Goal: Answer question/provide support: Share knowledge or assist other users

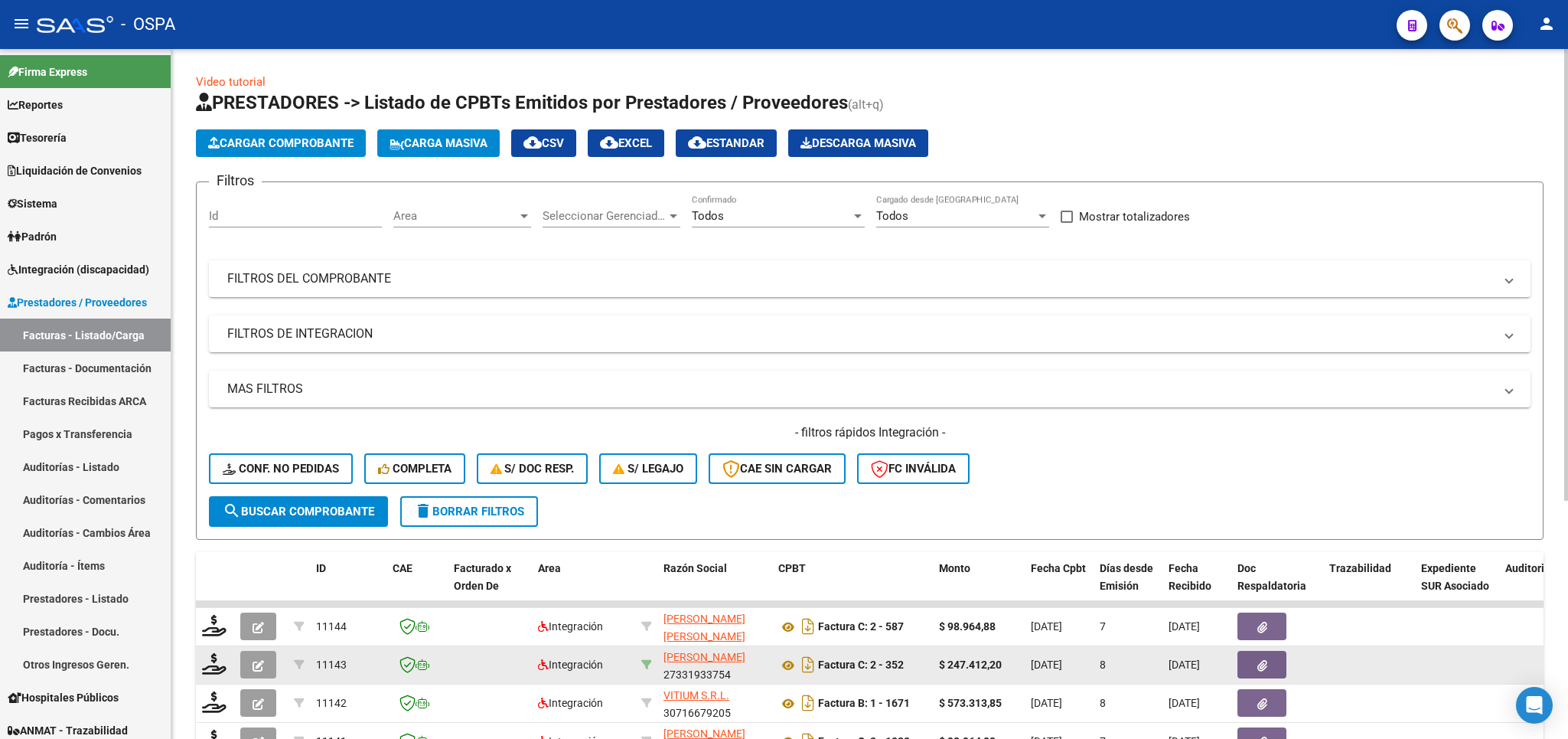
scroll to position [364, 0]
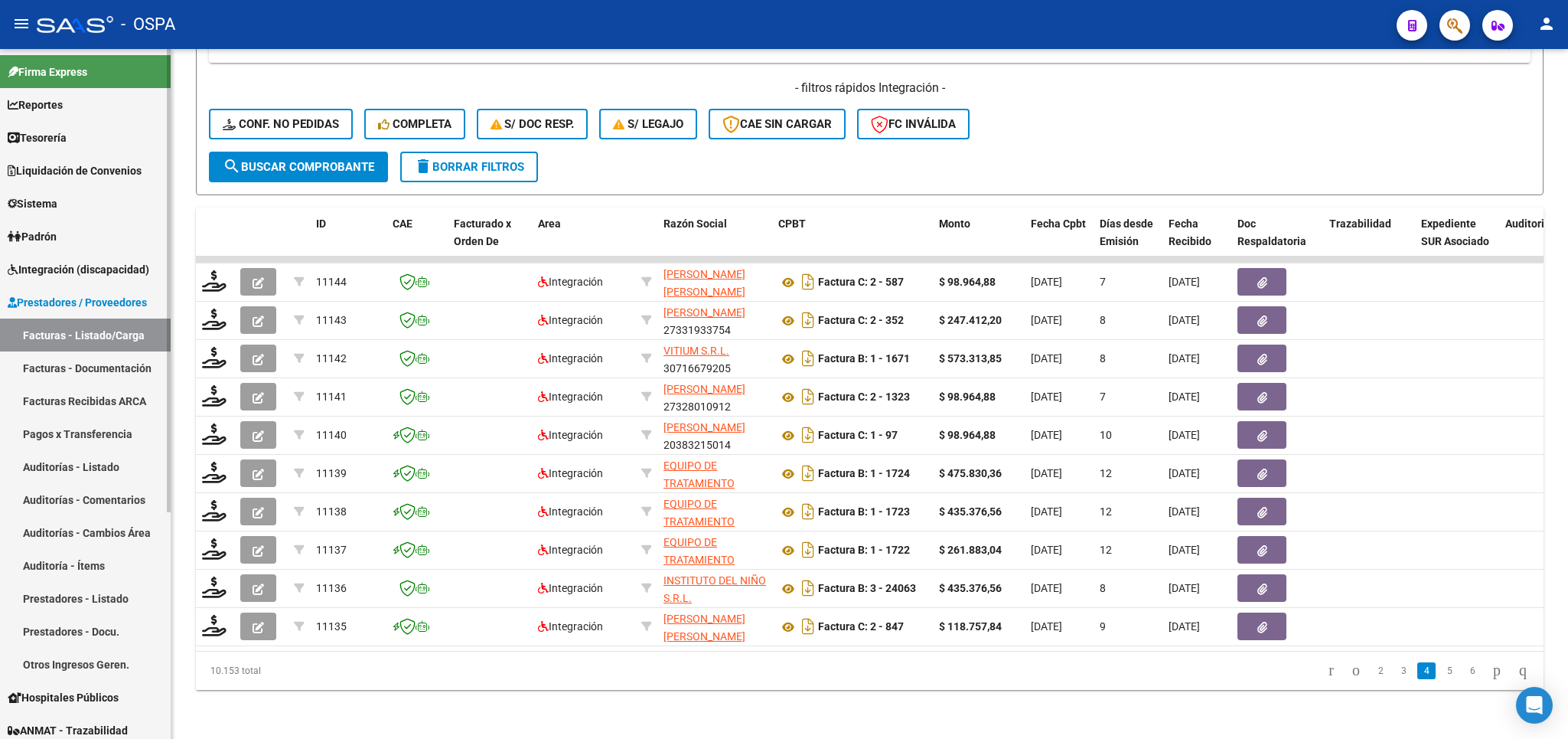
click at [105, 271] on span "Integración (discapacidad)" at bounding box center [78, 269] width 141 height 17
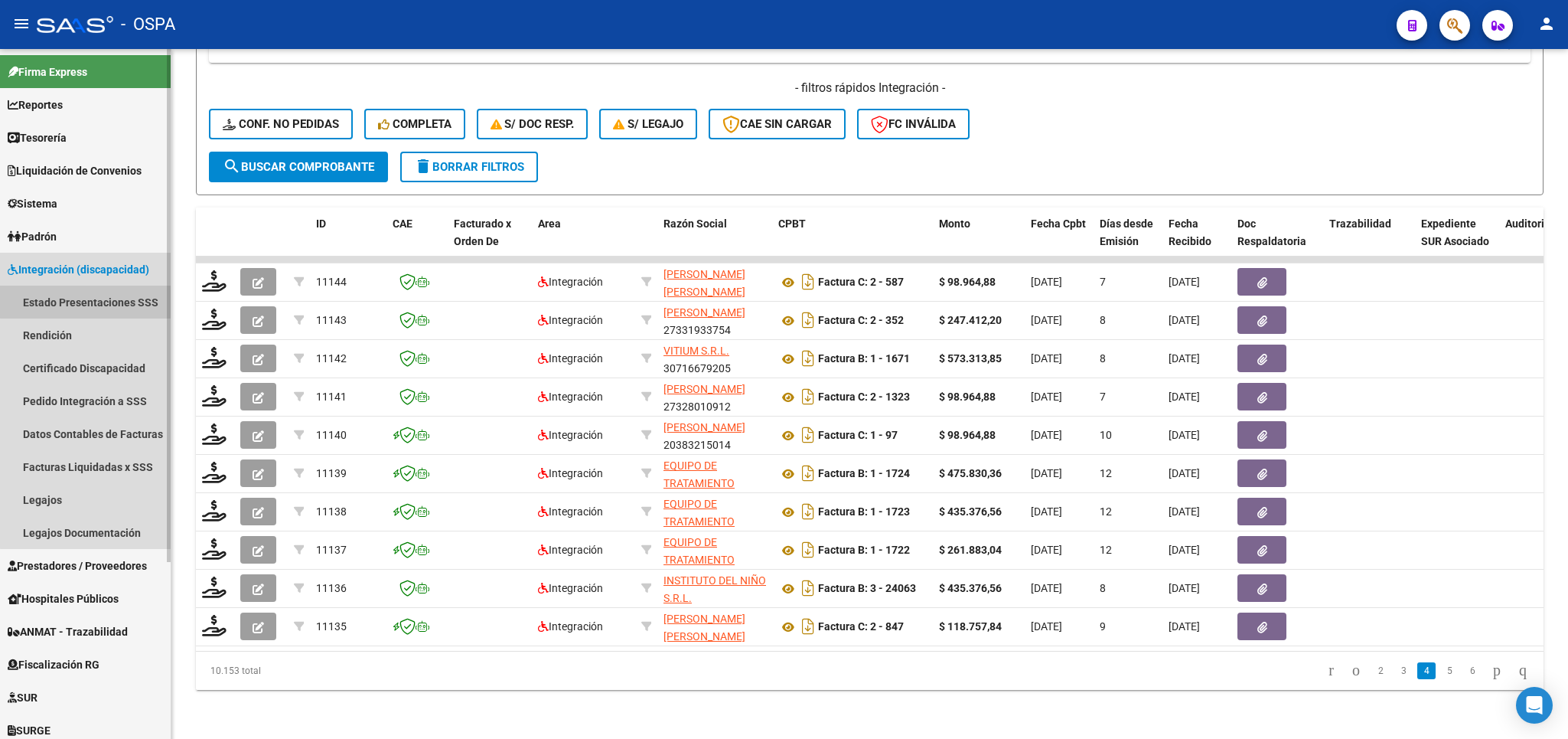
click at [108, 300] on link "Estado Presentaciones SSS" at bounding box center [85, 302] width 171 height 33
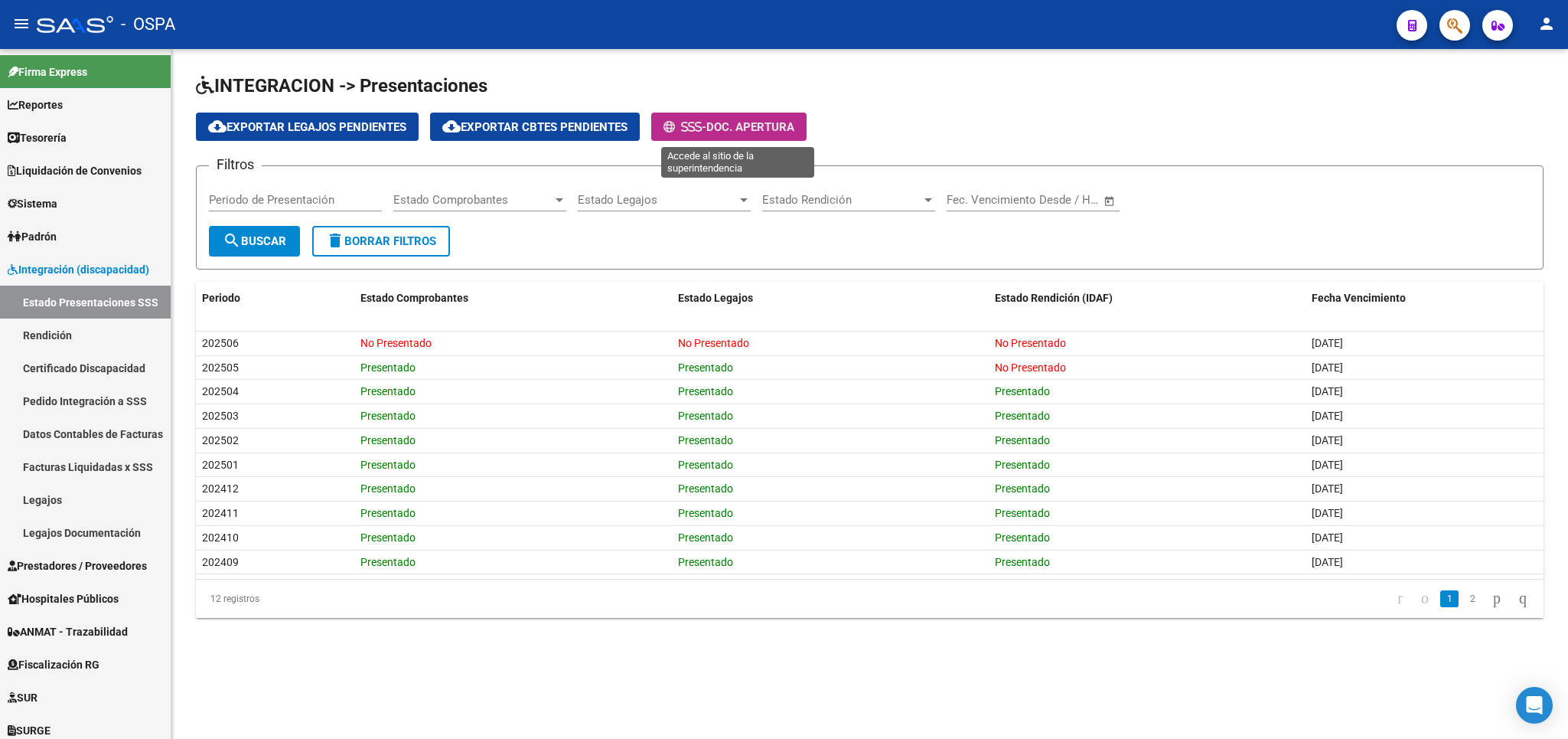
click at [721, 132] on span "Doc. Apertura" at bounding box center [750, 127] width 88 height 14
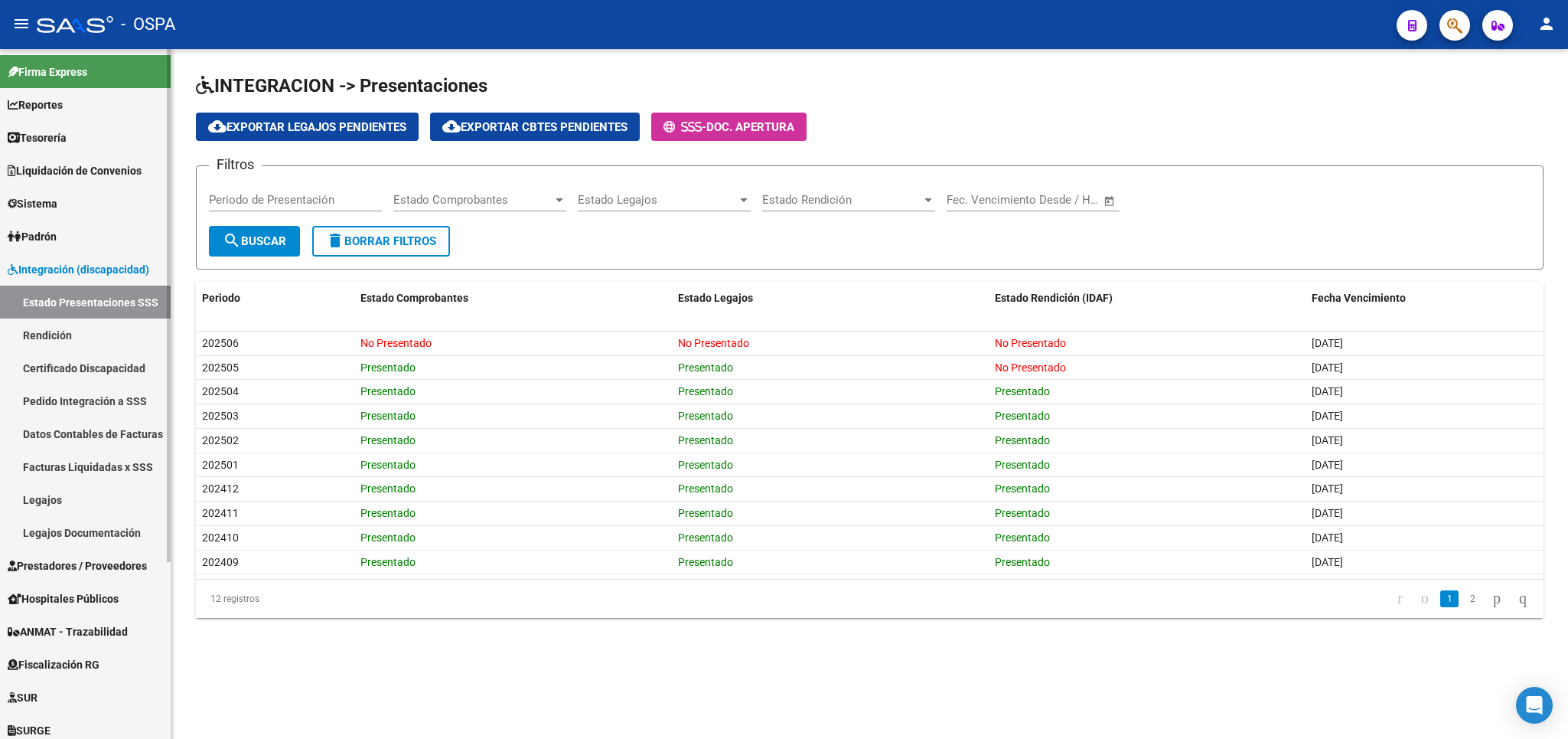
click at [59, 562] on span "Prestadores / Proveedores" at bounding box center [77, 566] width 139 height 17
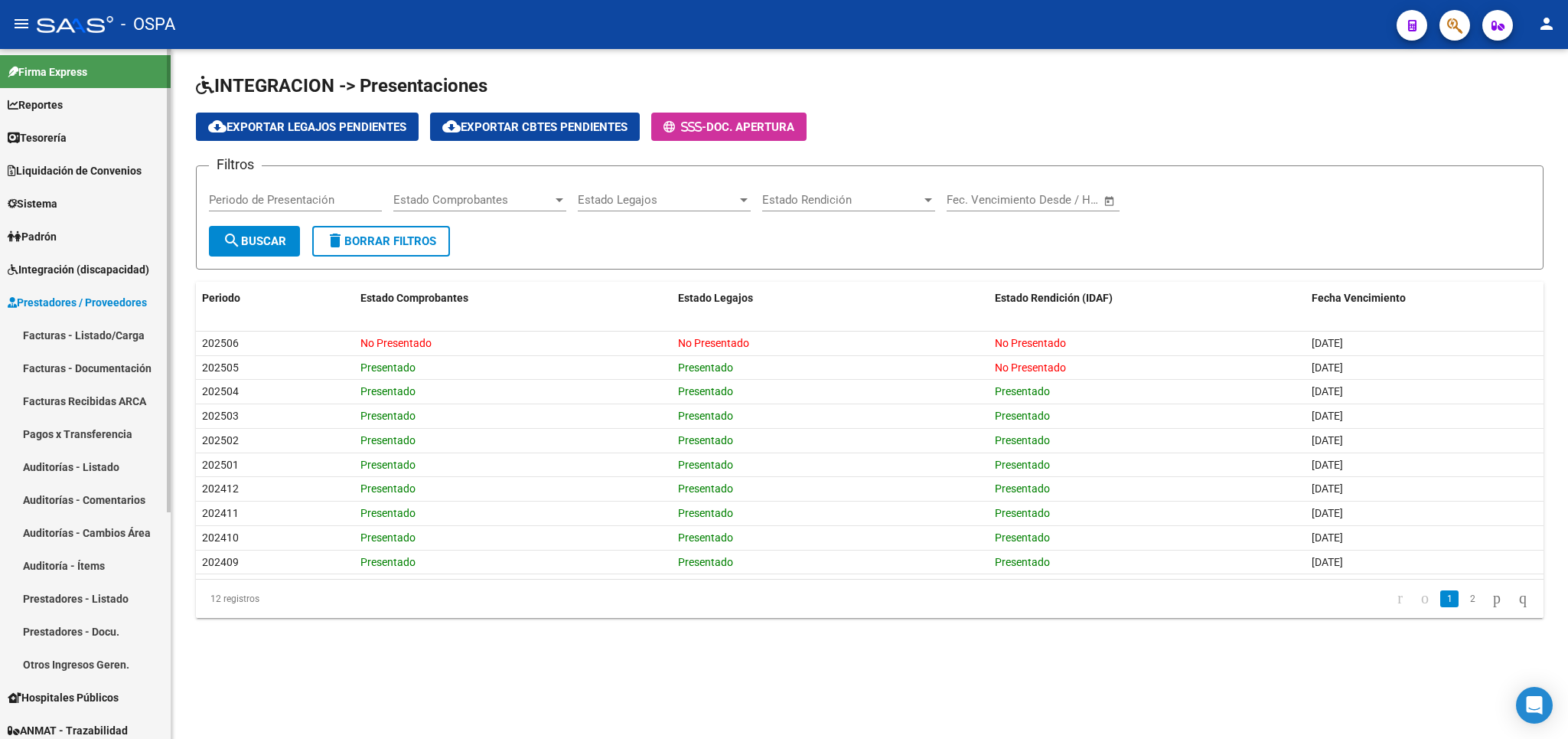
click at [78, 335] on link "Facturas - Listado/Carga" at bounding box center [85, 335] width 171 height 33
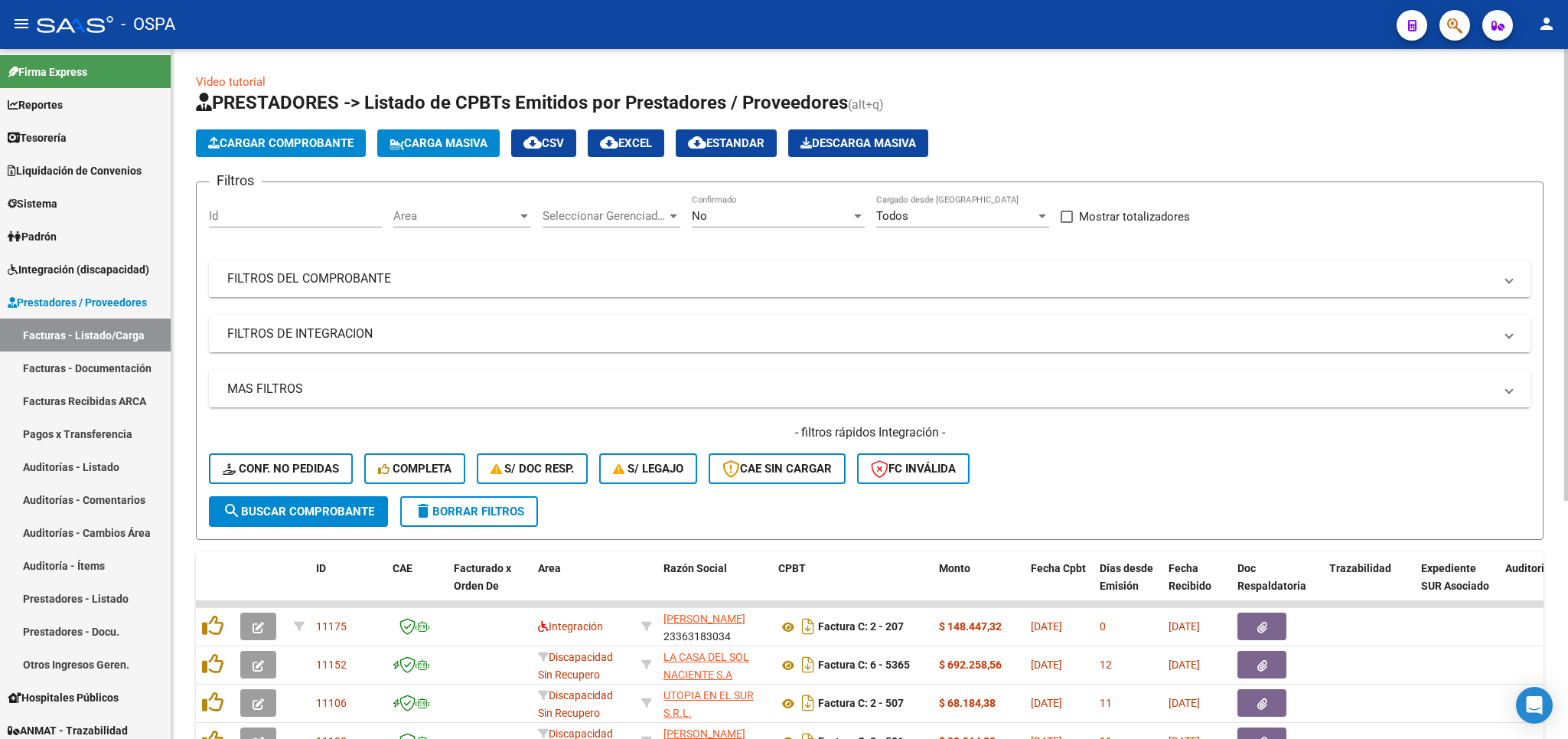
drag, startPoint x: 364, startPoint y: 331, endPoint x: 524, endPoint y: 300, distance: 163.0
click at [364, 332] on mat-panel-title "FILTROS DE INTEGRACION" at bounding box center [860, 334] width 1266 height 17
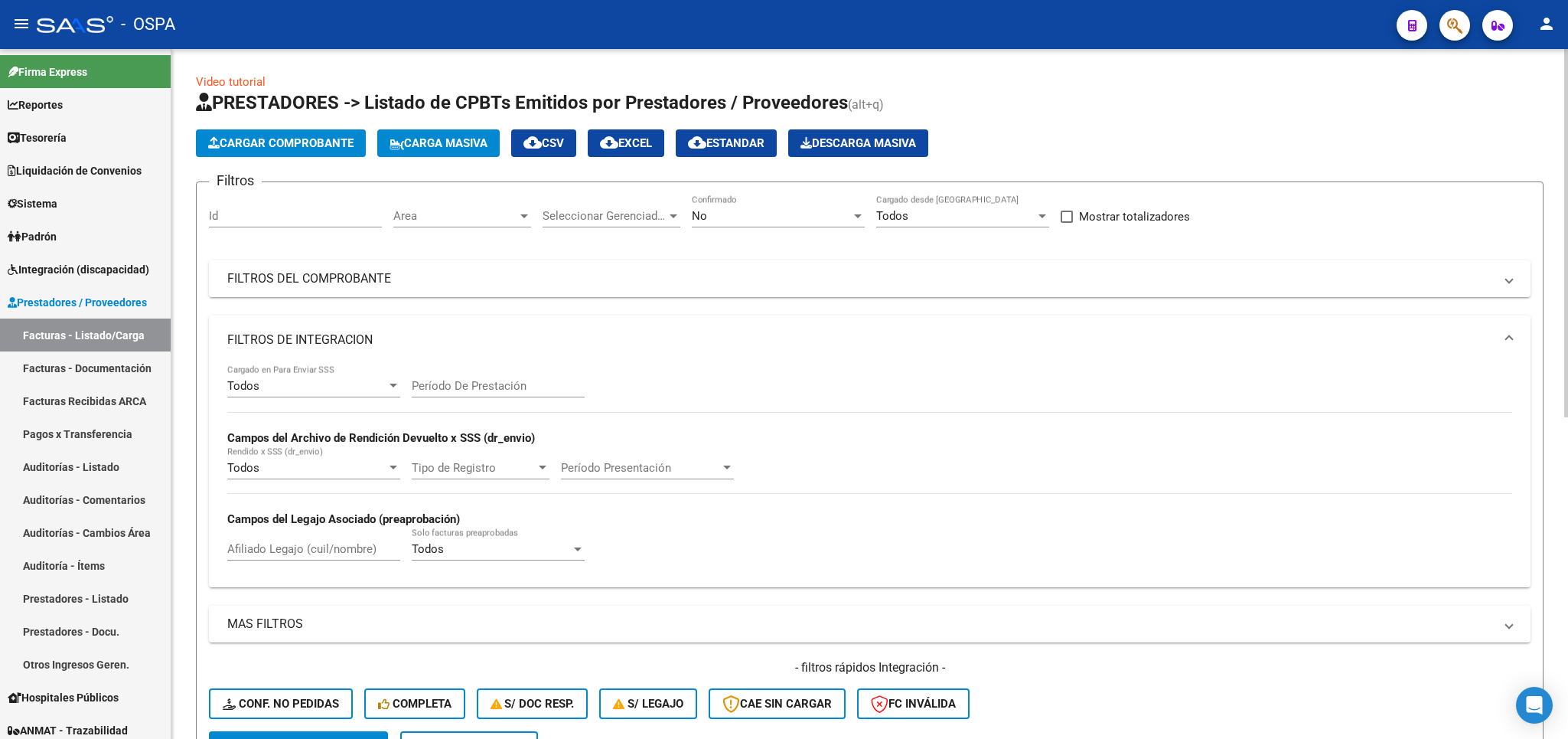
click at [748, 213] on div "No" at bounding box center [771, 216] width 159 height 14
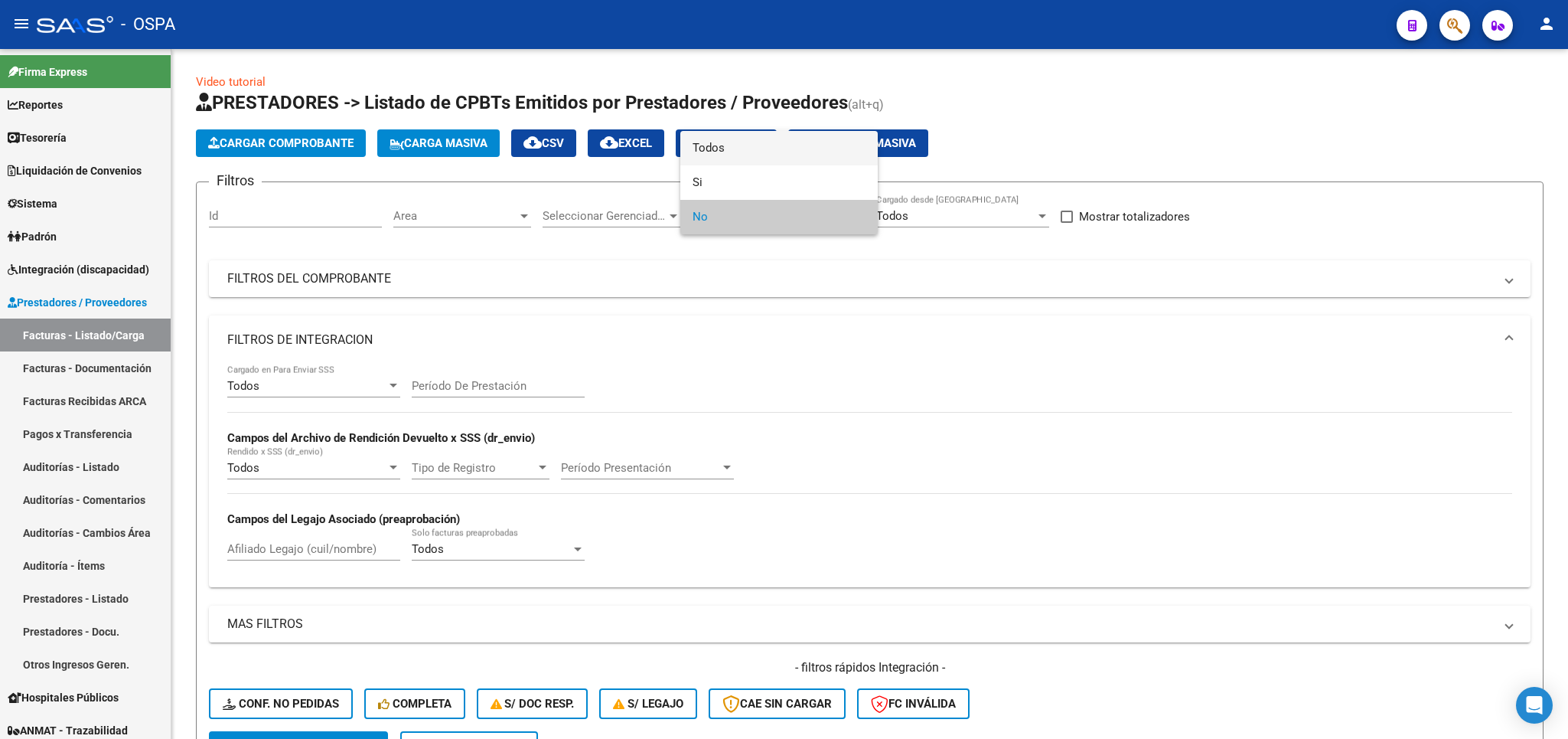
click at [725, 156] on span "Todos" at bounding box center [779, 148] width 173 height 34
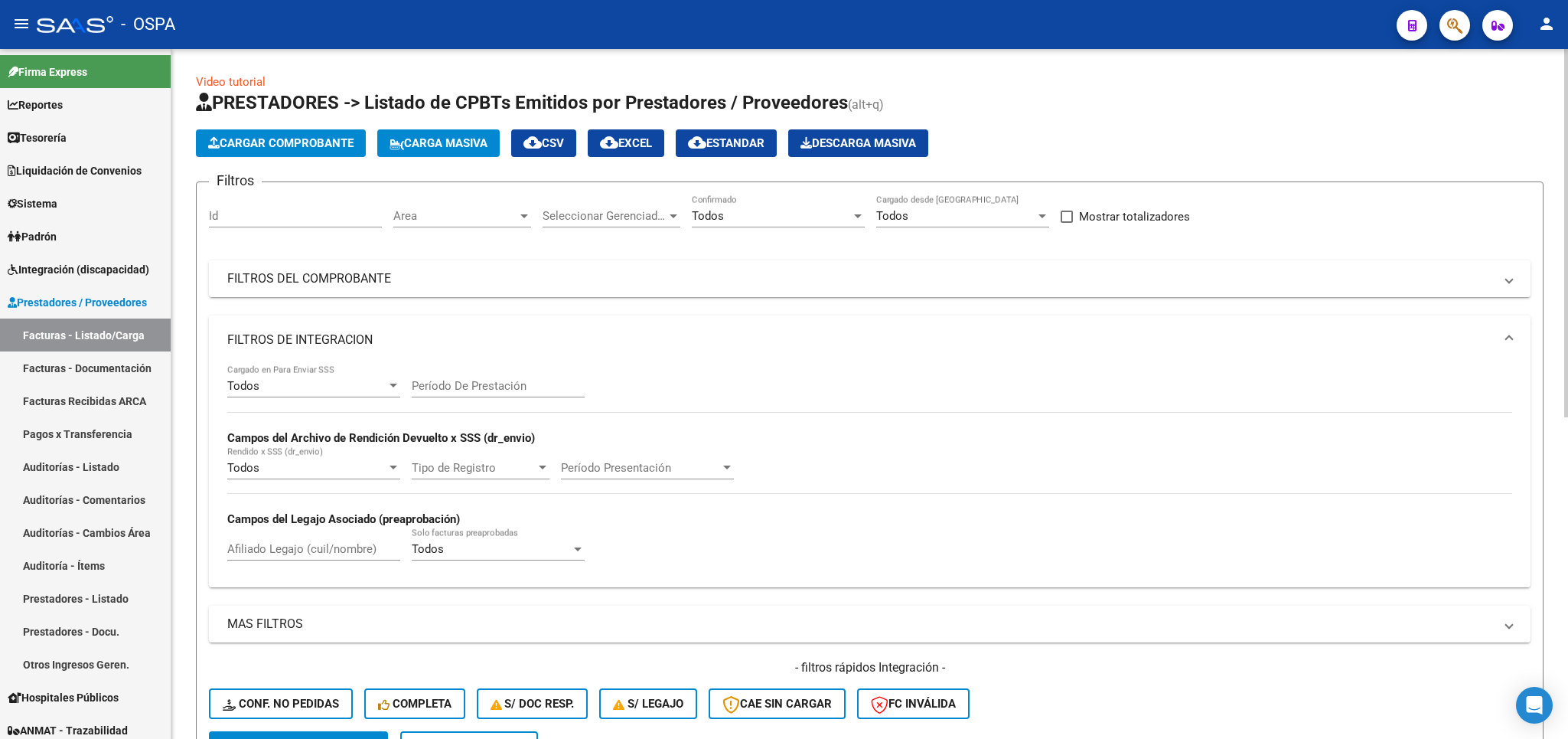
click at [488, 275] on mat-panel-title "FILTROS DEL COMPROBANTE" at bounding box center [860, 279] width 1266 height 17
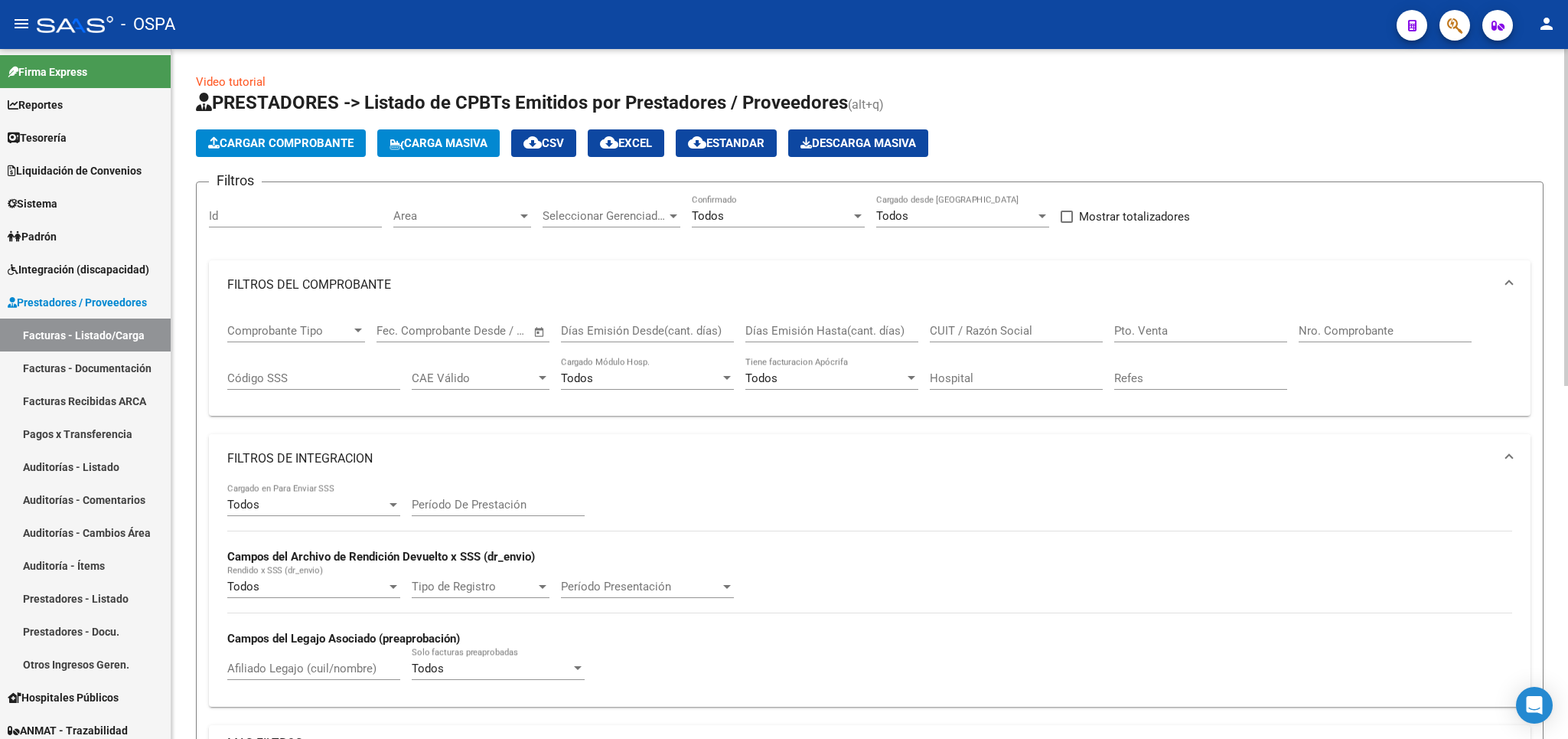
click at [434, 450] on mat-expansion-panel-header "FILTROS DE INTEGRACION" at bounding box center [869, 459] width 1321 height 49
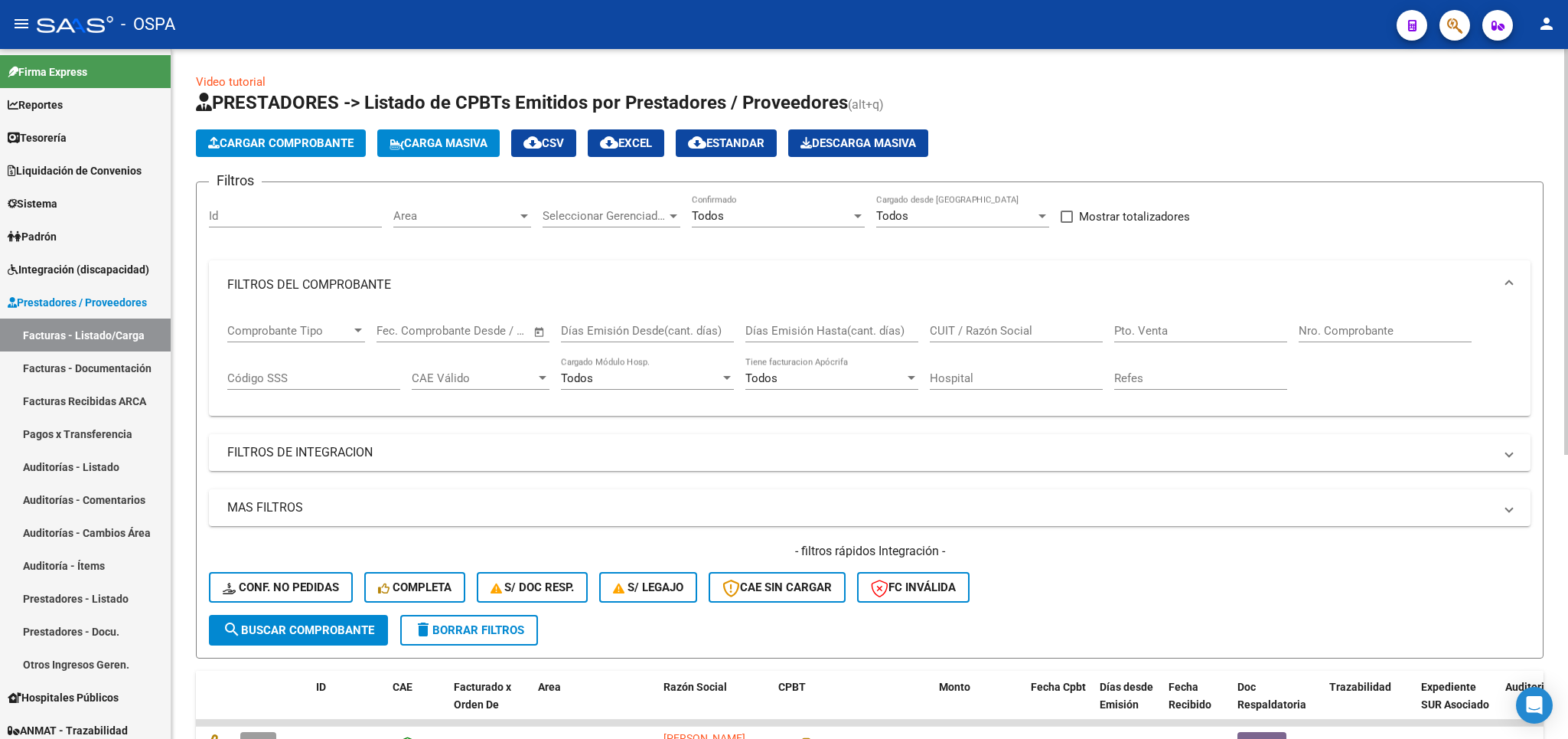
click at [1381, 334] on input "Nro. Comprobante" at bounding box center [1385, 330] width 173 height 14
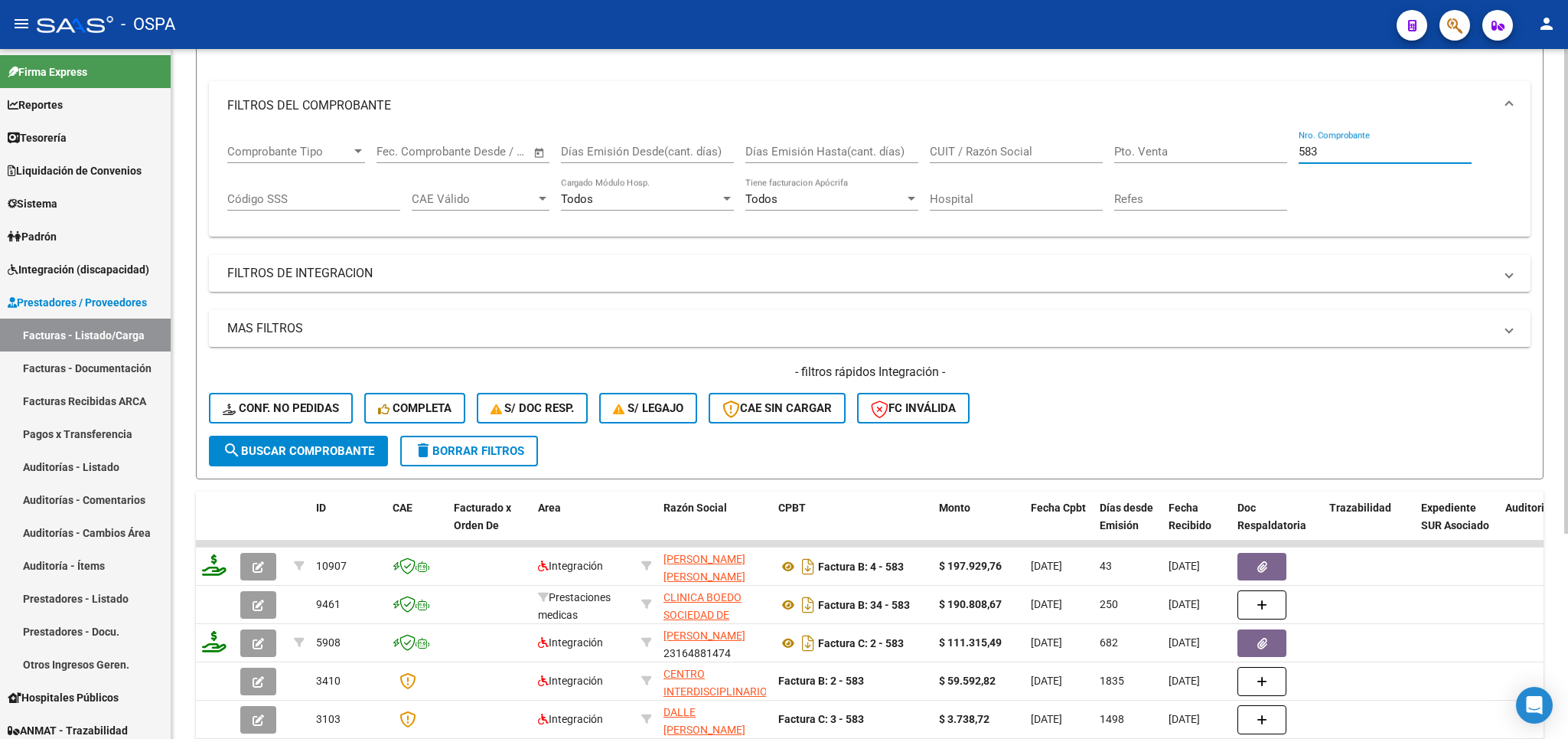
scroll to position [269, 0]
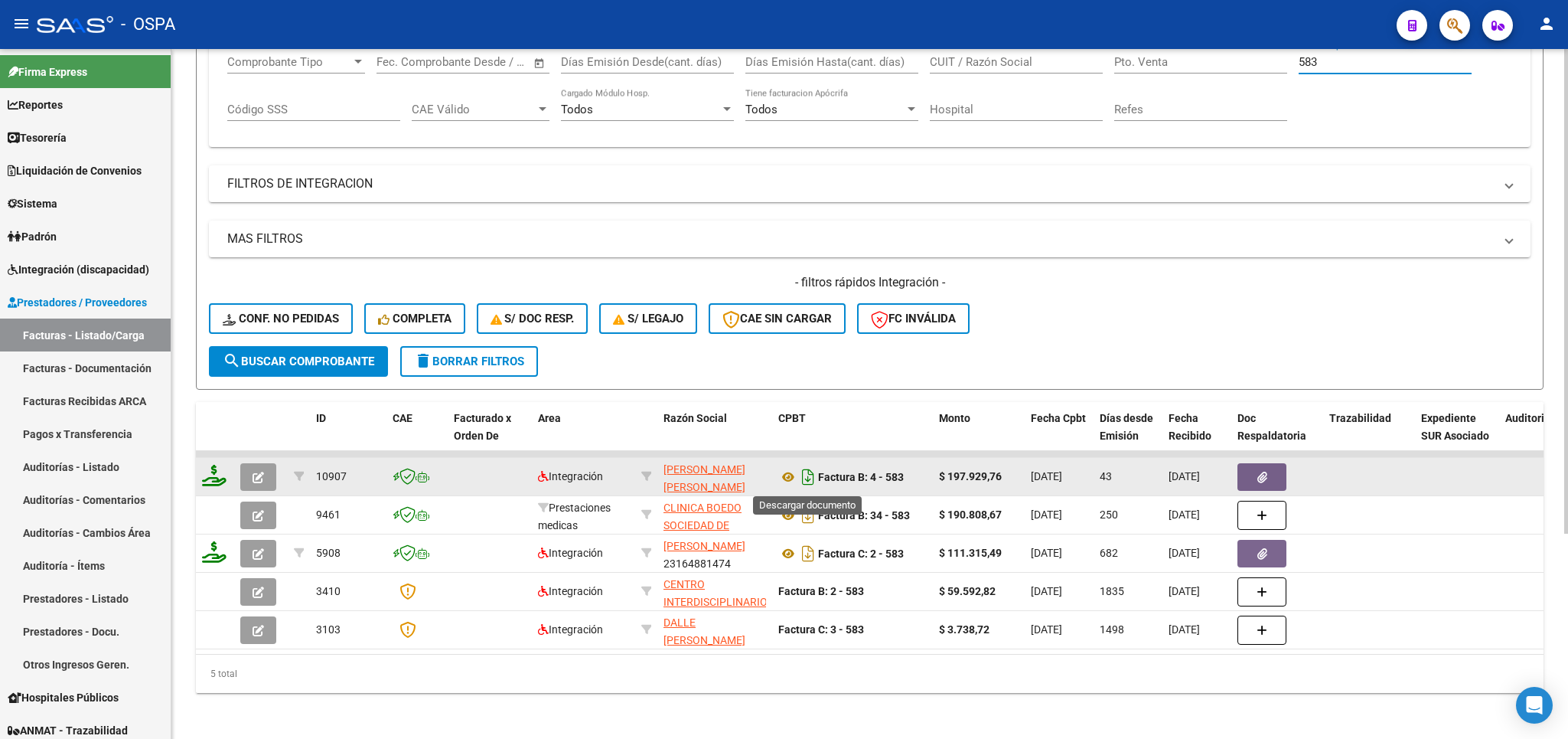
click at [810, 484] on icon "Descargar documento" at bounding box center [808, 477] width 20 height 25
drag, startPoint x: 1344, startPoint y: 64, endPoint x: 1260, endPoint y: 73, distance: 84.5
click at [1298, 69] on input "583" at bounding box center [1385, 61] width 173 height 14
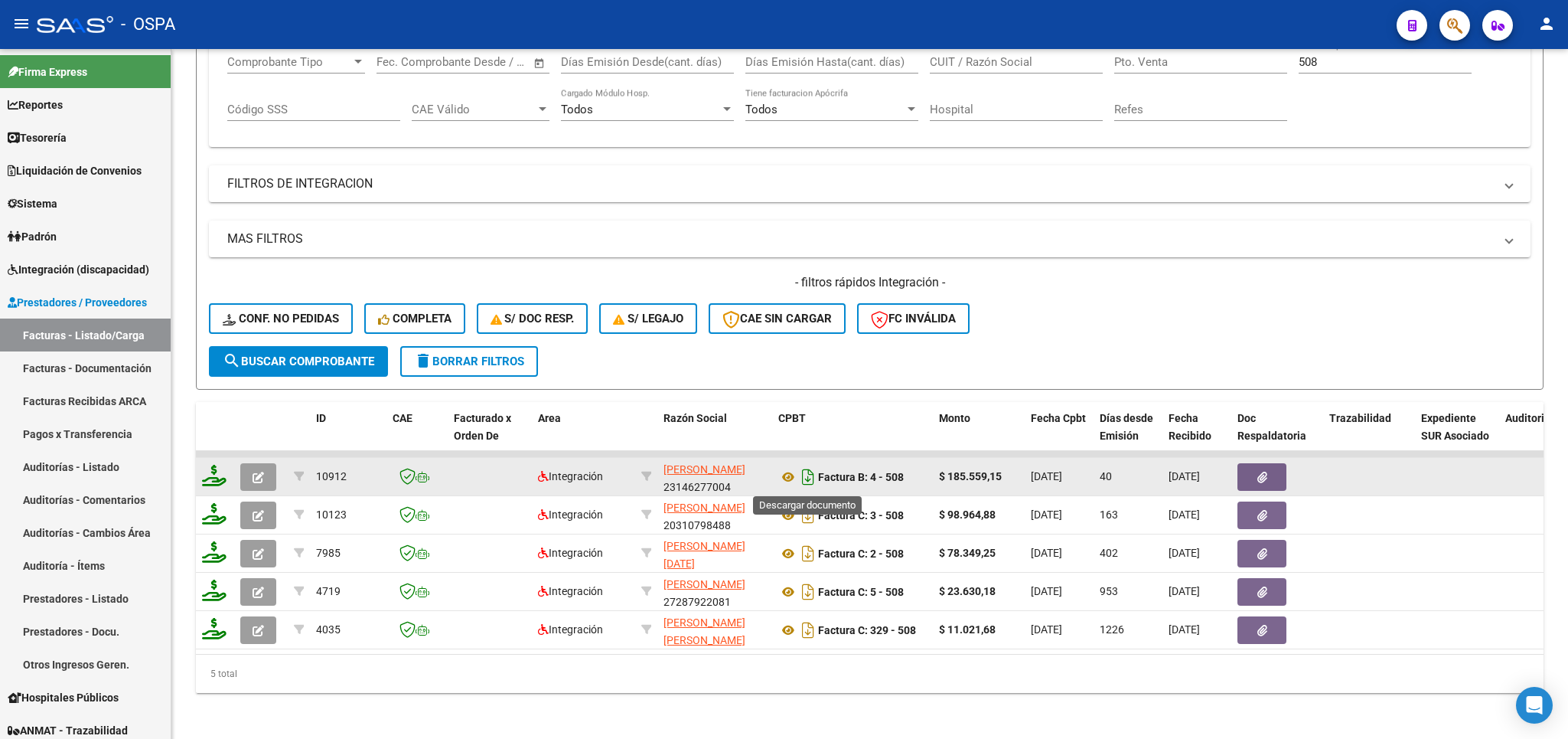
click at [812, 476] on icon "Descargar documento" at bounding box center [808, 477] width 20 height 25
drag, startPoint x: 1322, startPoint y: 64, endPoint x: 1209, endPoint y: 66, distance: 113.0
click at [1298, 66] on input "508" at bounding box center [1385, 61] width 173 height 14
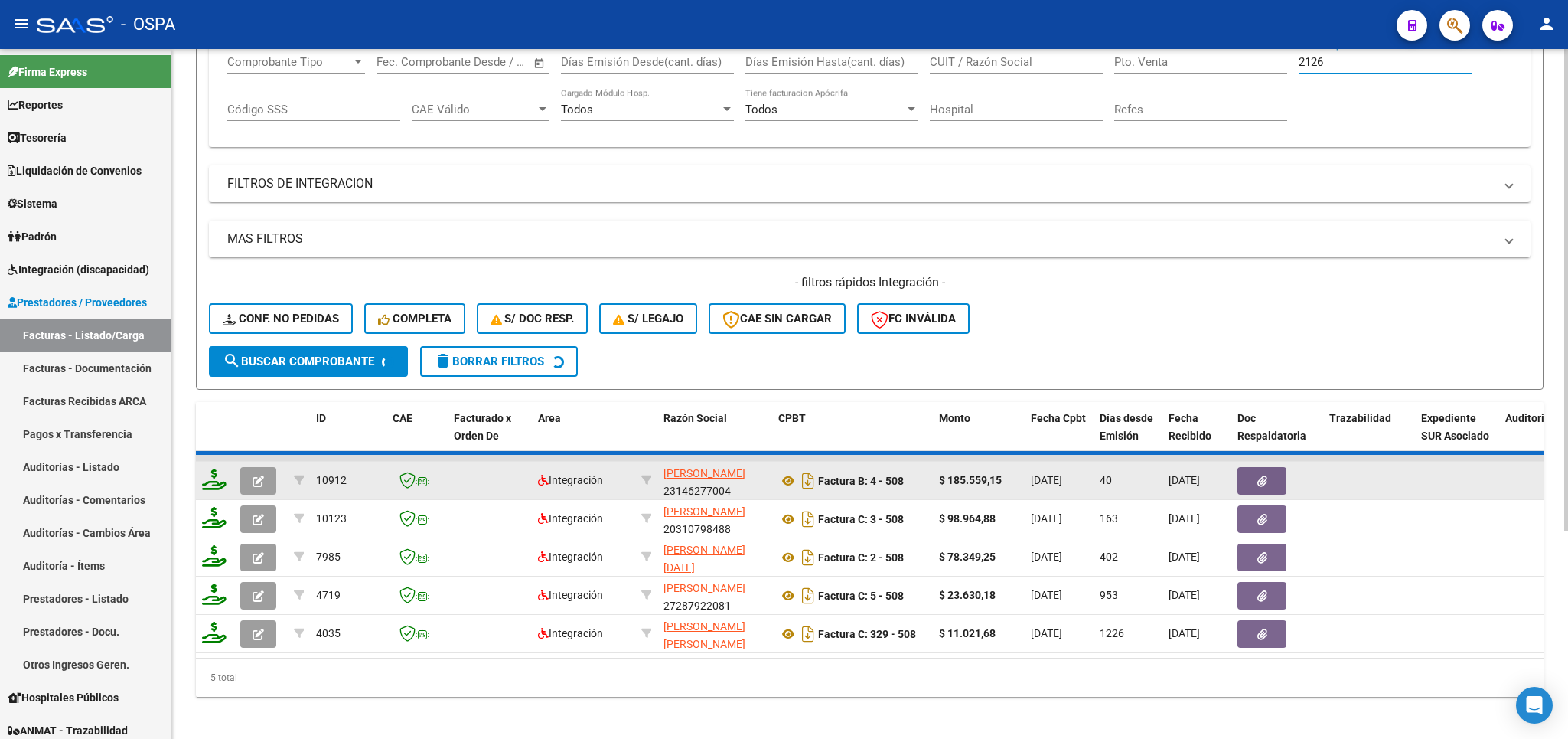
scroll to position [140, 0]
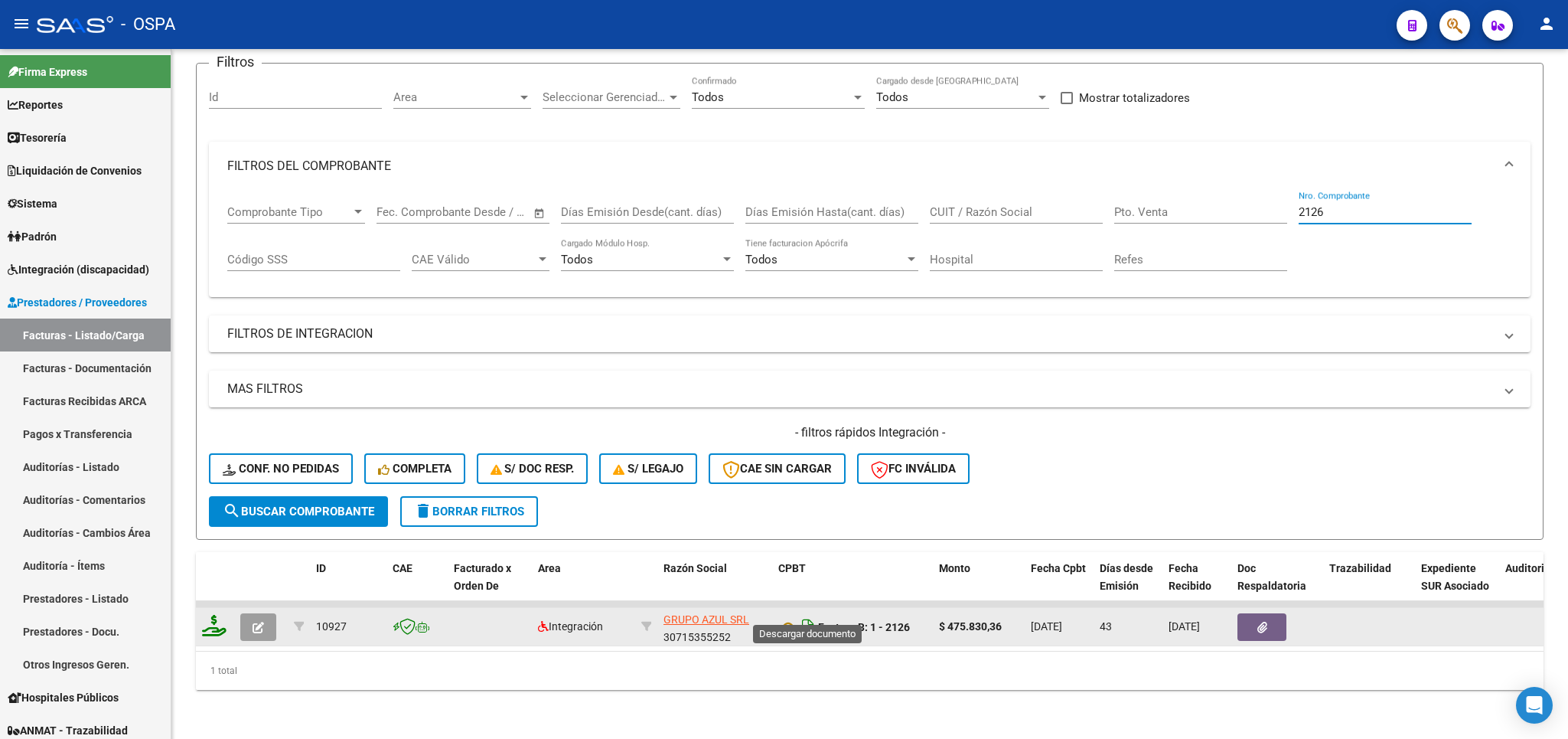
click at [806, 615] on icon "Descargar documento" at bounding box center [808, 627] width 20 height 25
drag, startPoint x: 1330, startPoint y: 190, endPoint x: 1140, endPoint y: 195, distance: 190.1
click at [1298, 205] on input "2126" at bounding box center [1385, 212] width 173 height 14
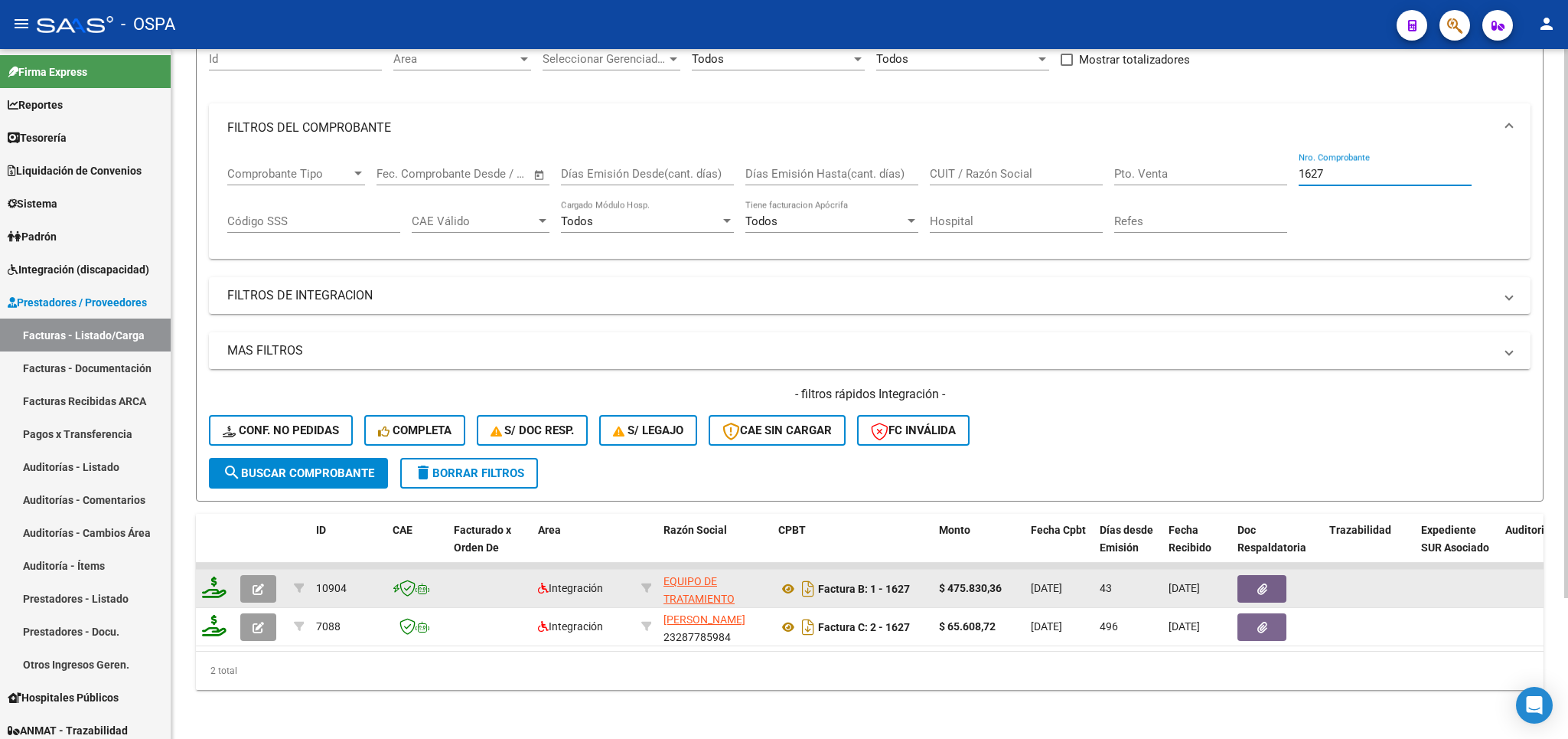
scroll to position [177, 0]
click at [806, 576] on icon "Descargar documento" at bounding box center [808, 589] width 20 height 25
drag, startPoint x: 1354, startPoint y: 150, endPoint x: 1271, endPoint y: 153, distance: 83.1
click at [1298, 167] on input "1627" at bounding box center [1385, 173] width 173 height 14
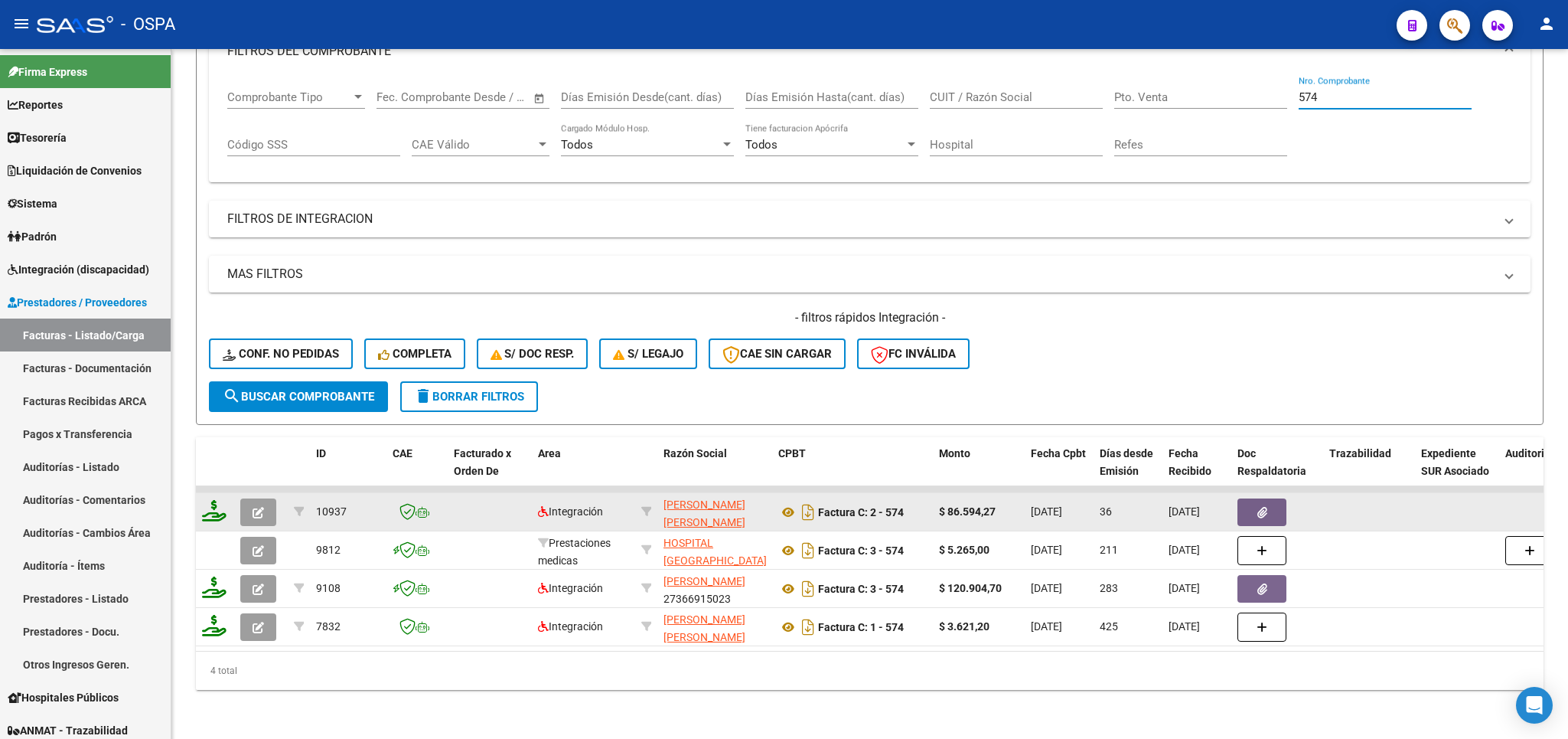
scroll to position [255, 0]
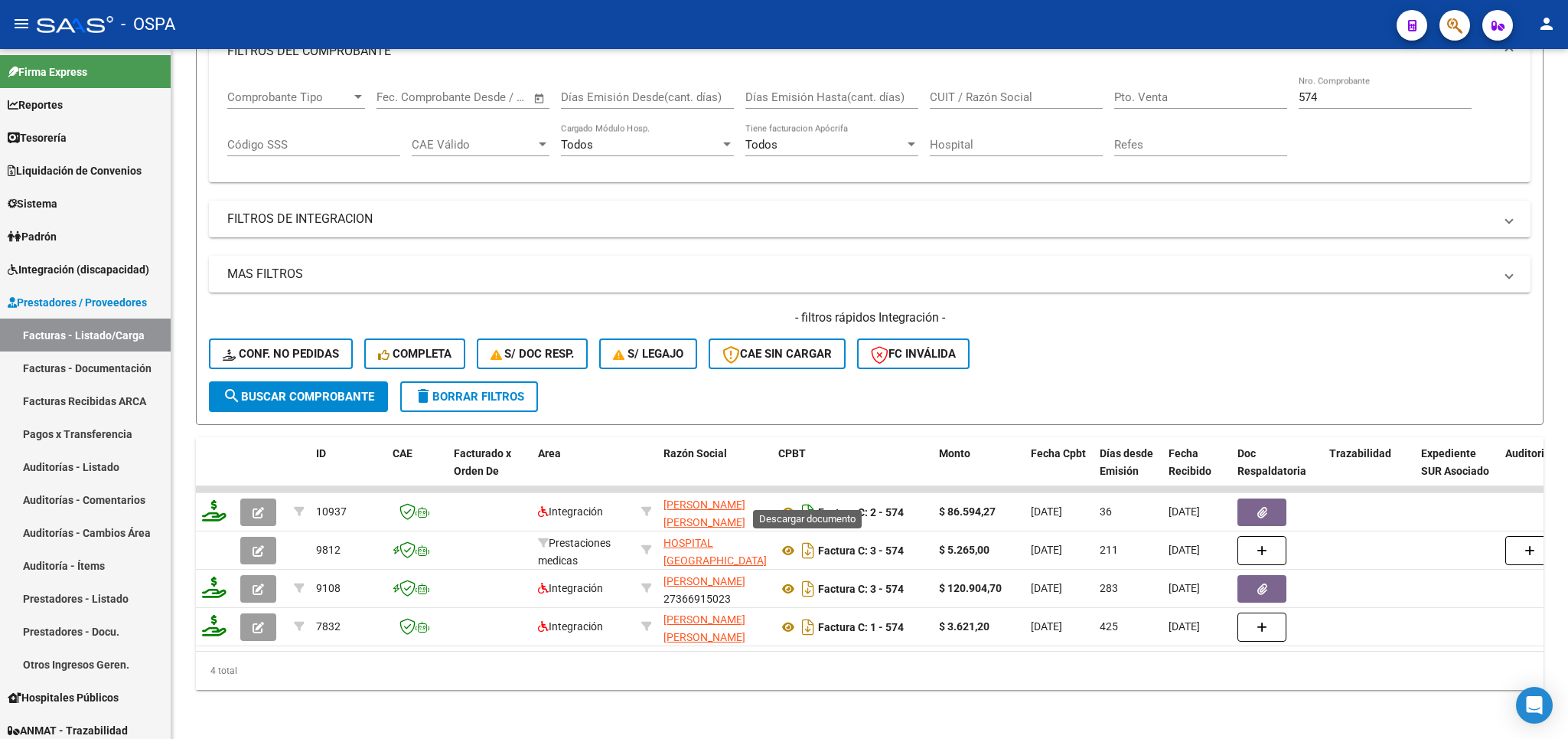
click at [807, 499] on icon "Descargar documento" at bounding box center [808, 512] width 20 height 25
drag, startPoint x: 1377, startPoint y: 78, endPoint x: 1047, endPoint y: 78, distance: 330.0
click at [1298, 90] on input "574" at bounding box center [1385, 96] width 173 height 14
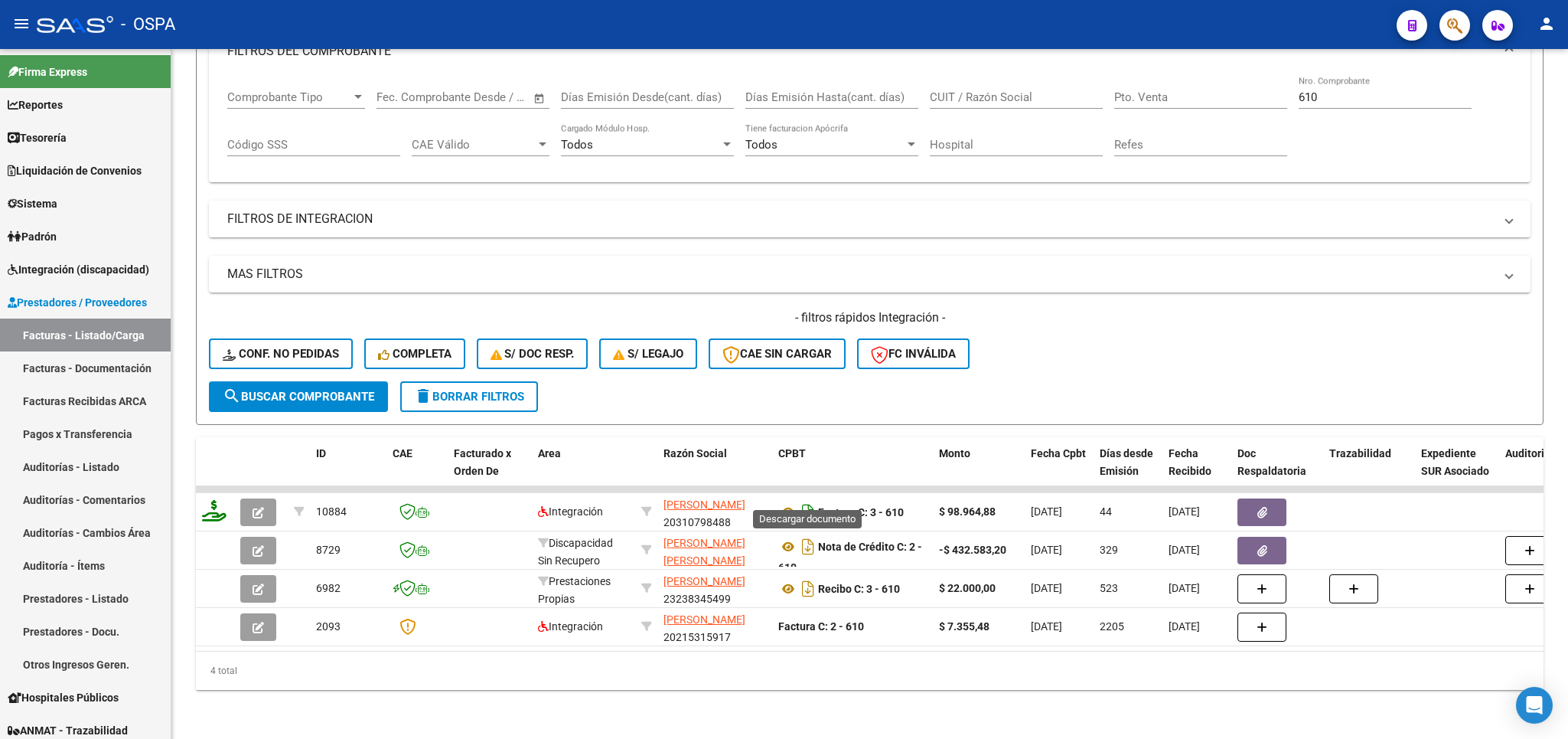
click at [806, 499] on icon "Descargar documento" at bounding box center [808, 512] width 20 height 25
drag, startPoint x: 1321, startPoint y: 82, endPoint x: 1147, endPoint y: 82, distance: 174.0
click at [1298, 90] on input "610" at bounding box center [1385, 96] width 173 height 14
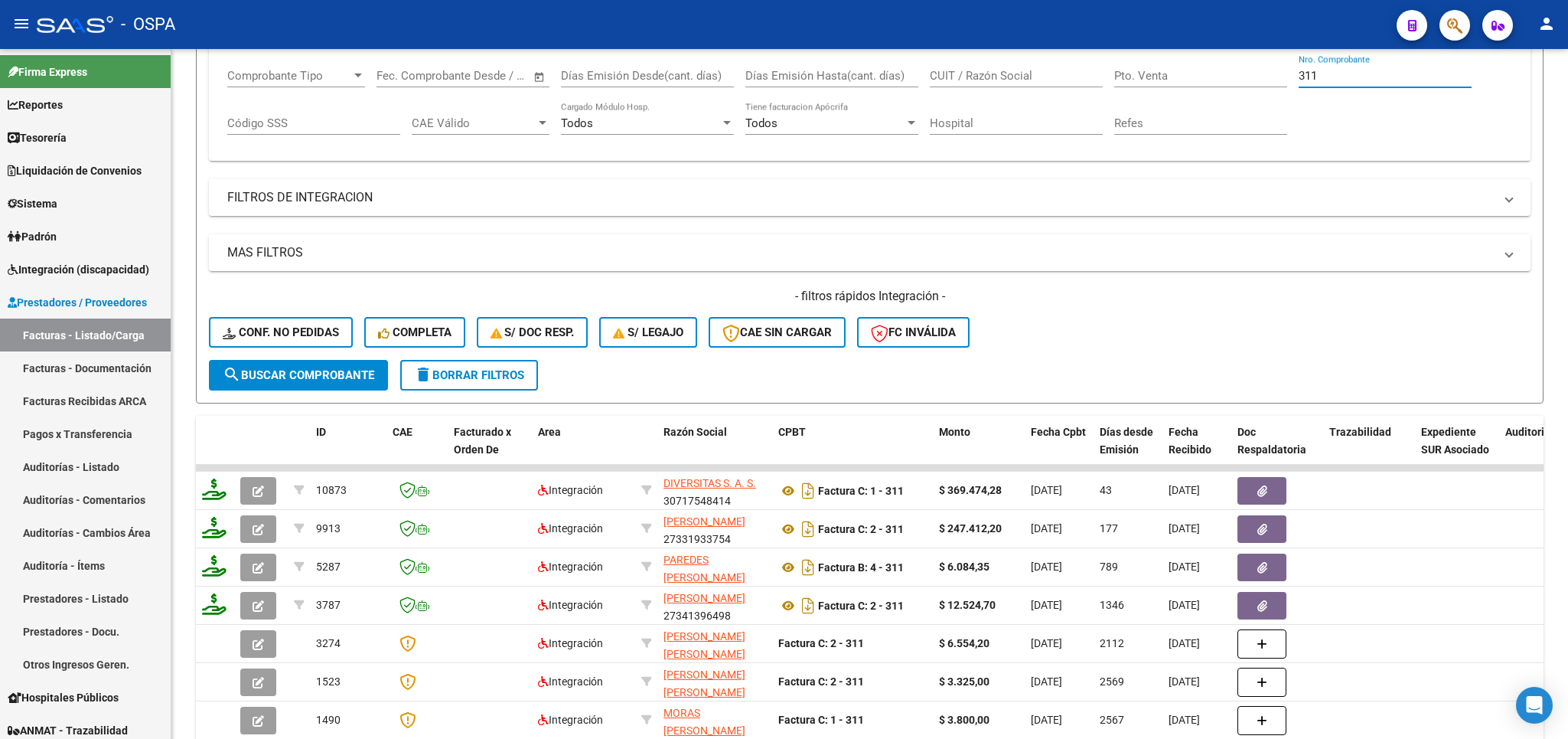
type input "311"
click at [812, 493] on icon "Descargar documento" at bounding box center [808, 490] width 20 height 25
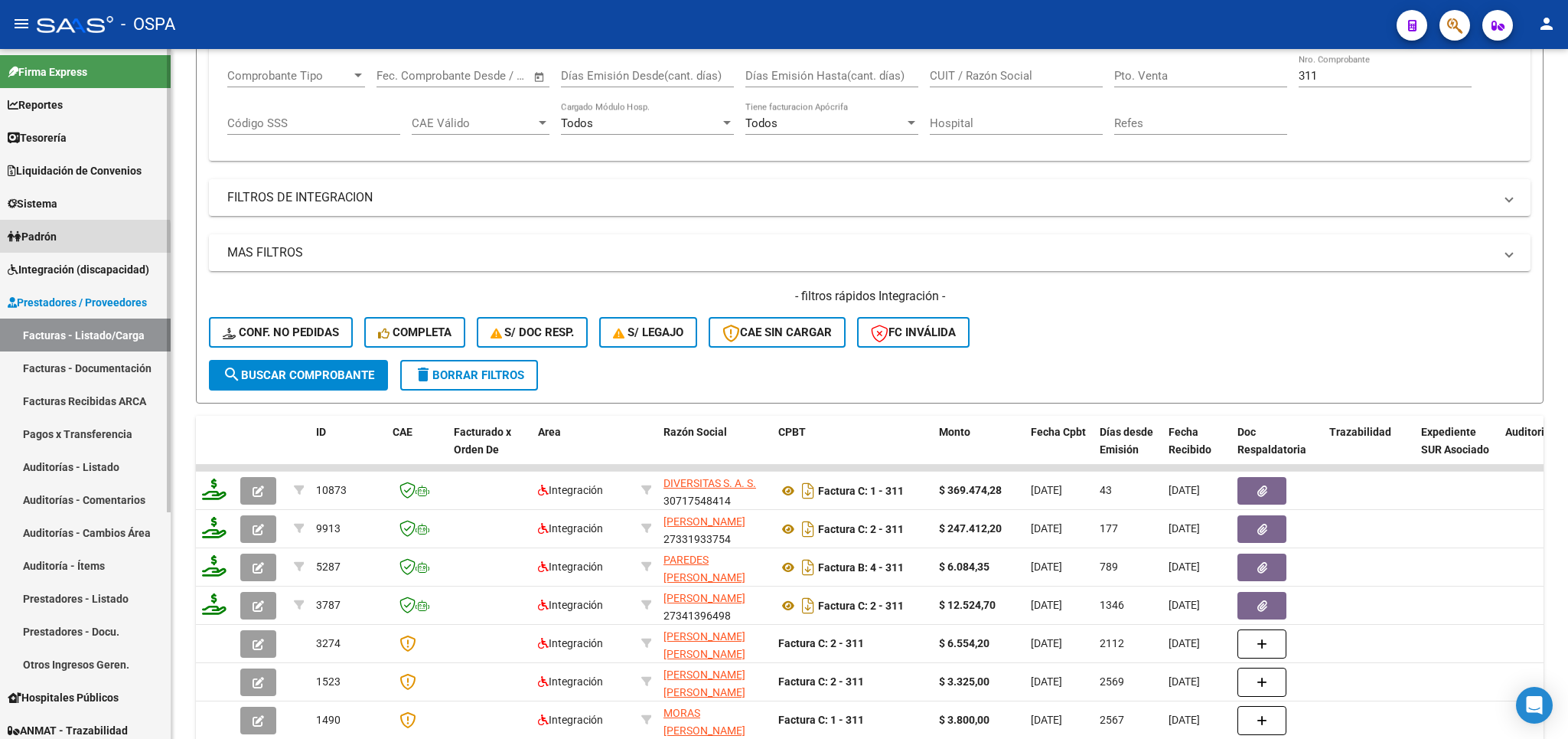
click at [73, 240] on link "Padrón" at bounding box center [85, 236] width 171 height 33
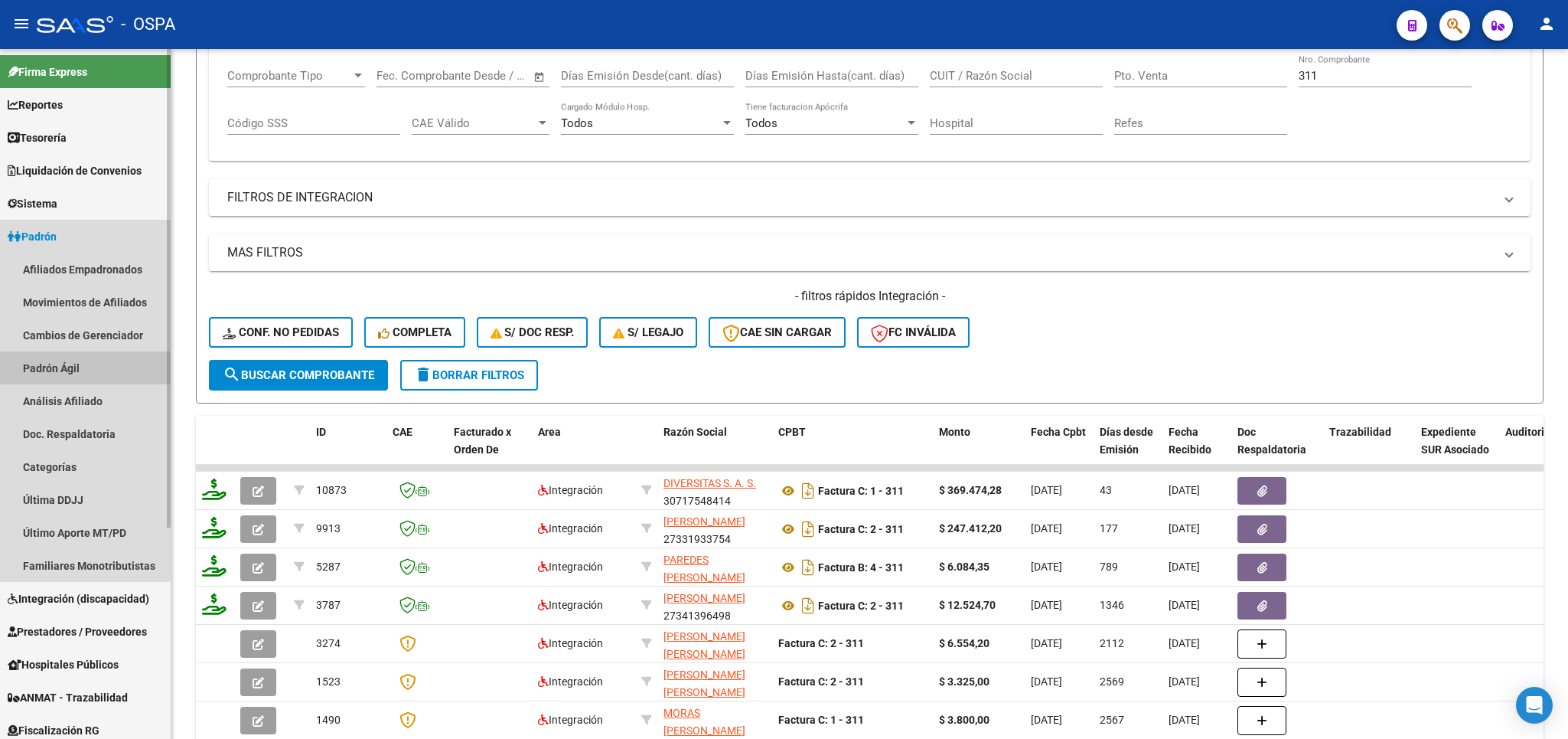
click at [66, 371] on link "Padrón Ágil" at bounding box center [85, 368] width 171 height 33
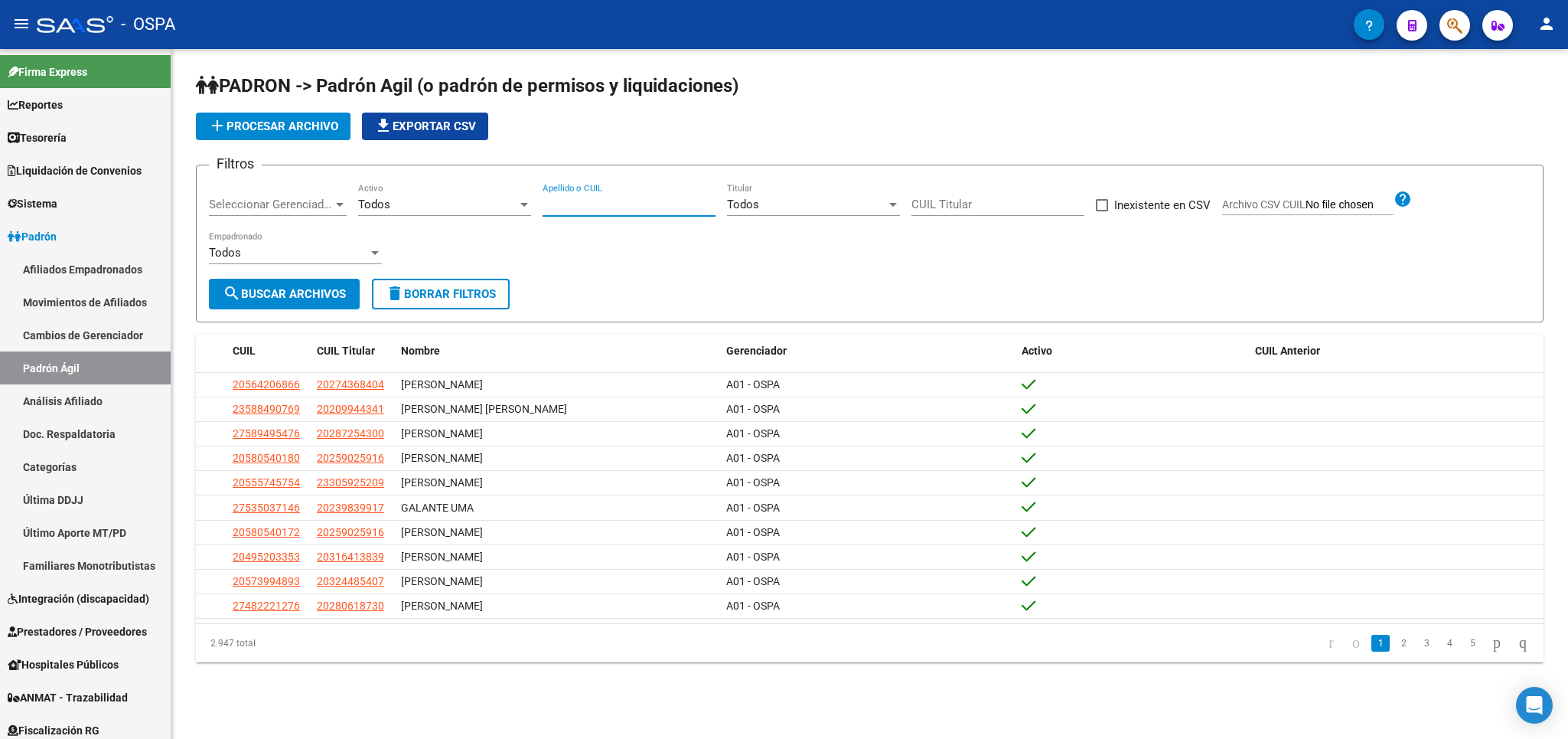
click at [627, 199] on input "Apellido o CUIL" at bounding box center [629, 204] width 173 height 14
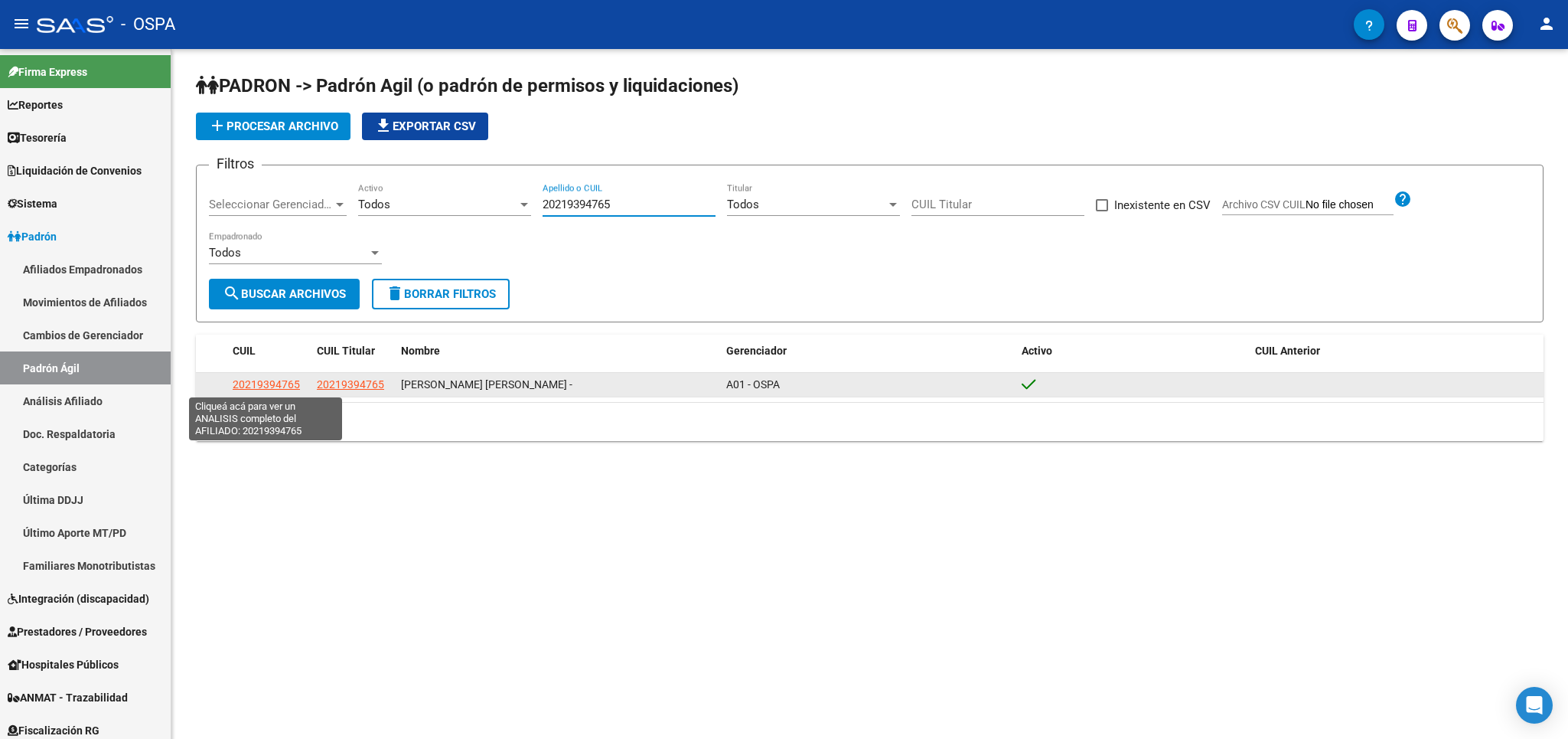
type input "20219394765"
click at [247, 386] on span "20219394765" at bounding box center [266, 384] width 67 height 12
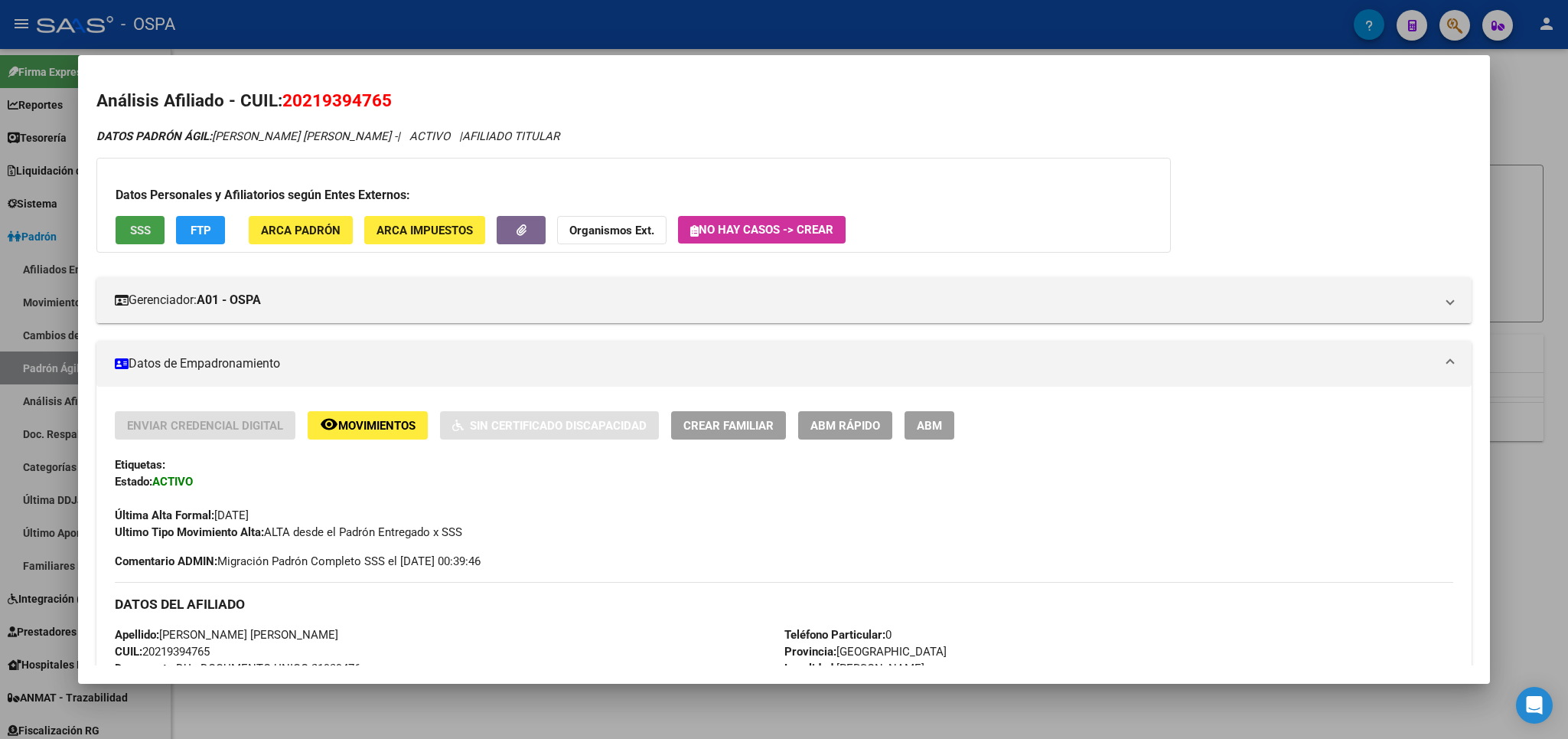
click at [138, 231] on span "SSS" at bounding box center [140, 230] width 20 height 14
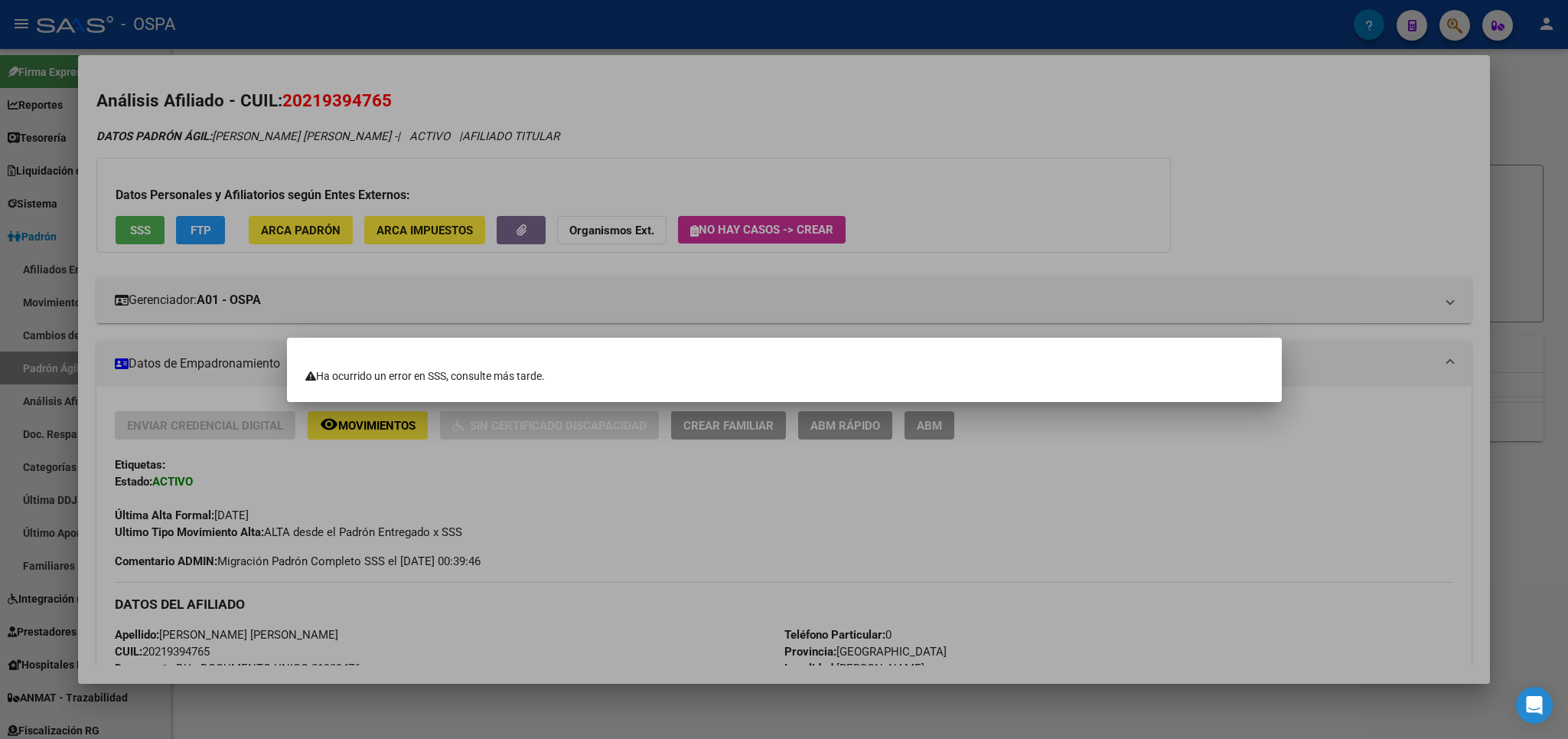
click at [142, 230] on div at bounding box center [784, 370] width 1568 height 739
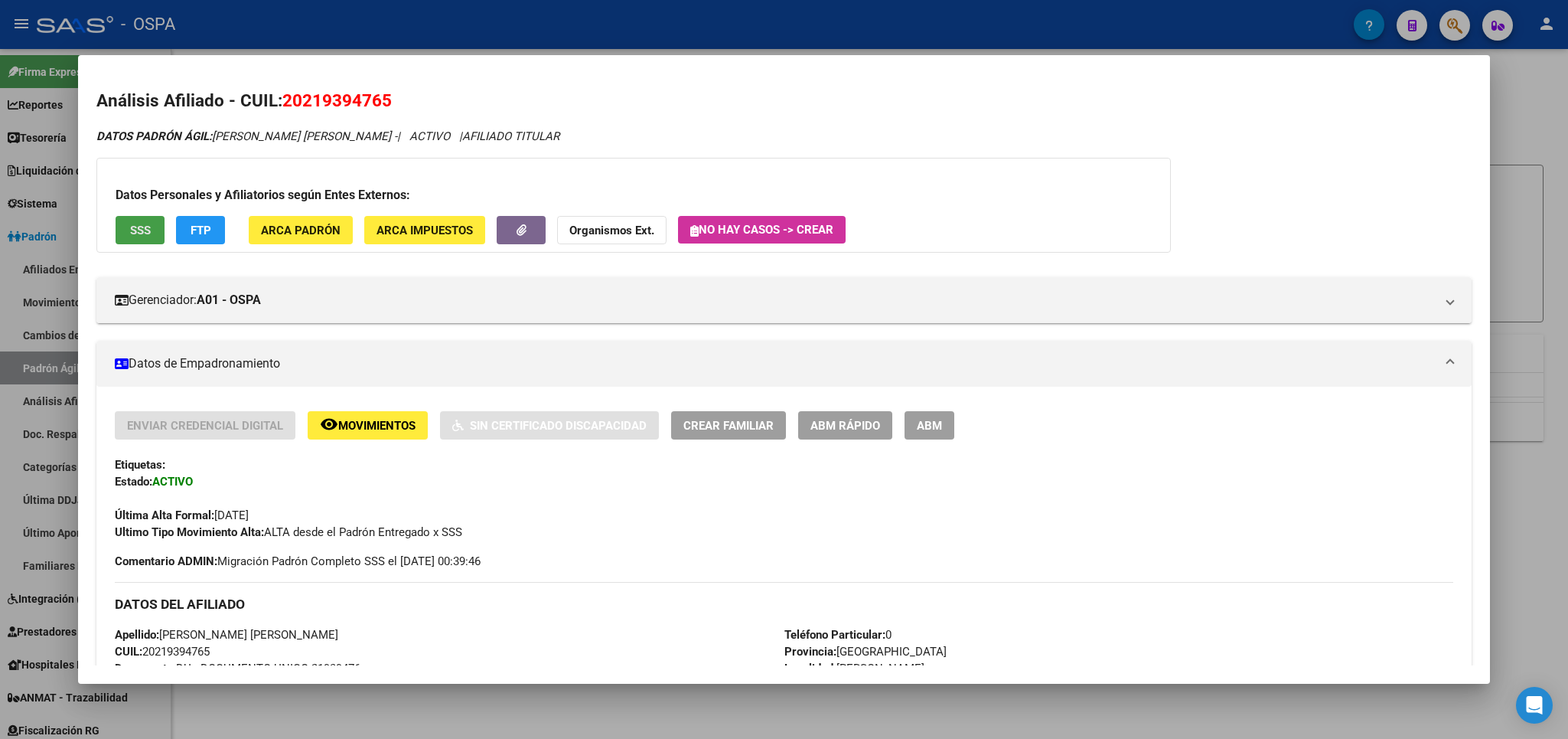
click at [142, 230] on span "SSS" at bounding box center [140, 230] width 20 height 14
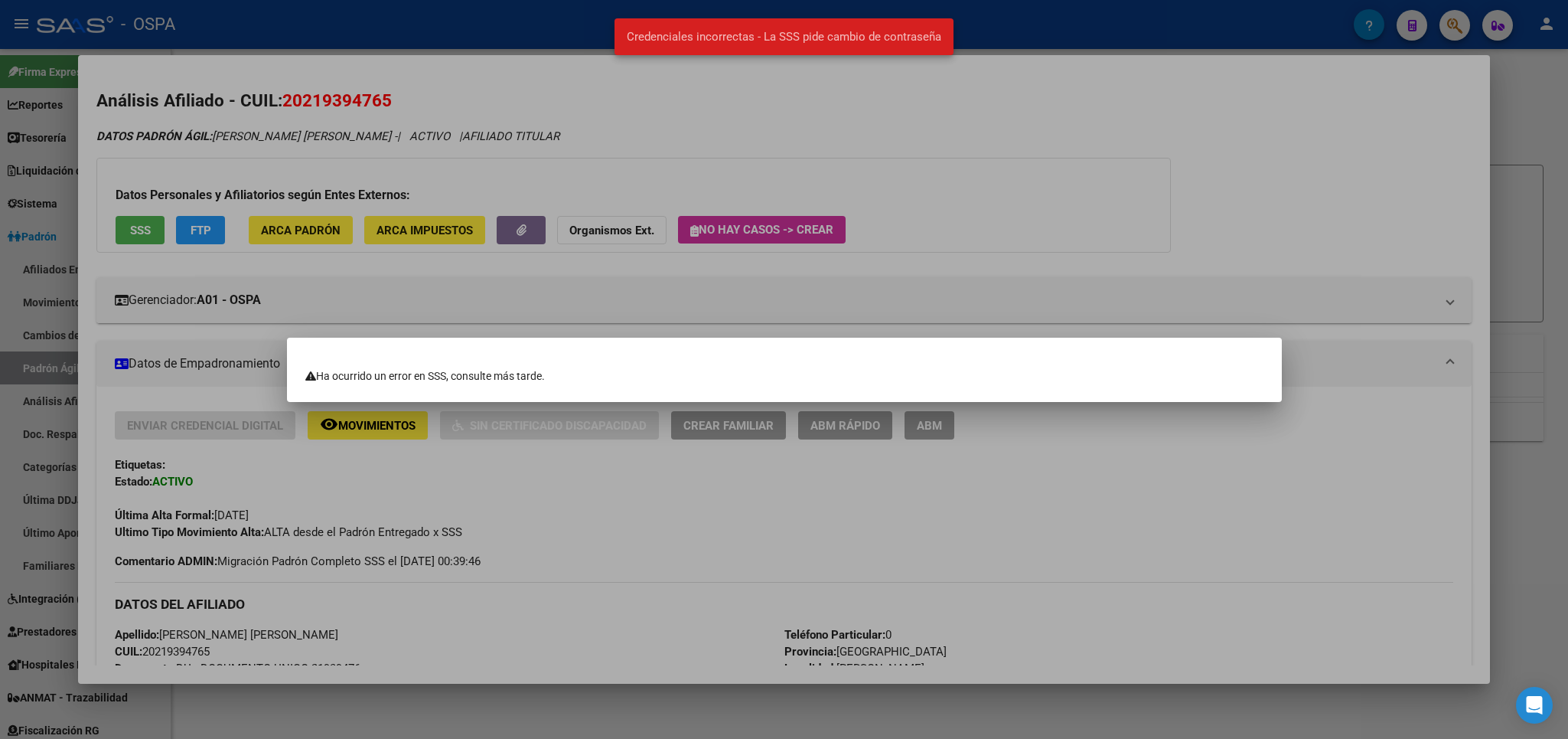
click at [1537, 131] on div at bounding box center [784, 370] width 1568 height 739
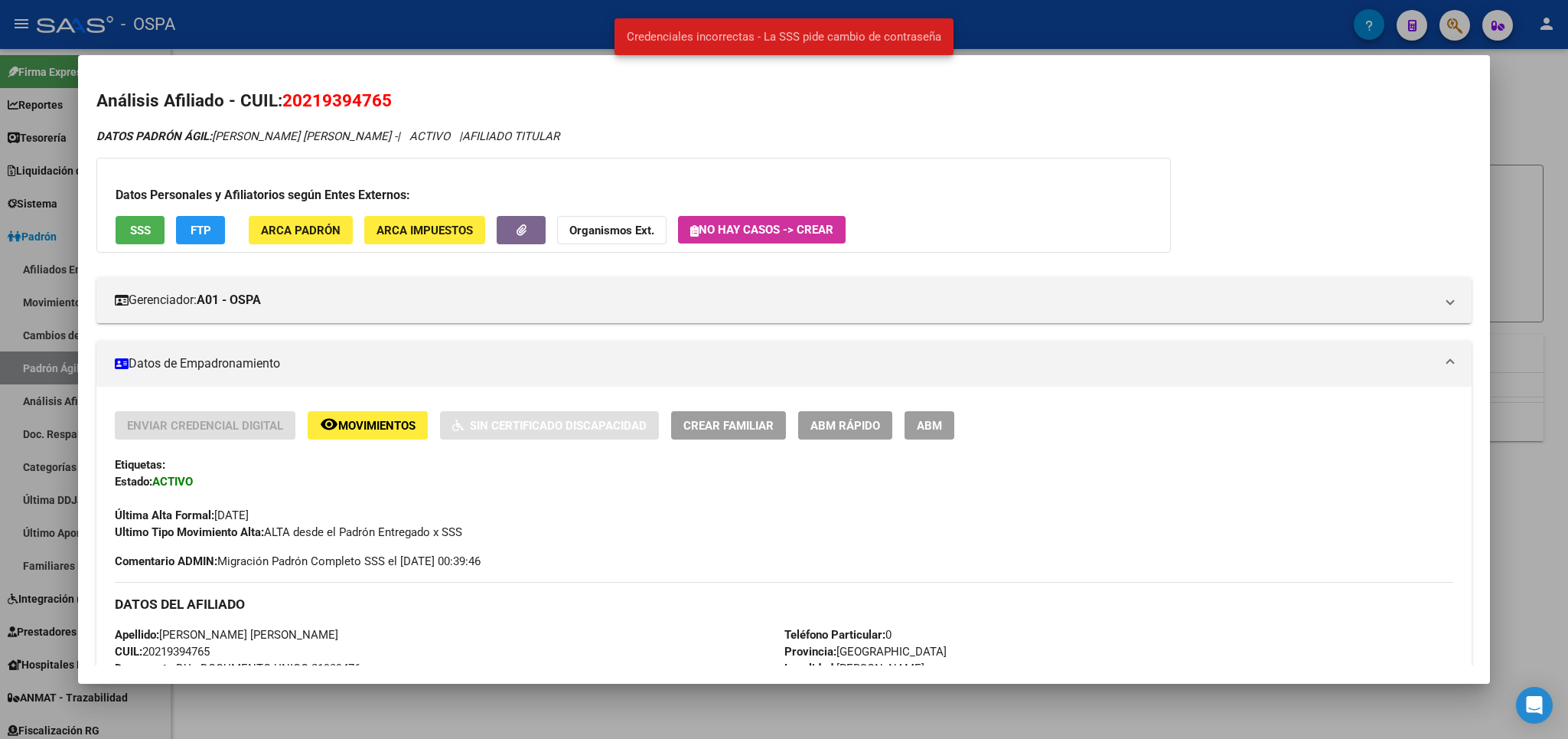
click at [1537, 131] on div at bounding box center [784, 370] width 1568 height 739
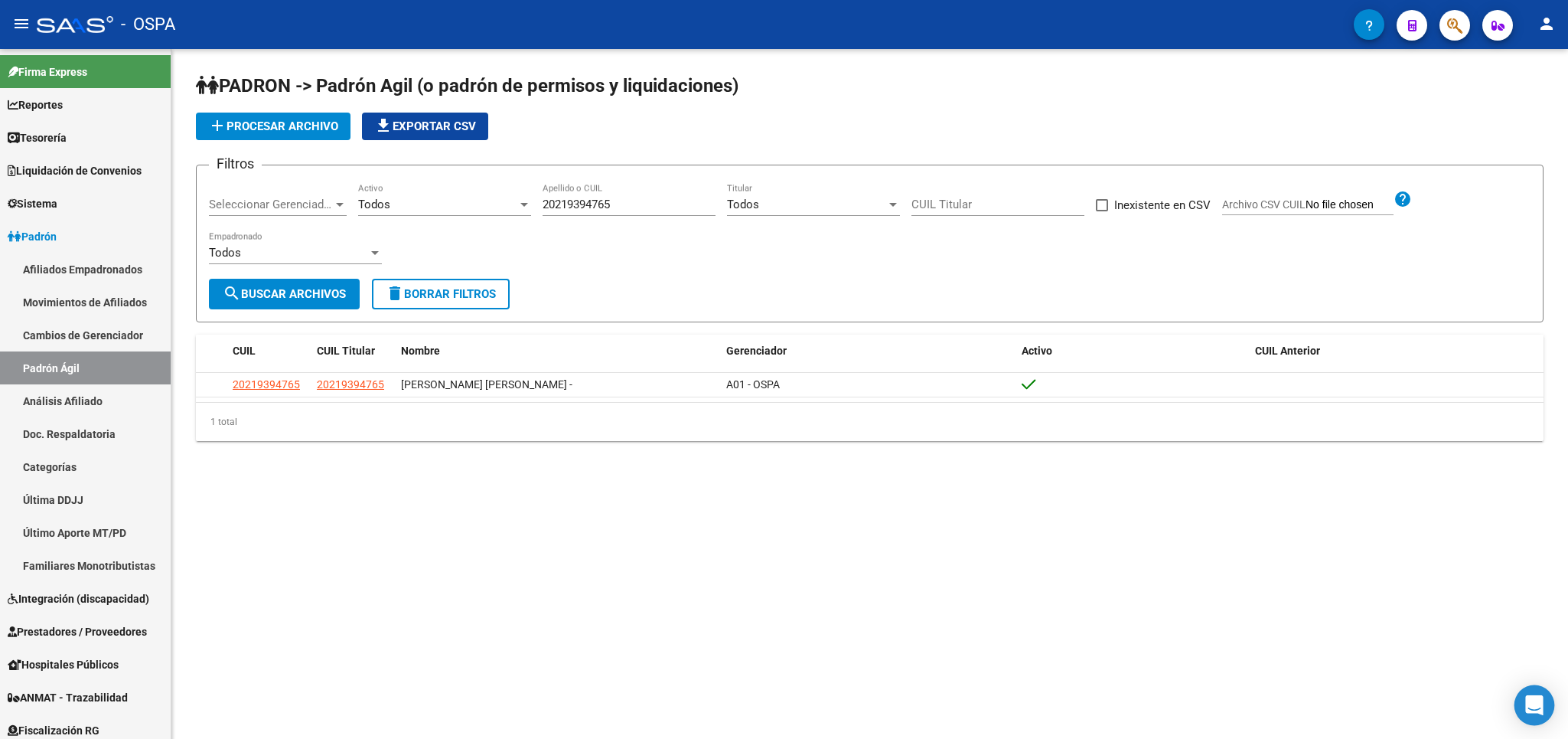
click at [1526, 711] on div "Open Intercom Messenger" at bounding box center [1534, 705] width 41 height 41
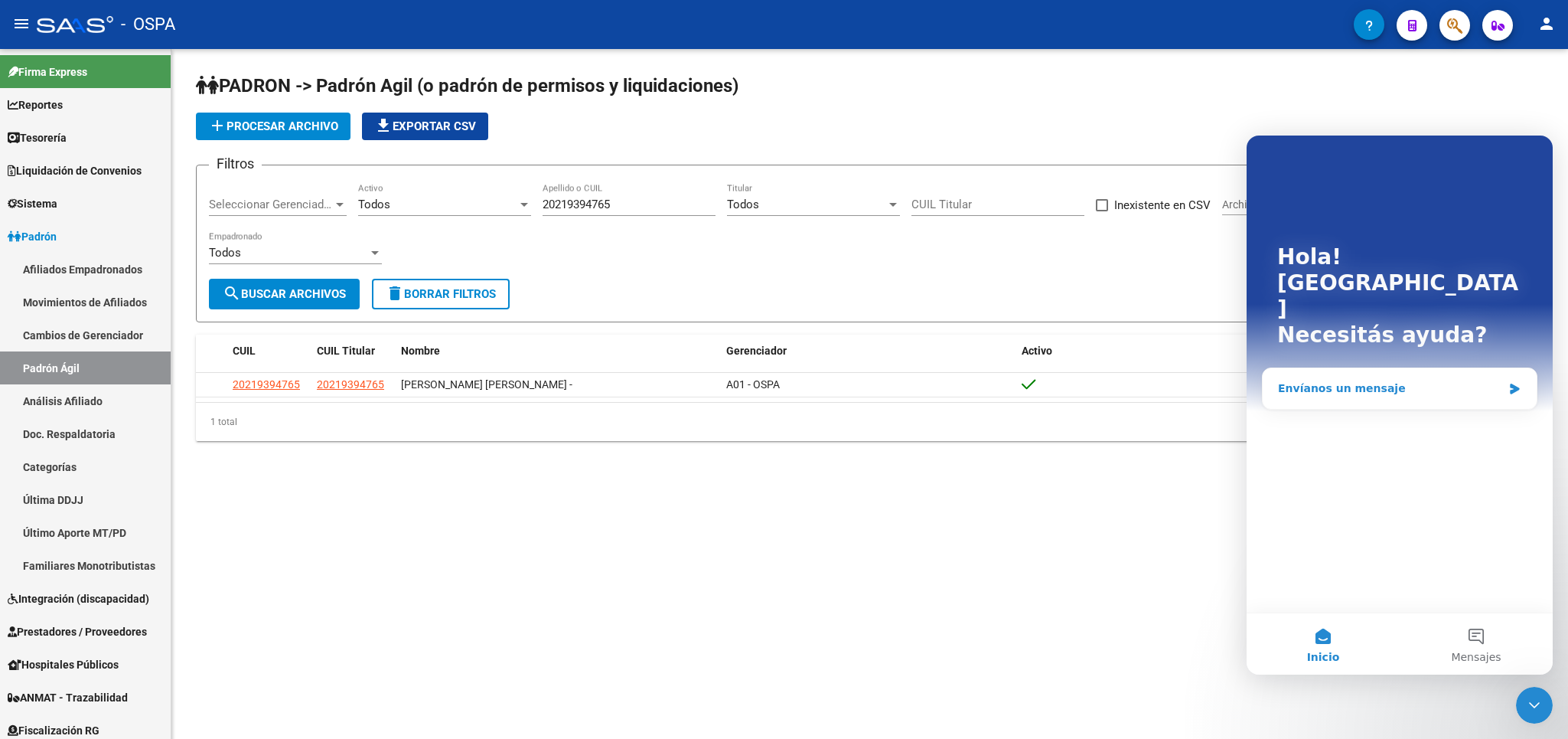
click at [1352, 380] on div "Envíanos un mensaje" at bounding box center [1390, 388] width 224 height 16
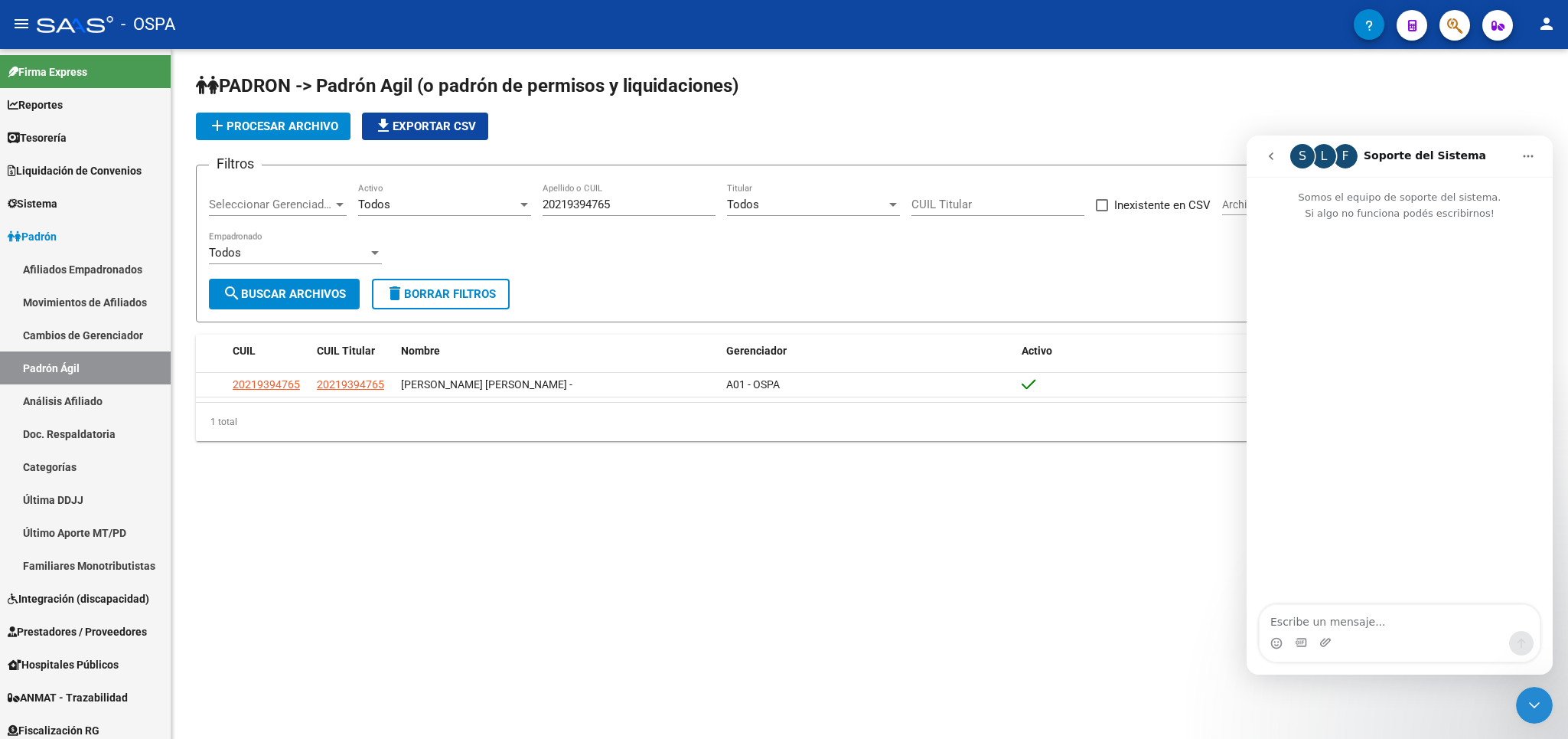
type textarea "g"
type textarea "hola estoy intentando ver un afiliado en la SSSalud y me tira error"
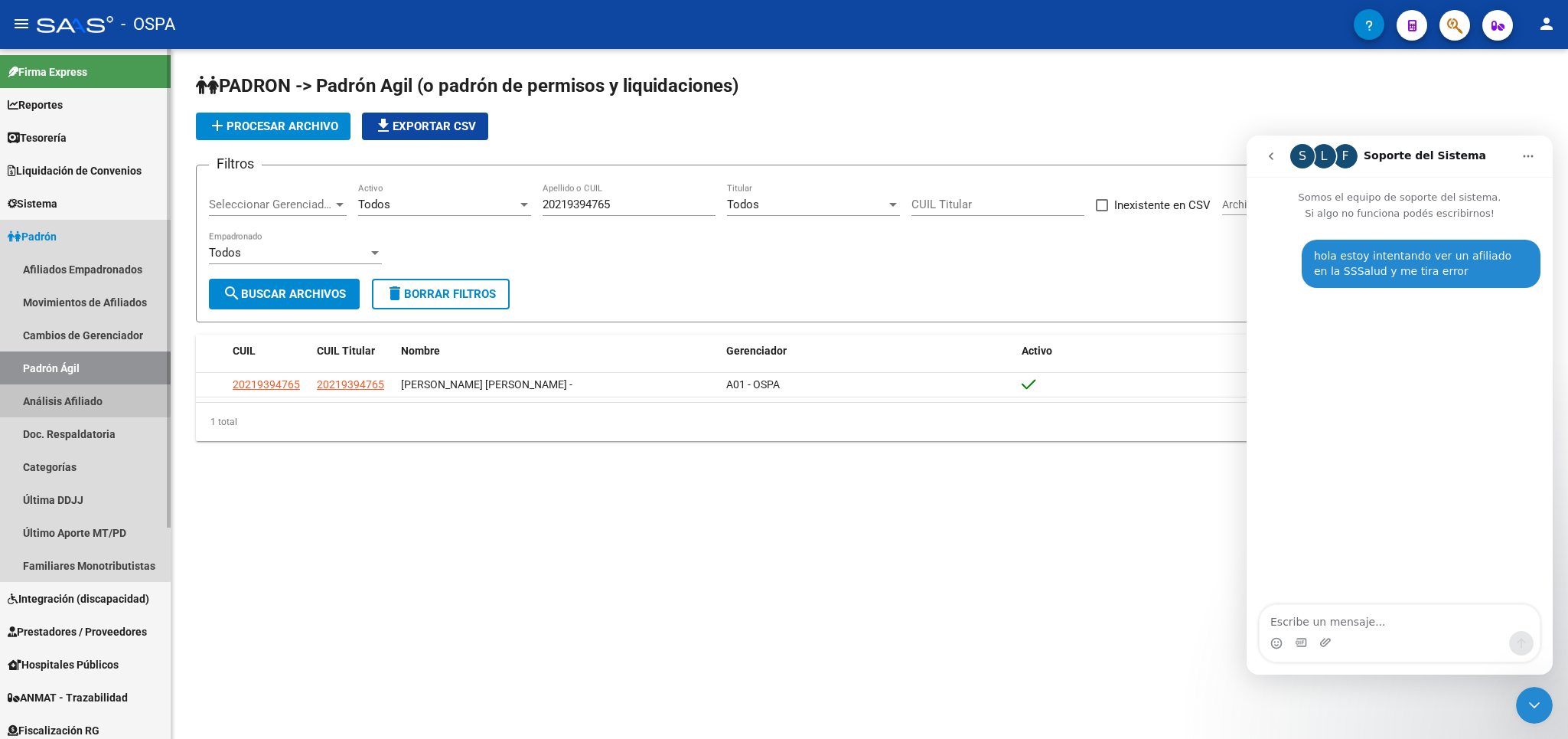
click at [68, 396] on link "Análisis Afiliado" at bounding box center [85, 401] width 171 height 33
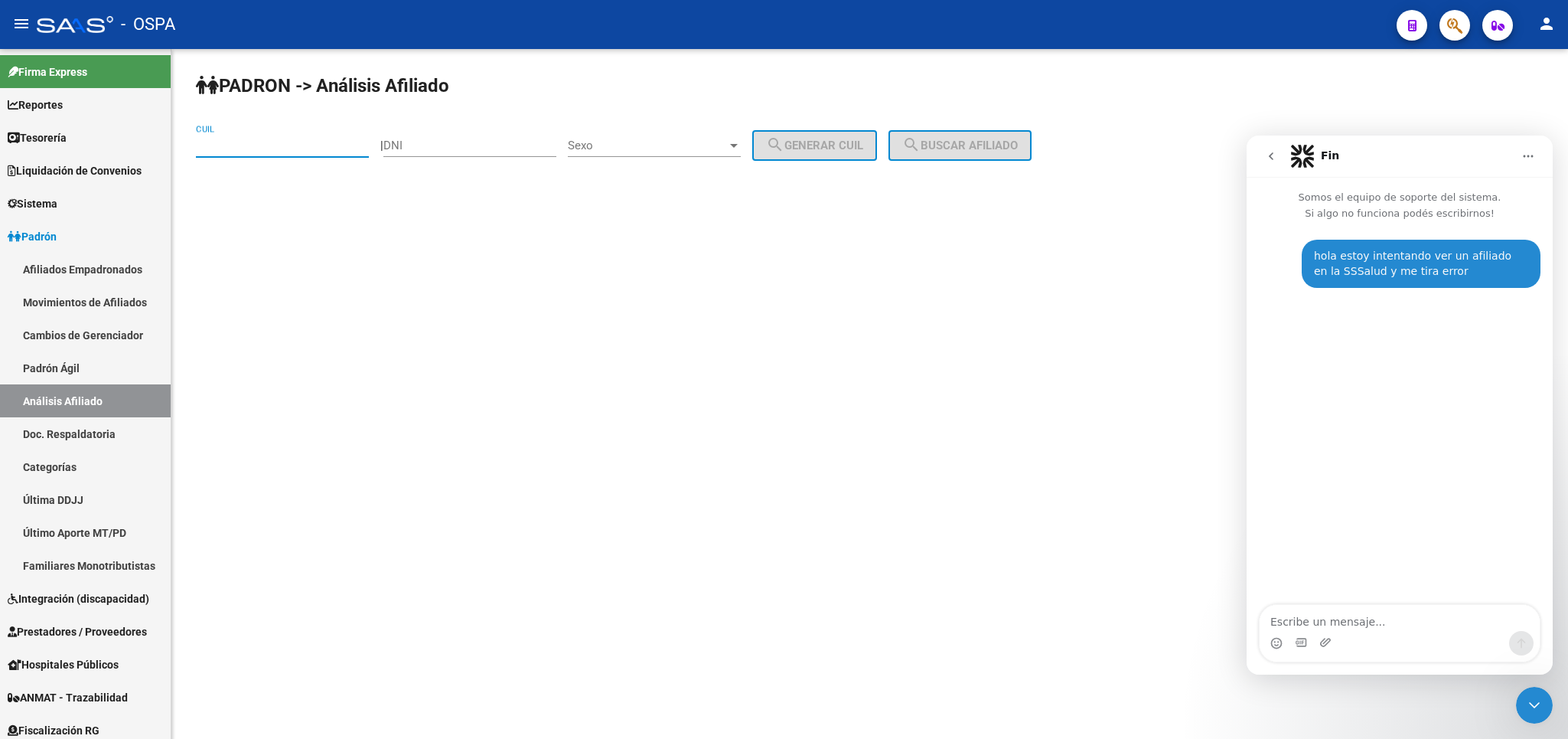
click at [307, 147] on input "CUIL" at bounding box center [283, 145] width 173 height 14
type input "20-21939476-5"
click at [984, 150] on span "search Buscar afiliado" at bounding box center [959, 145] width 115 height 14
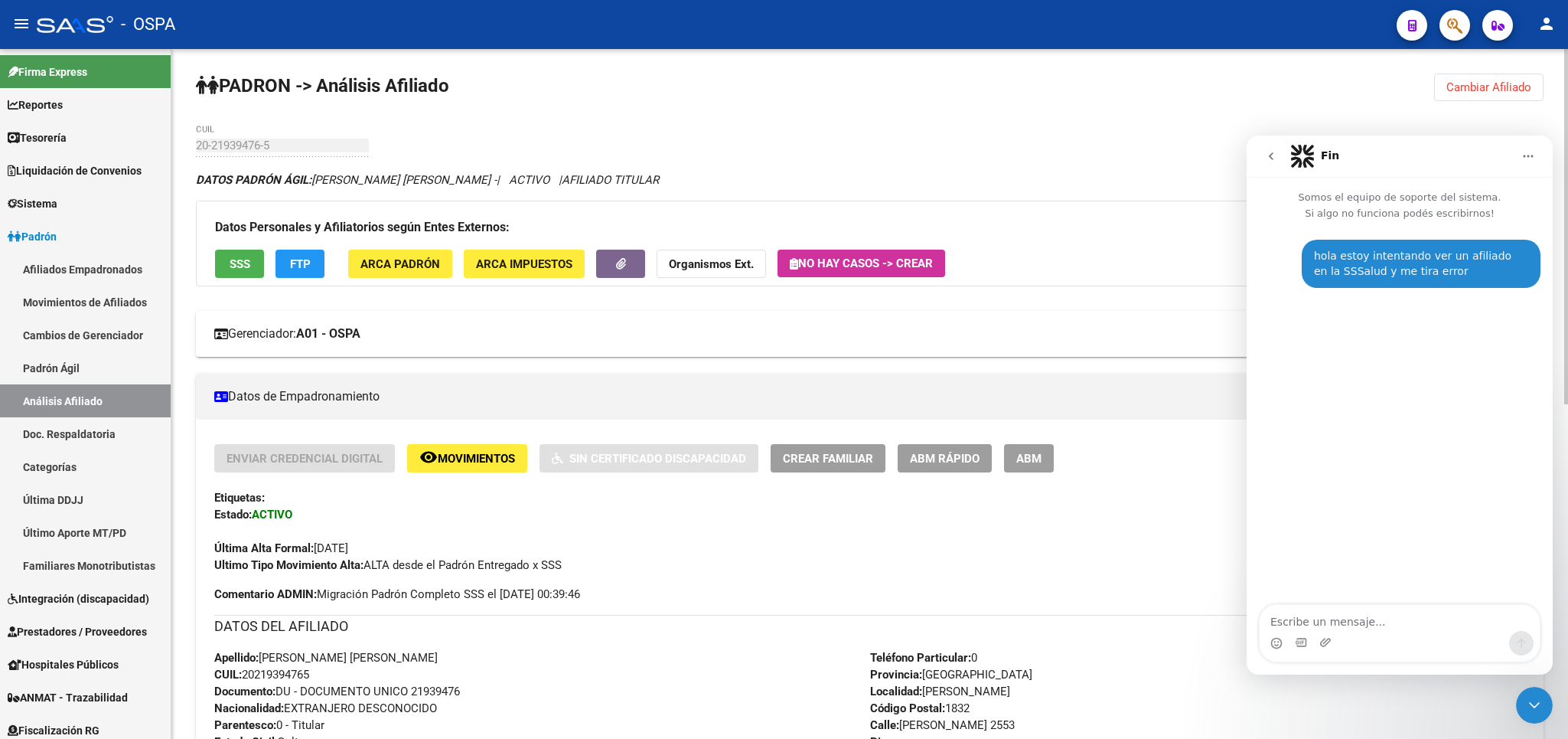
scroll to position [90, 0]
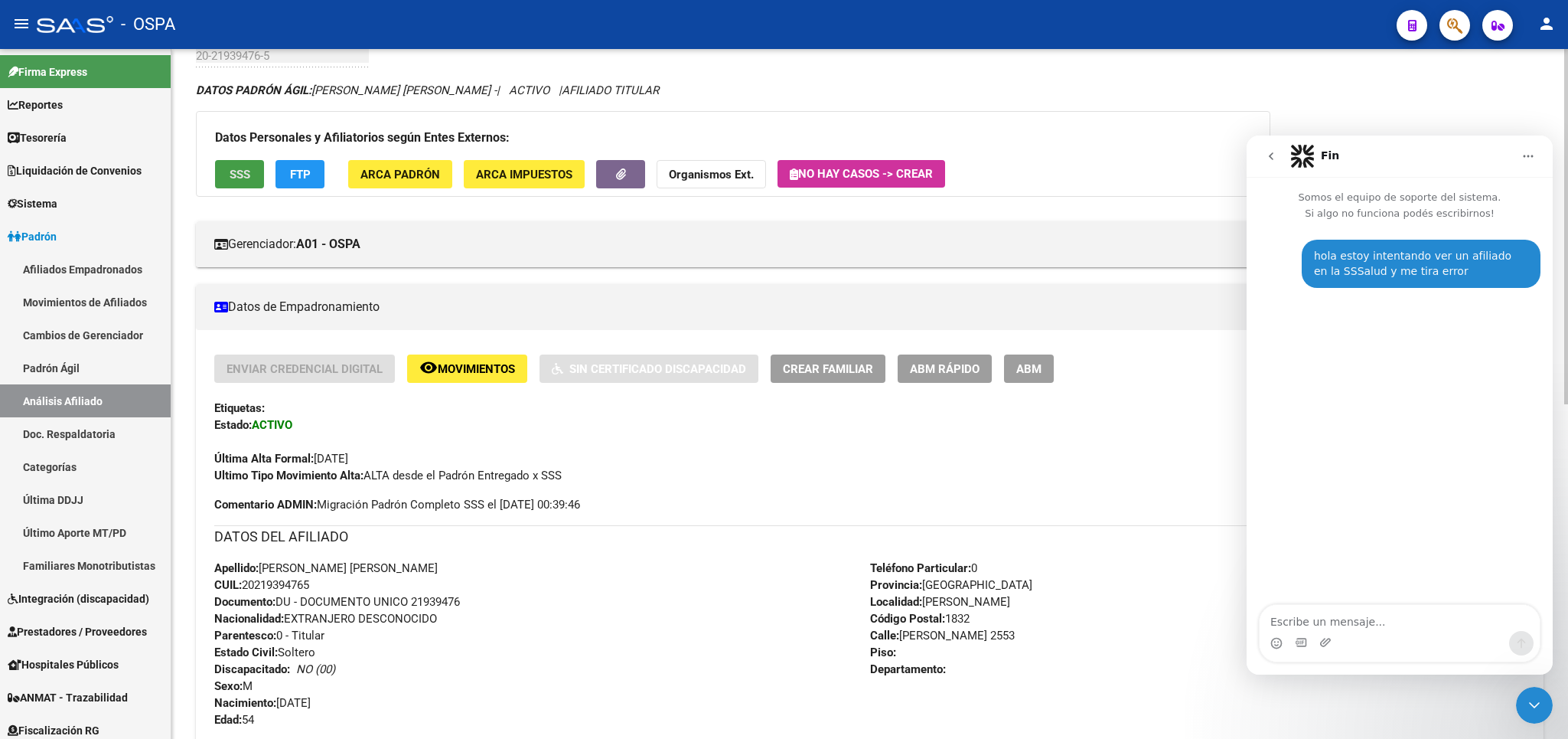
click at [240, 176] on span "SSS" at bounding box center [239, 174] width 20 height 14
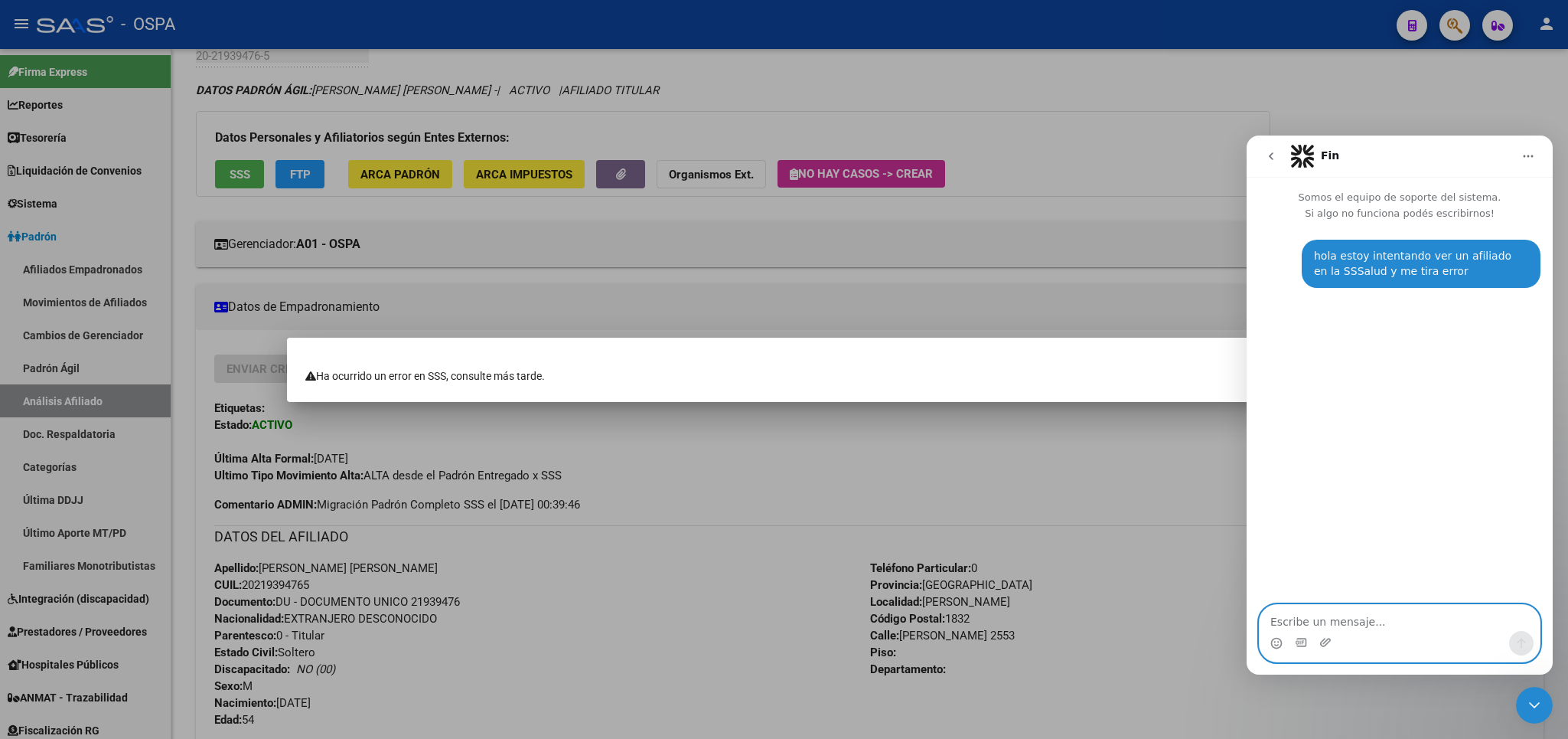
click at [1412, 609] on textarea "Escribe un mensaje..." at bounding box center [1399, 618] width 280 height 26
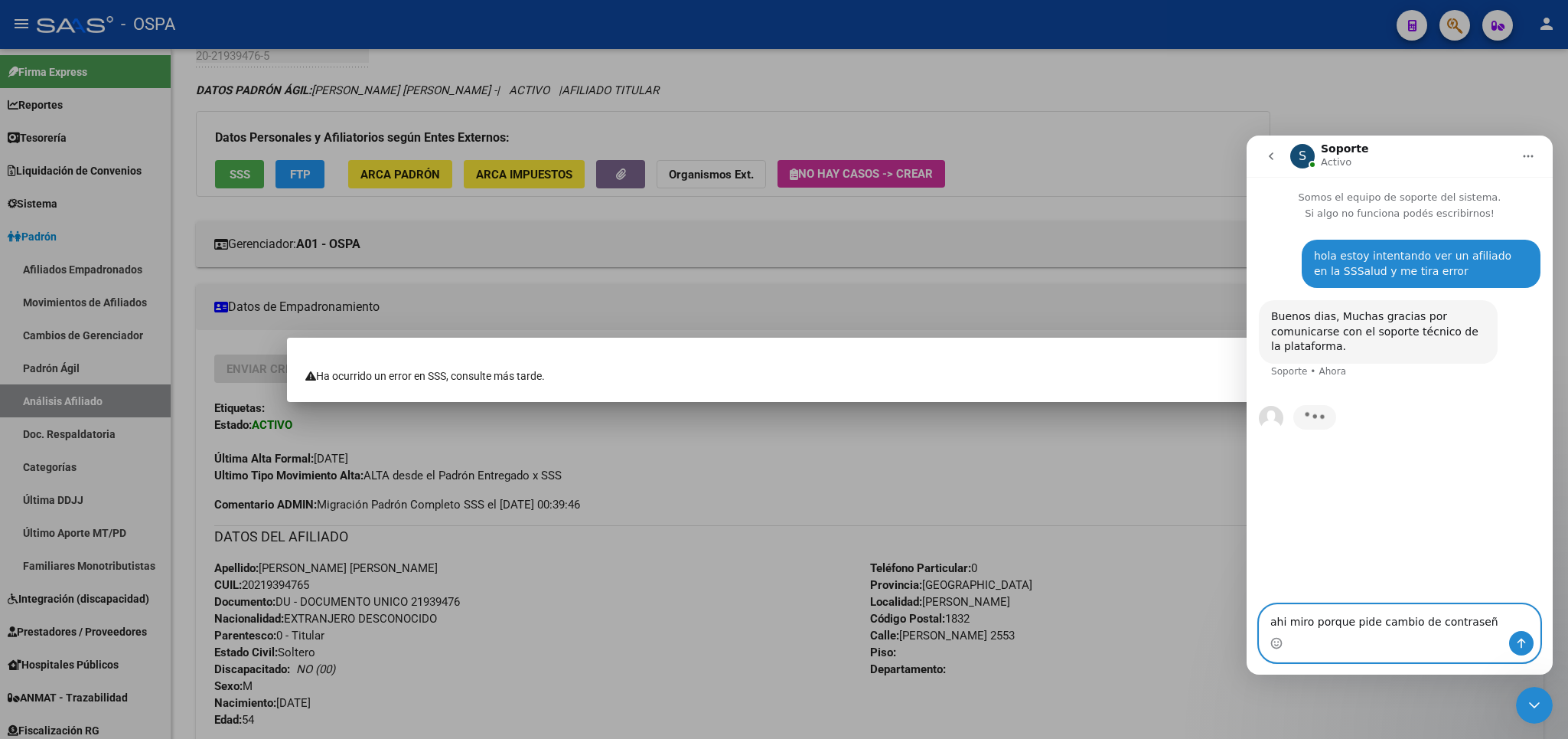
type textarea "ahi miro porque pide cambio de contraseña"
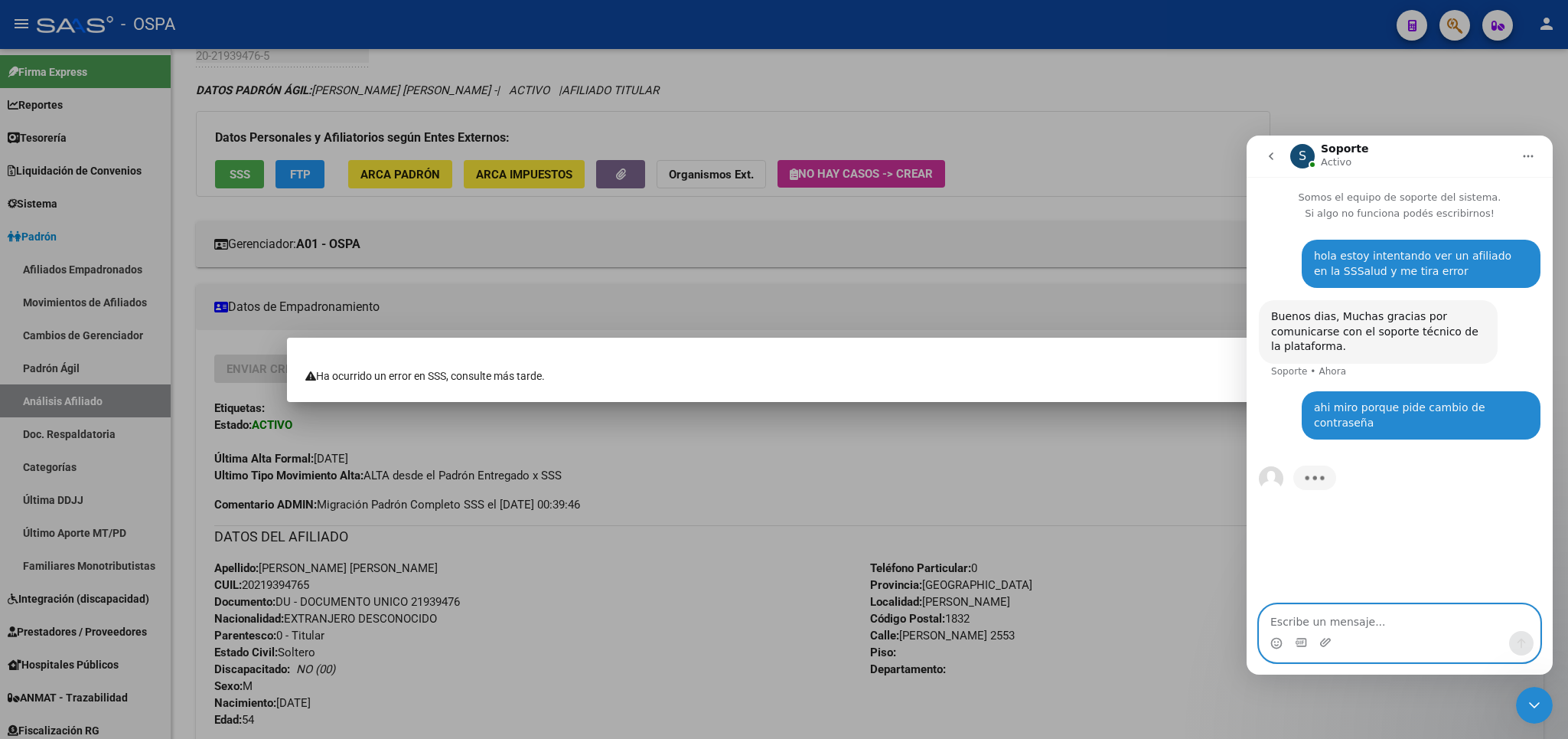
click at [1387, 620] on textarea "Escribe un mensaje..." at bounding box center [1399, 618] width 280 height 26
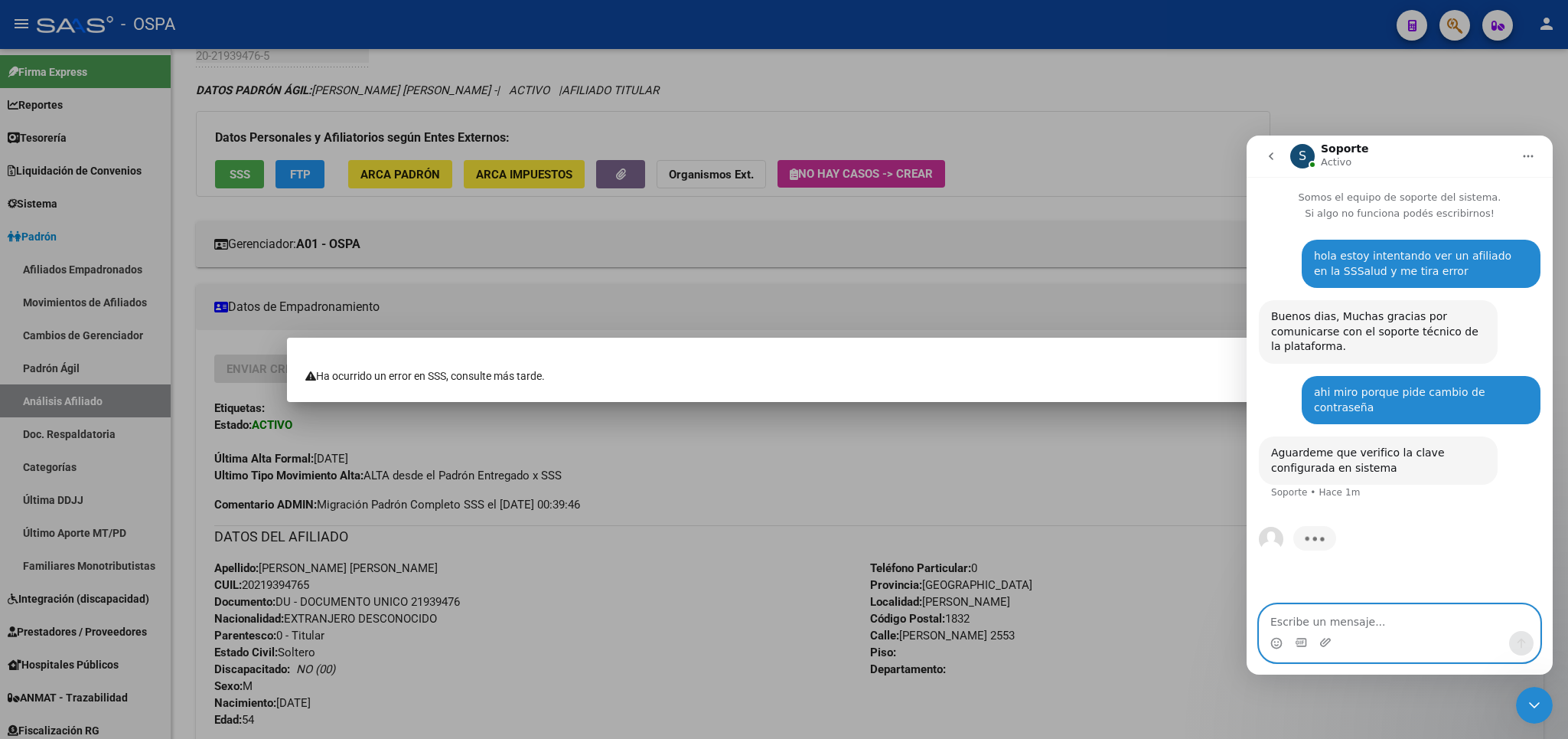
click at [1387, 620] on textarea "Escribe un mensaje..." at bounding box center [1399, 618] width 280 height 26
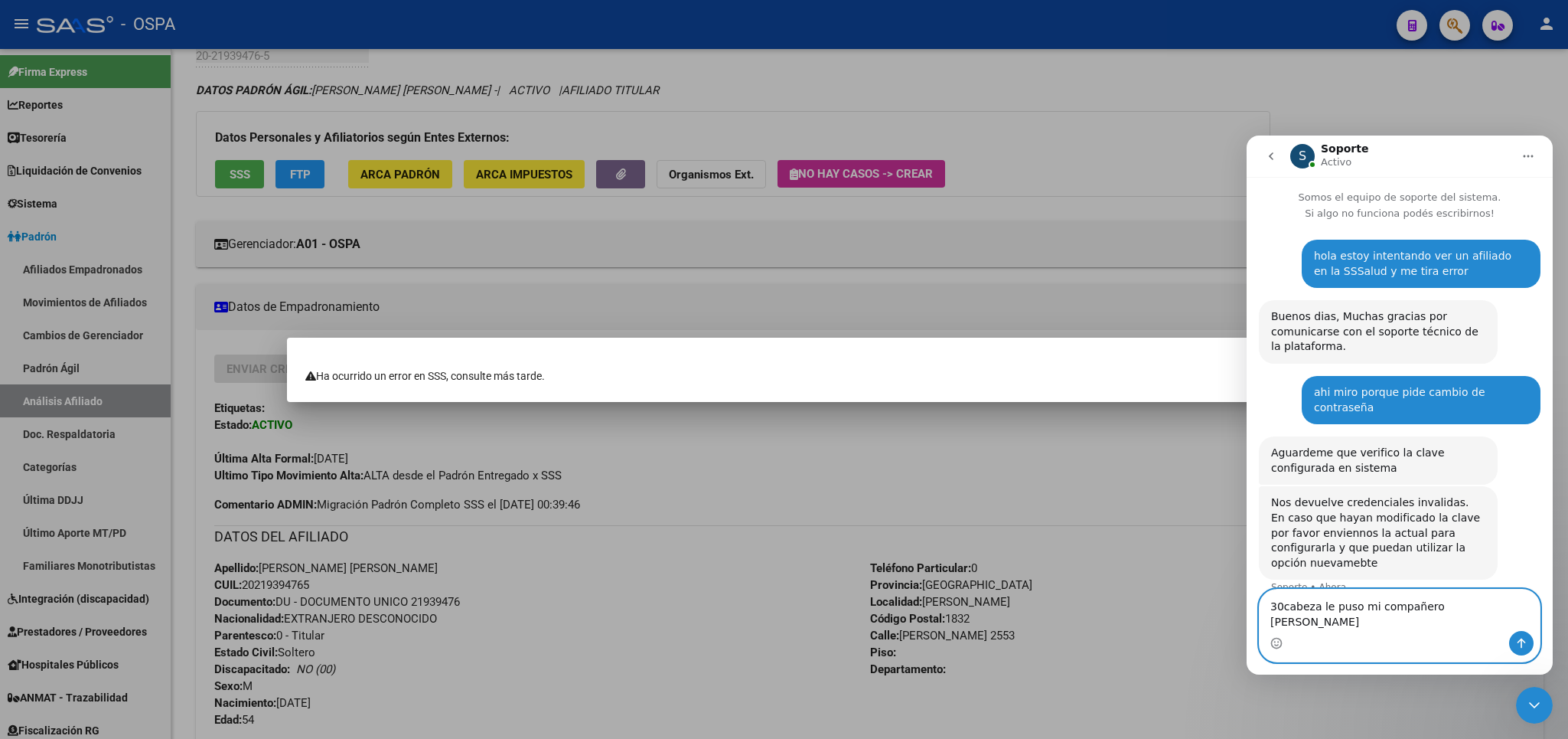
type textarea "30cabeza le puso mi compañero ahora"
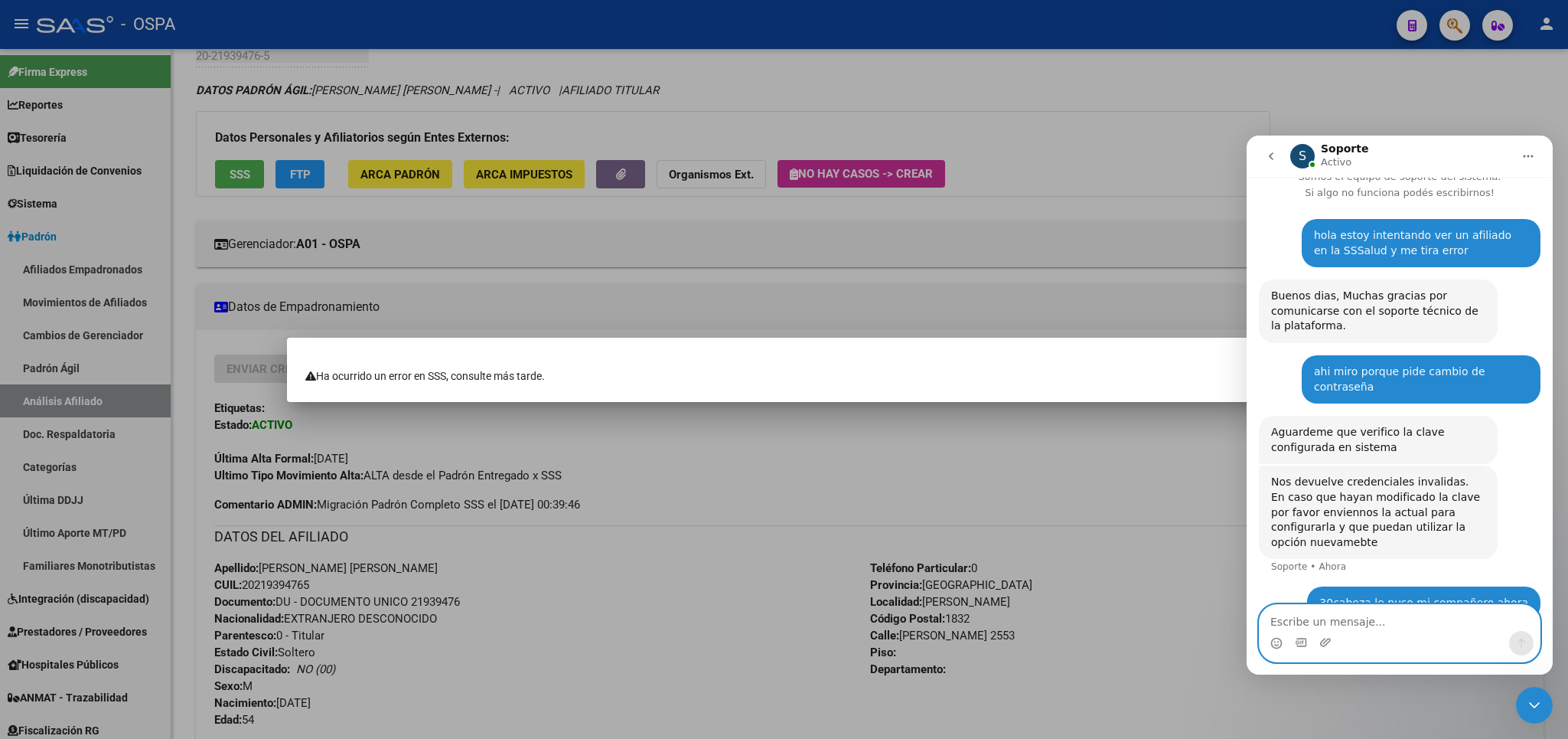
scroll to position [24, 0]
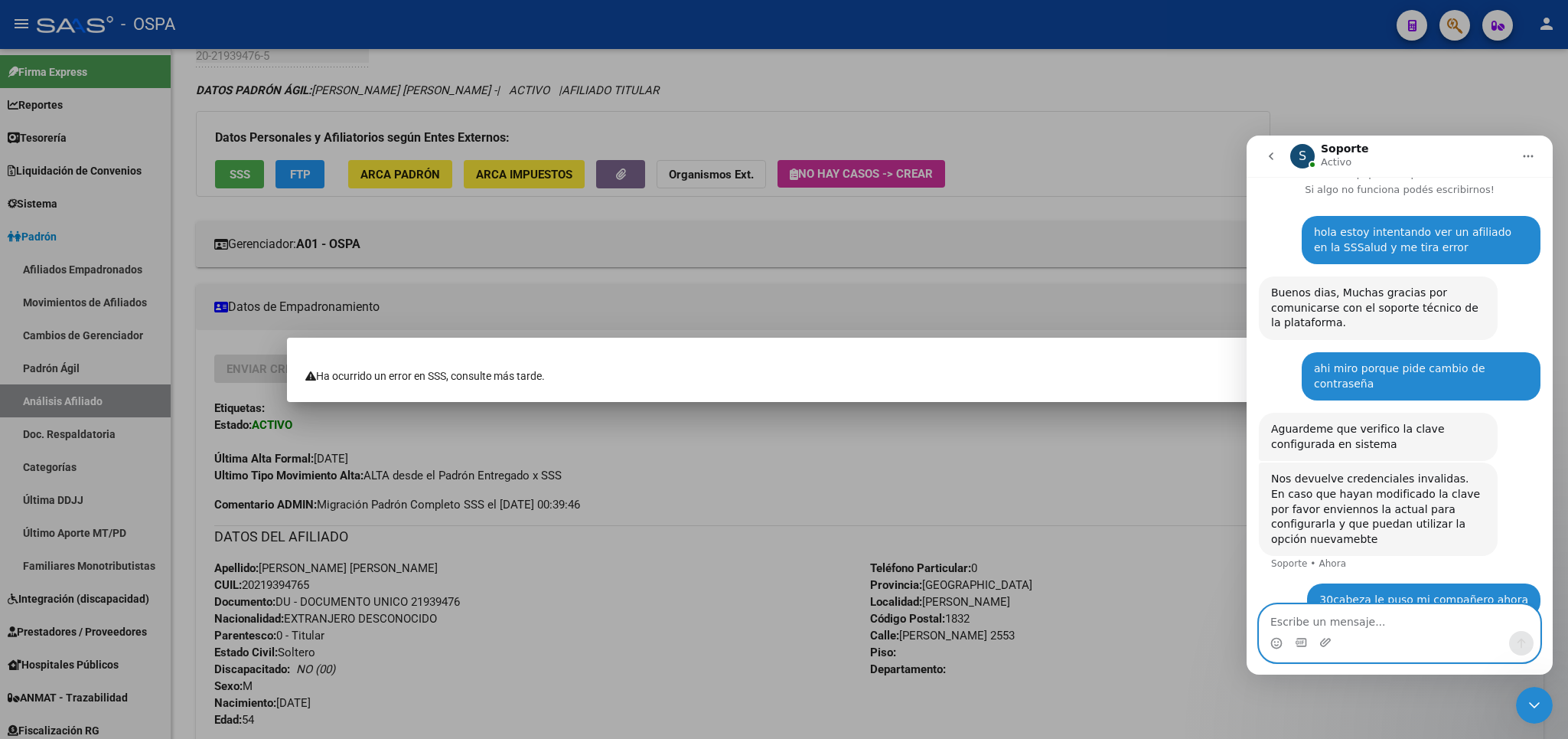
click at [1402, 615] on textarea "Escribe un mensaje..." at bounding box center [1399, 618] width 280 height 26
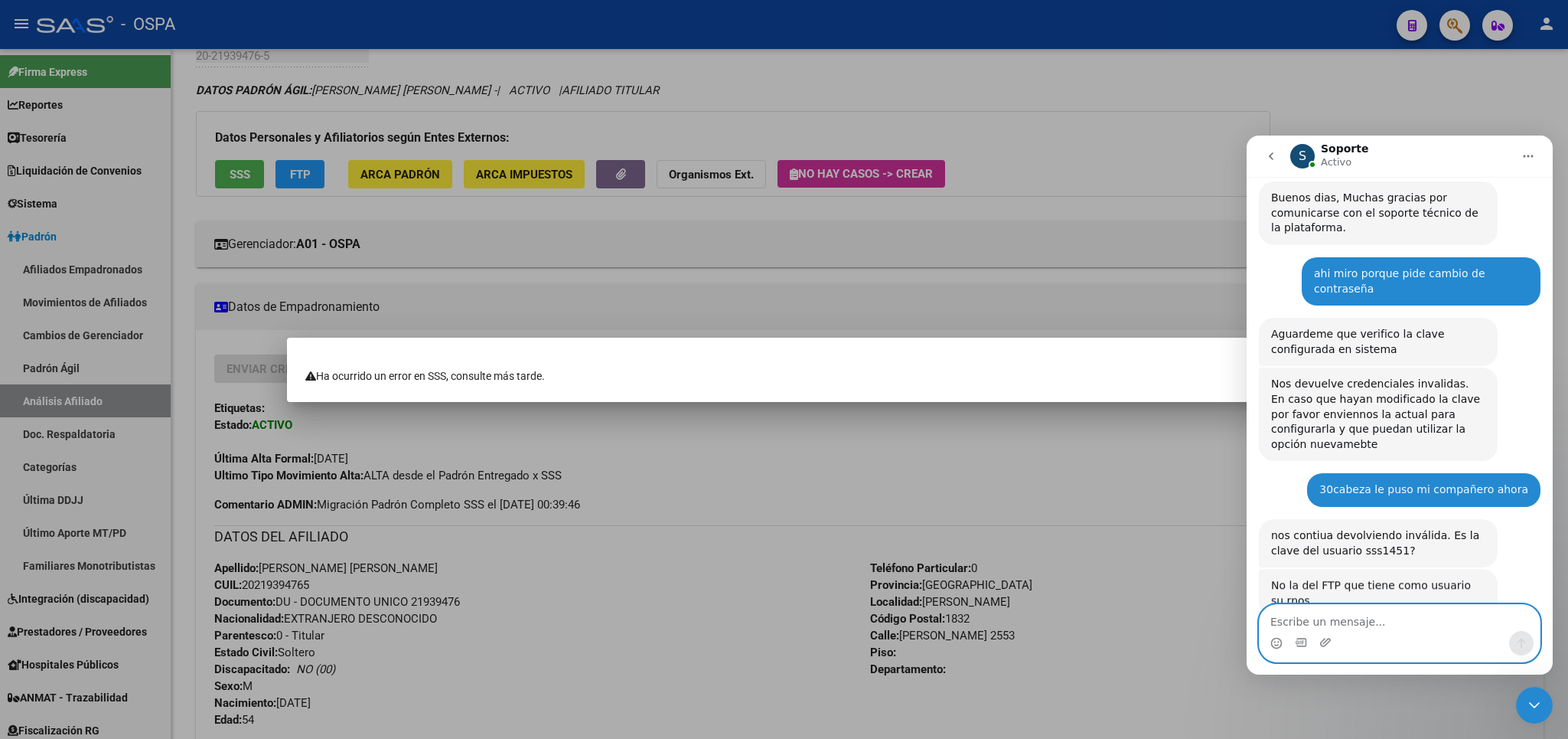
scroll to position [119, 0]
click at [1375, 628] on textarea "Escribe un mensaje..." at bounding box center [1399, 618] width 280 height 26
click at [1345, 617] on textarea "Escribe un mensaje..." at bounding box center [1399, 618] width 280 height 26
click at [1441, 624] on textarea "Escribe un mensaje..." at bounding box center [1399, 618] width 280 height 26
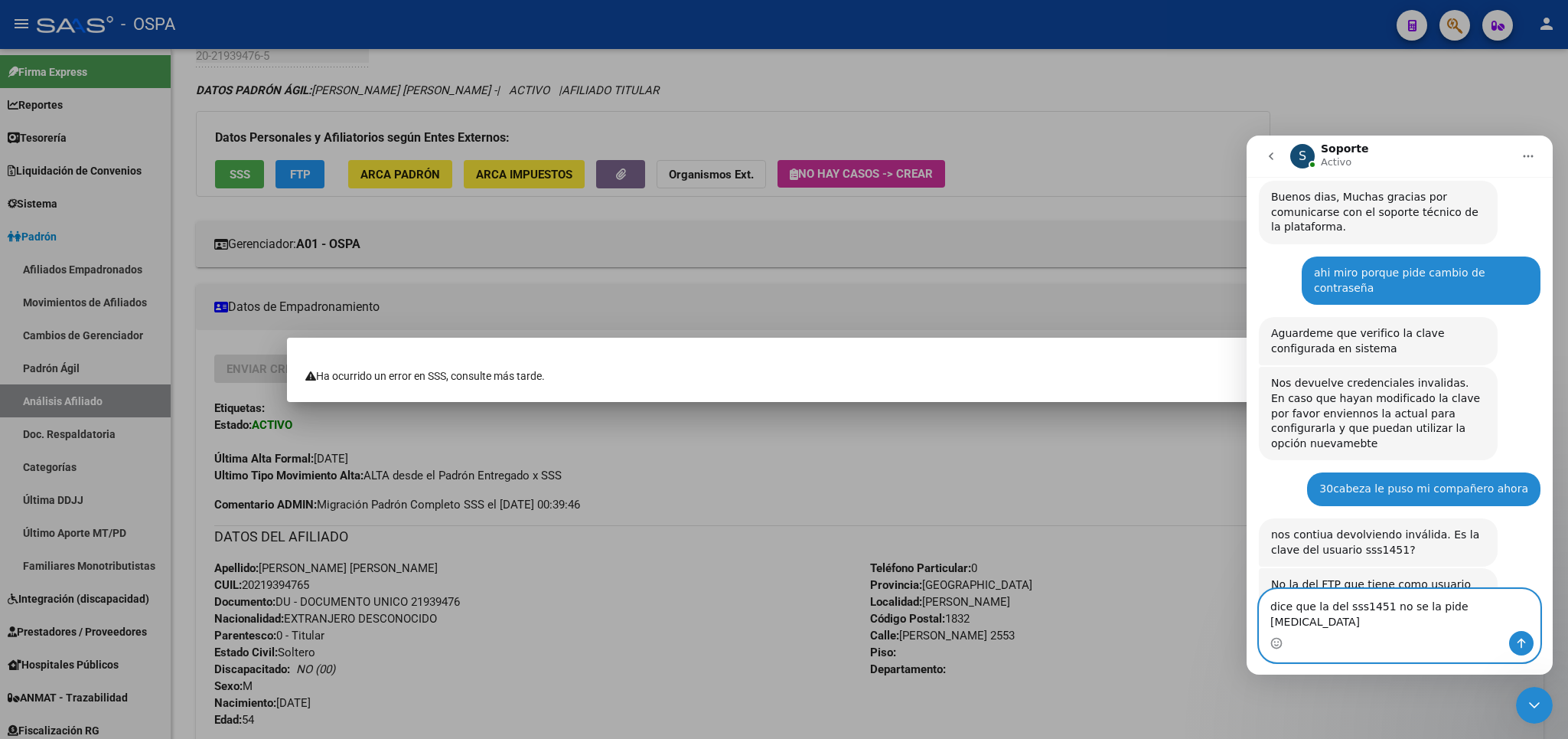
type textarea "dice que la del sss1451 no se la pide cambiar"
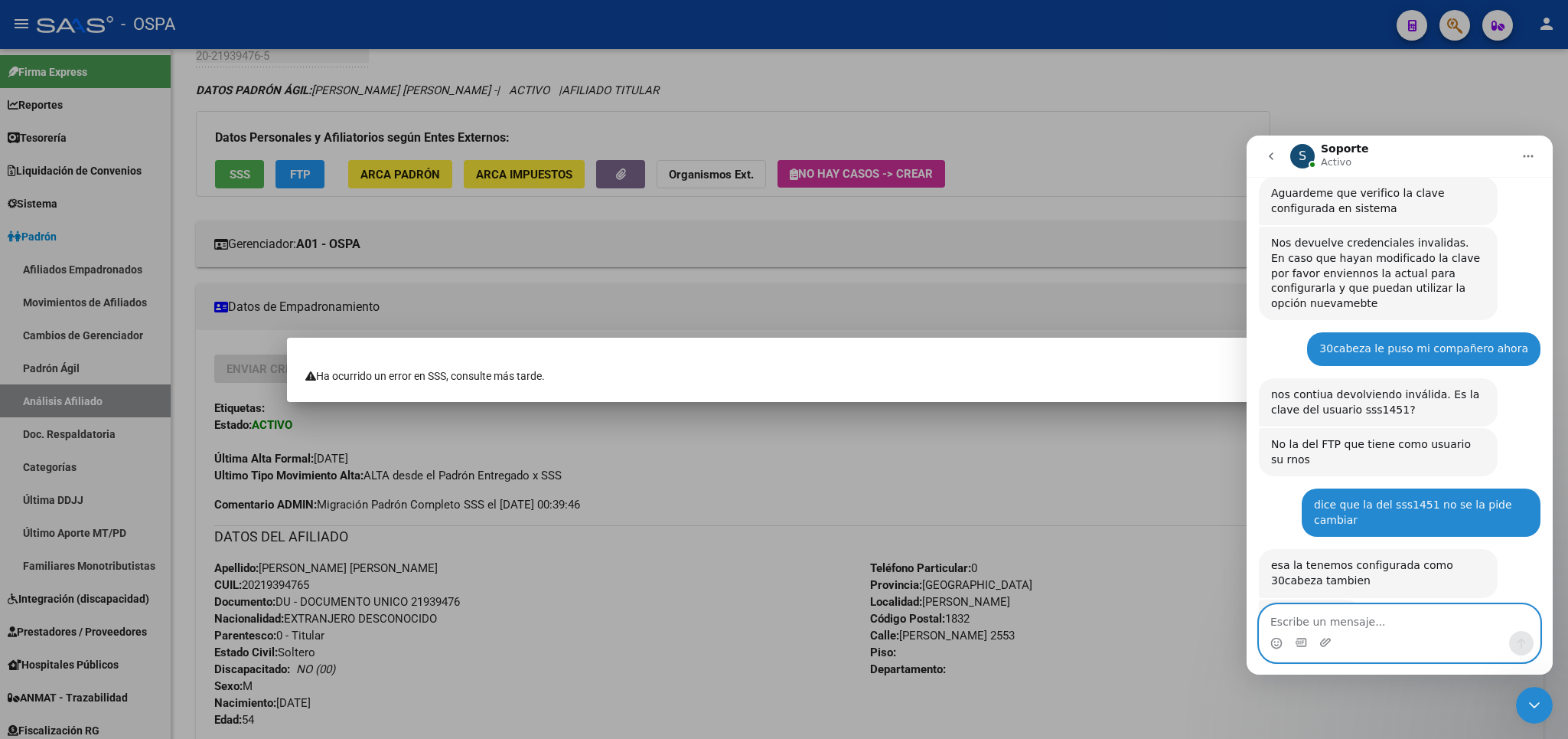
scroll to position [260, 0]
click at [1391, 620] on textarea "Escribe un mensaje..." at bounding box center [1399, 618] width 280 height 26
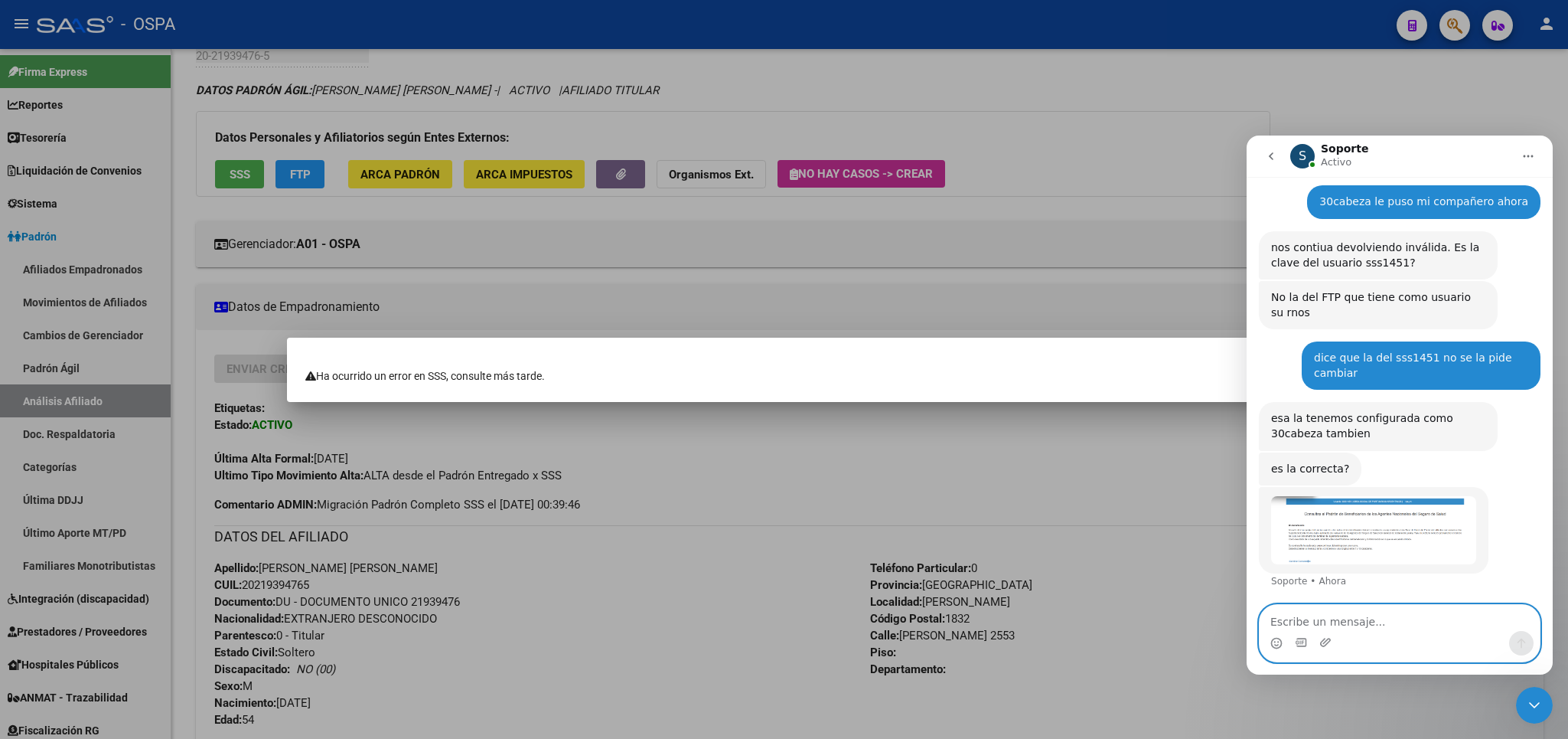
scroll to position [407, 0]
click at [1400, 495] on img "Soporte dice…" at bounding box center [1373, 529] width 205 height 68
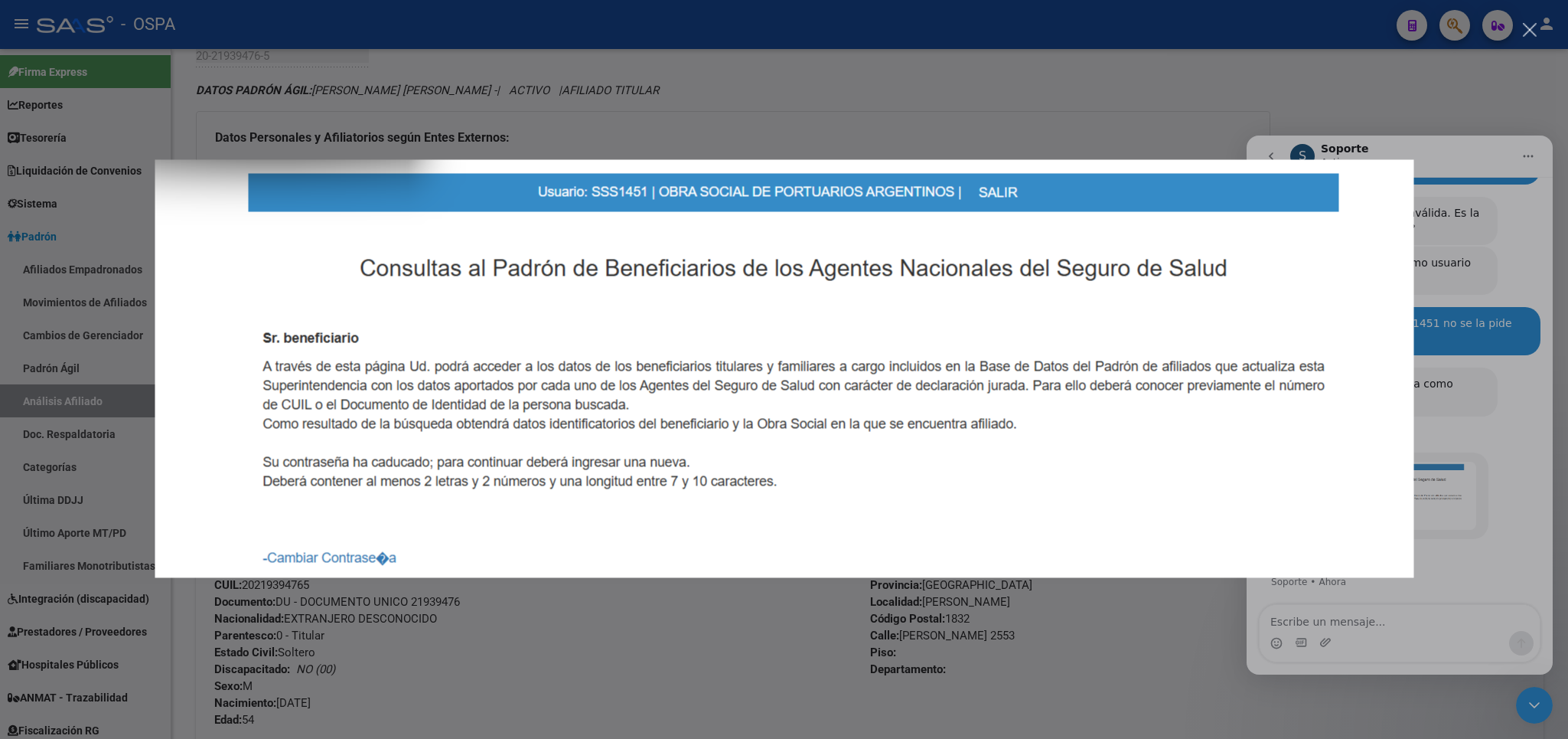
scroll to position [441, 0]
click at [1474, 533] on div "Intercom Messenger" at bounding box center [784, 370] width 1568 height 739
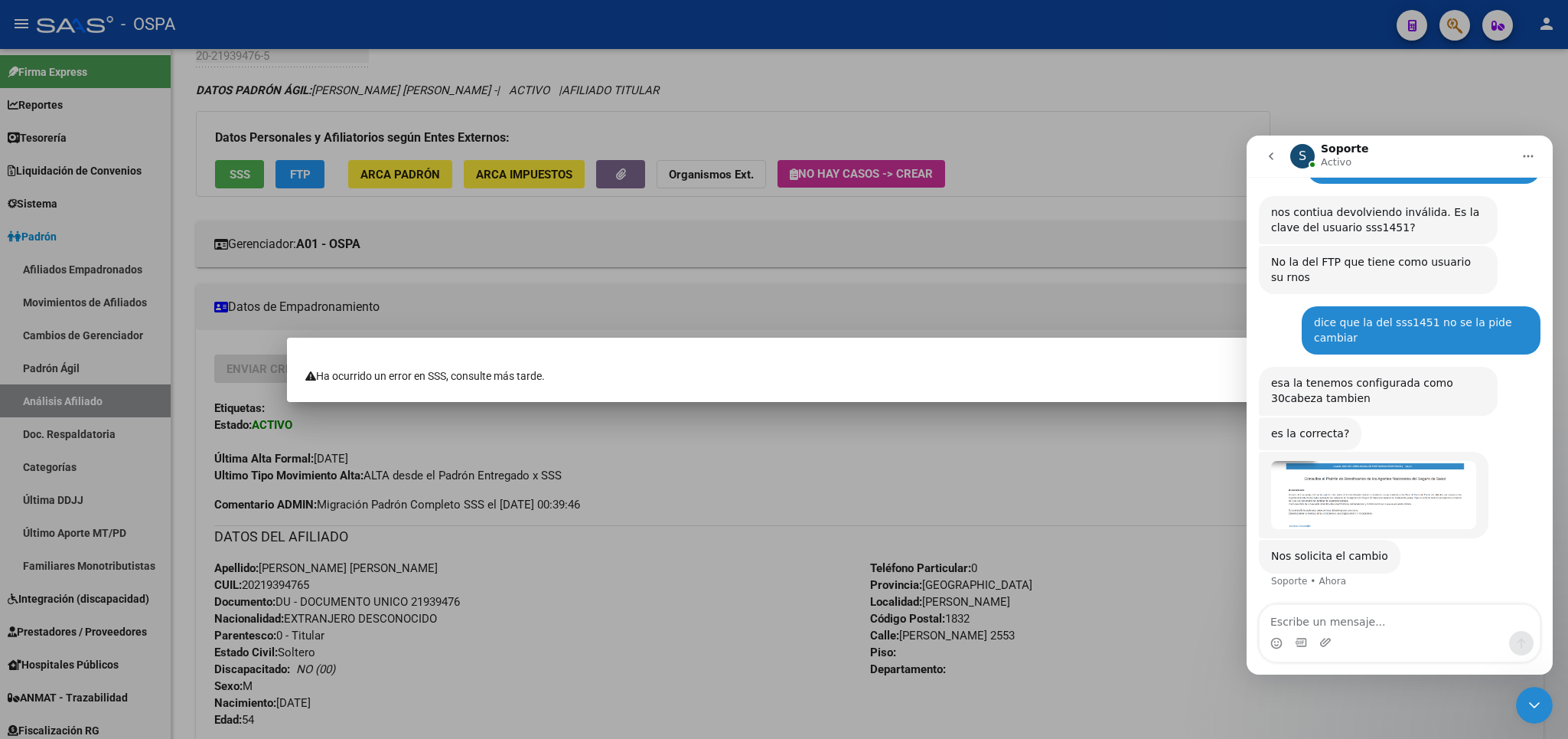
click at [1370, 461] on img "Soporte dice…" at bounding box center [1373, 495] width 205 height 68
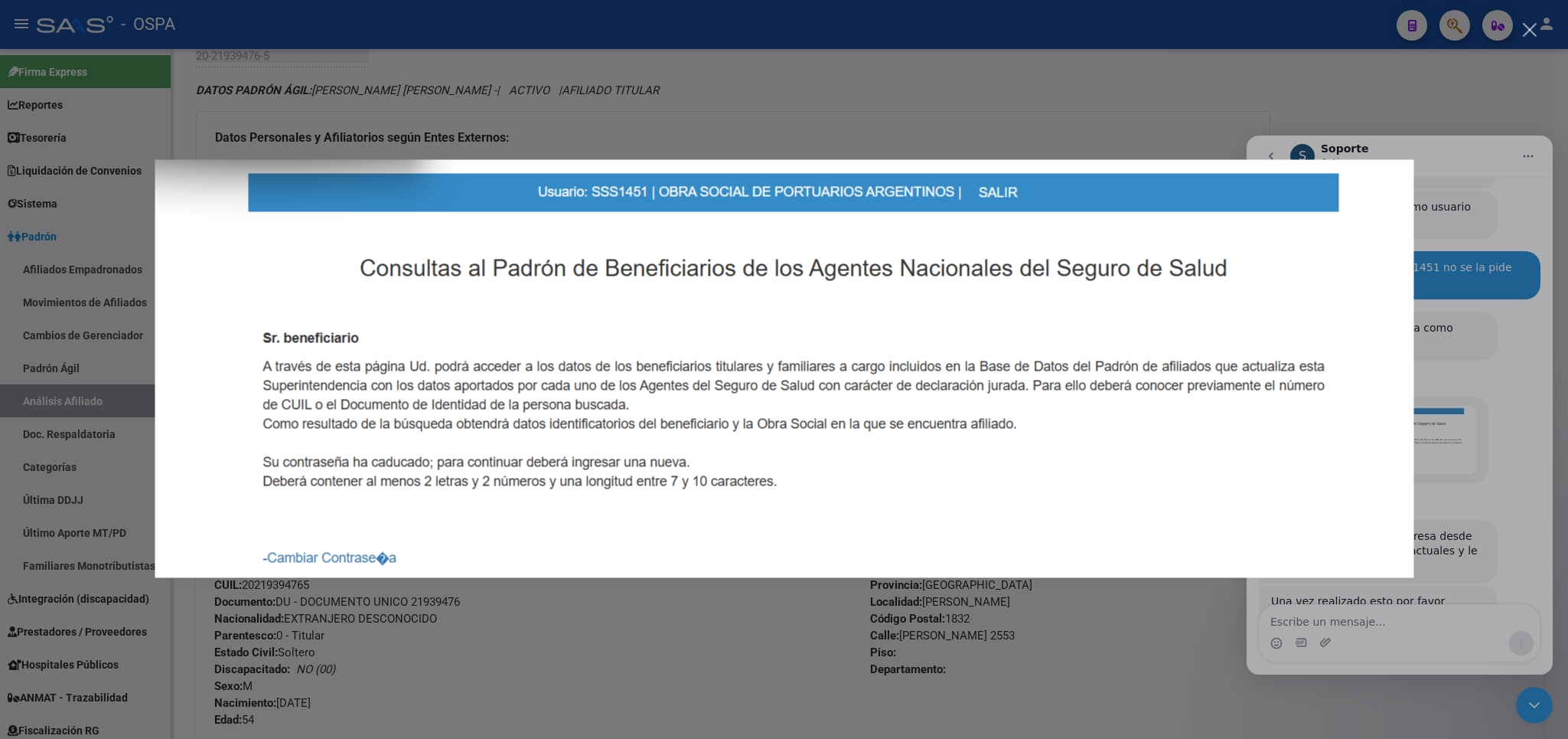
scroll to position [499, 0]
click at [1329, 102] on div "Intercom Messenger" at bounding box center [784, 370] width 1568 height 739
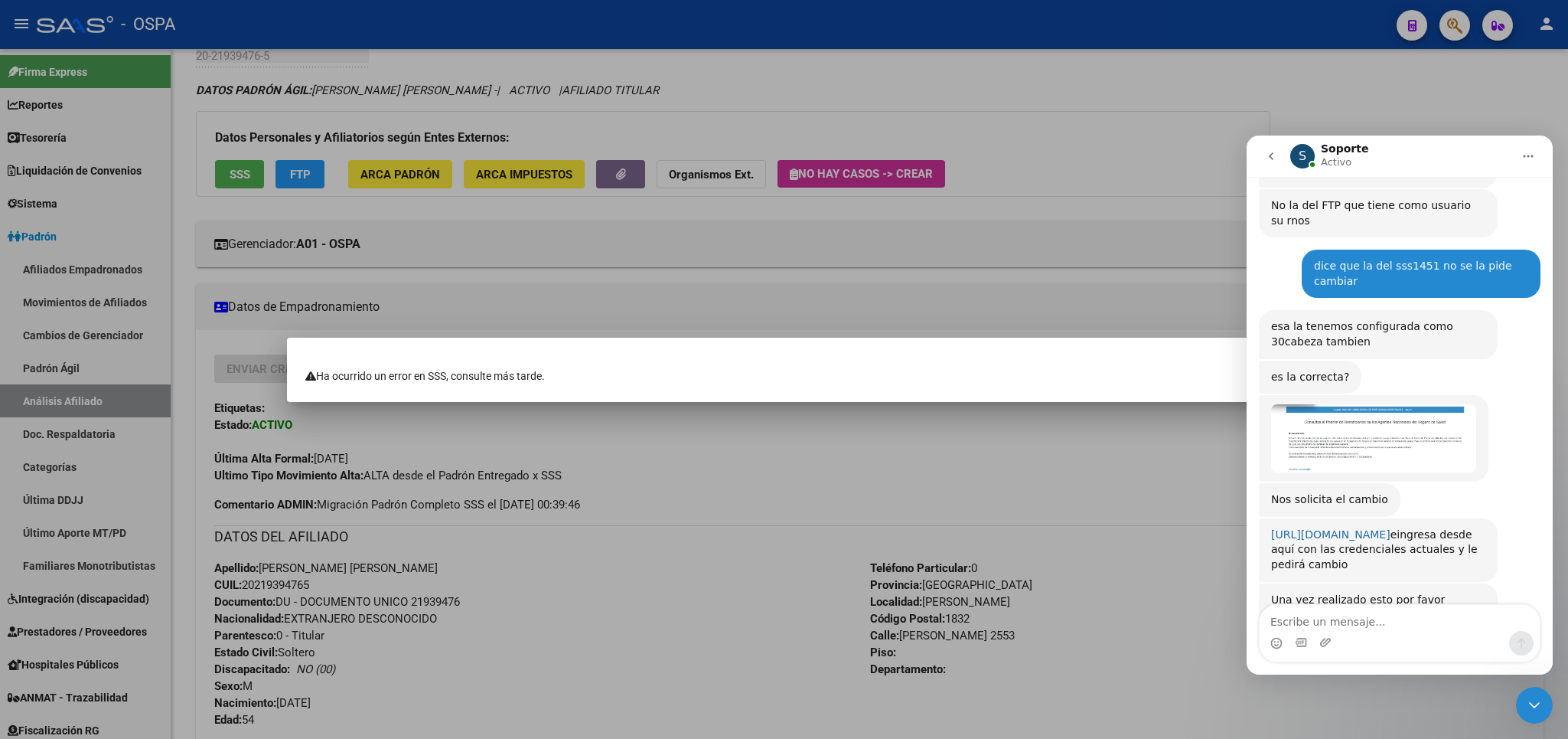
click at [1342, 528] on link "[URL][DOMAIN_NAME]" at bounding box center [1330, 534] width 119 height 12
drag, startPoint x: 1468, startPoint y: 473, endPoint x: 1273, endPoint y: 475, distance: 195.0
click at [1273, 527] on div "[URL][DOMAIN_NAME] eingresa desde aquí con las credenciales actuales y le pedir…" at bounding box center [1378, 549] width 214 height 45
copy div "[URL][DOMAIN_NAME]"
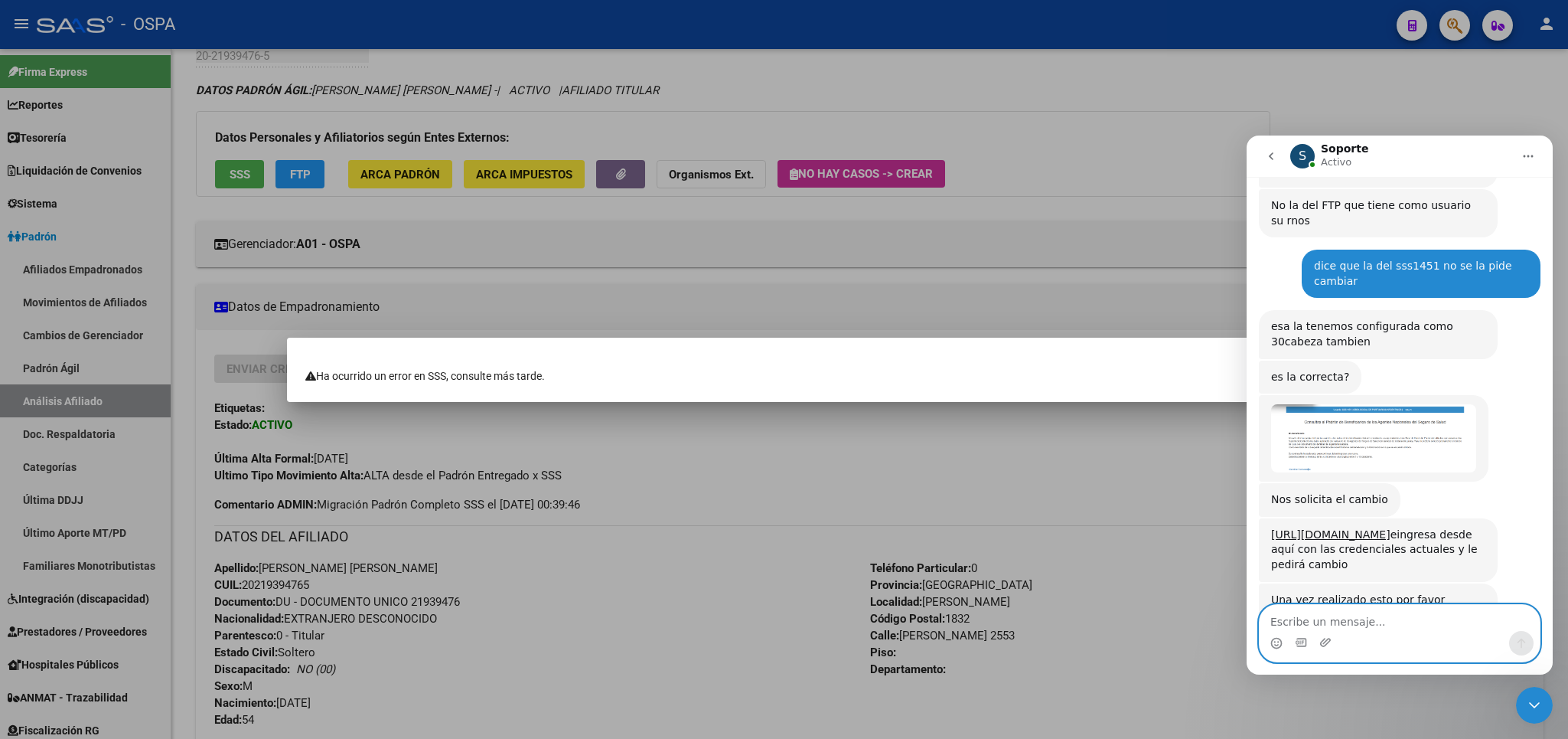
click at [1374, 616] on textarea "Escribe un mensaje..." at bounding box center [1399, 618] width 280 height 26
type textarea "la del ftp la cambio por 30cabeza"
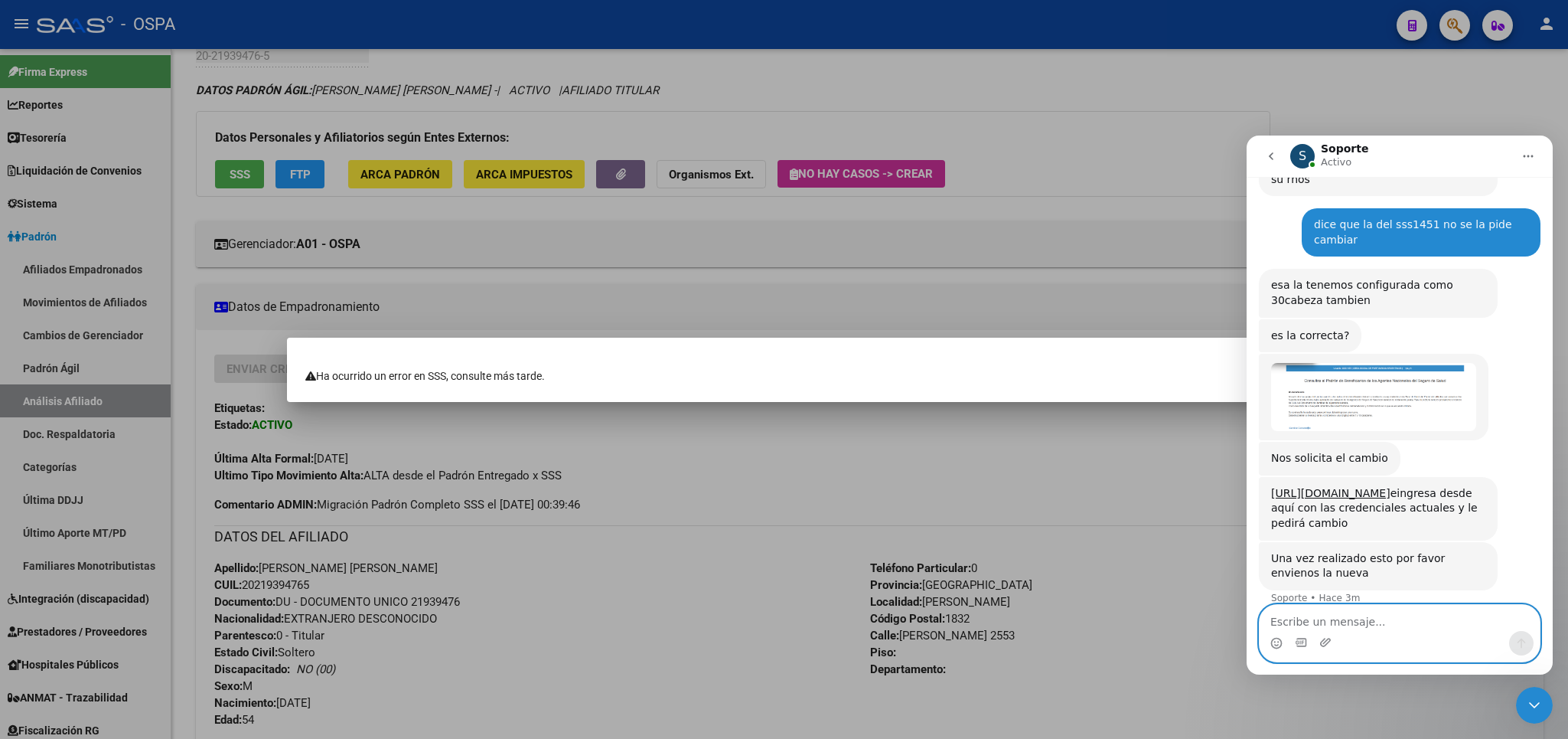
scroll to position [544, 0]
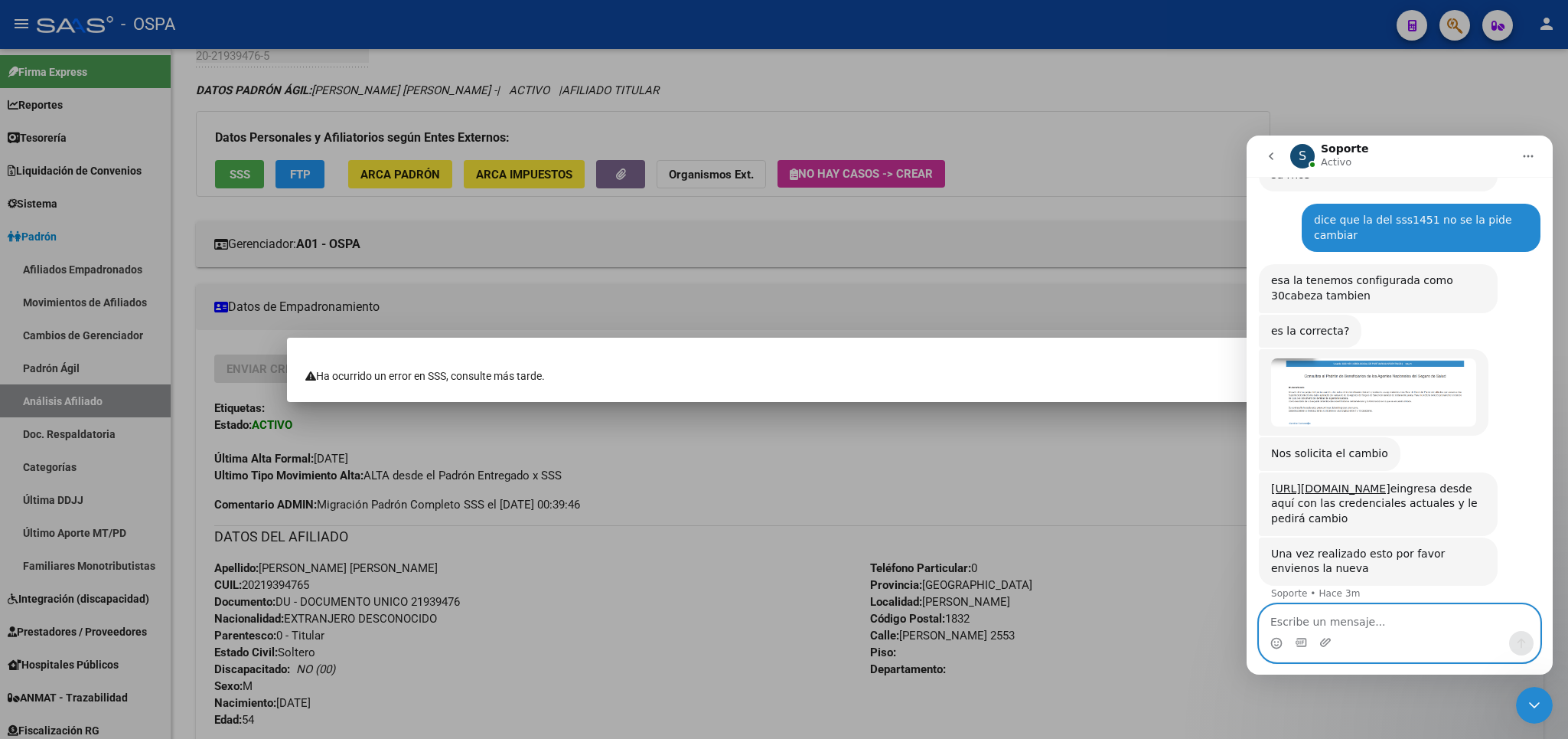
click at [1409, 623] on textarea "Escribe un mensaje..." at bounding box center [1399, 618] width 280 height 26
type textarea "pone 30cabeza en la de sss1415"
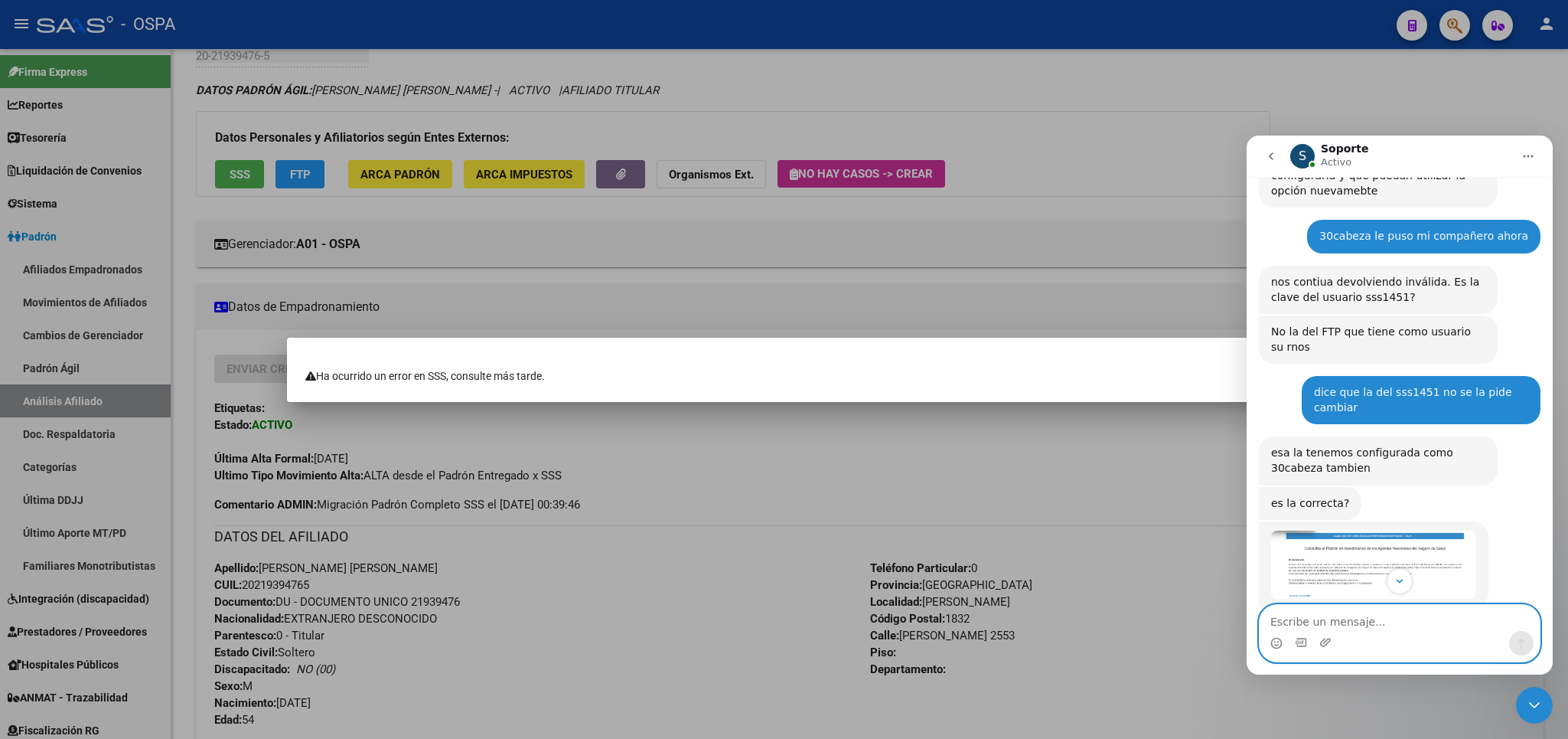
scroll to position [579, 0]
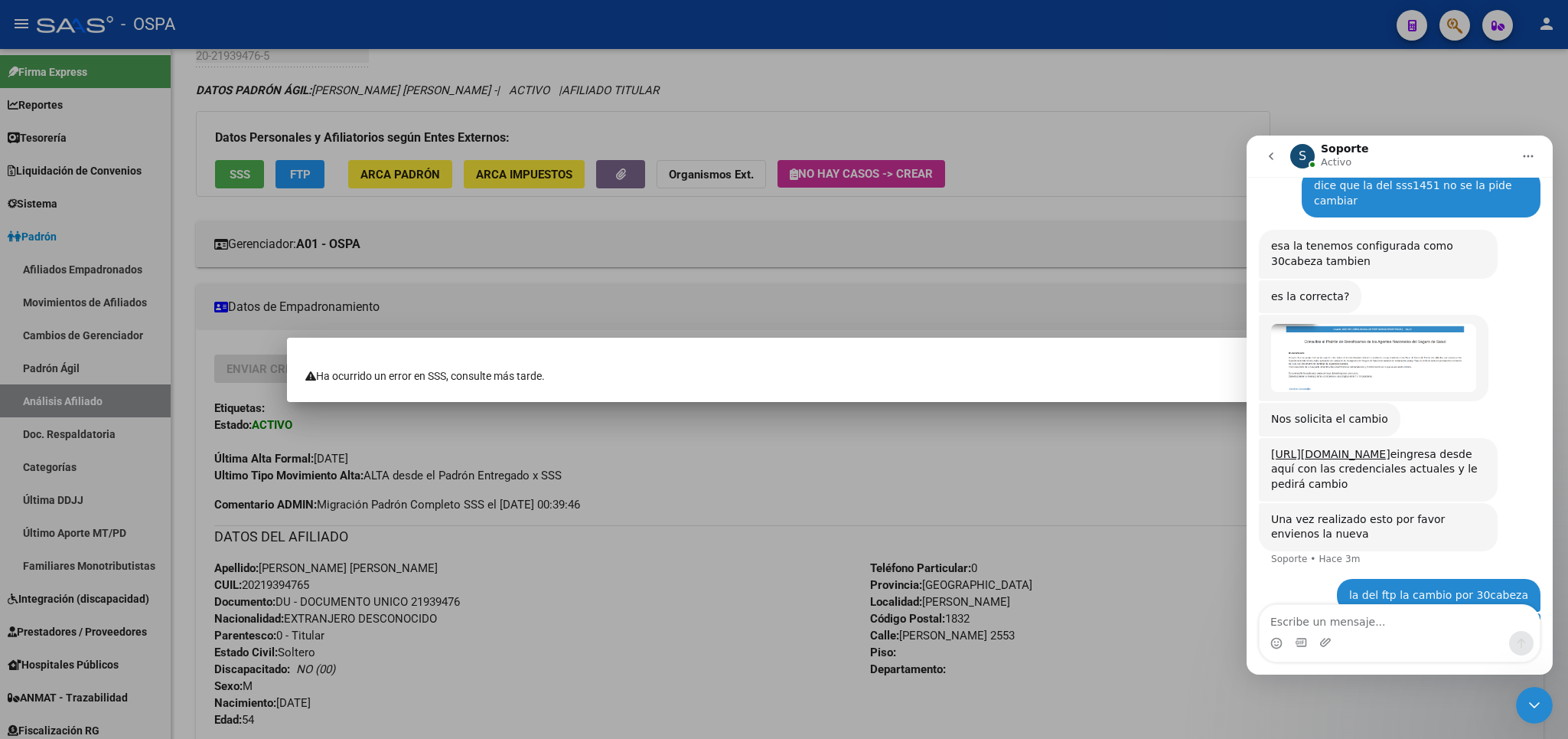
click at [1352, 87] on div at bounding box center [784, 370] width 1568 height 739
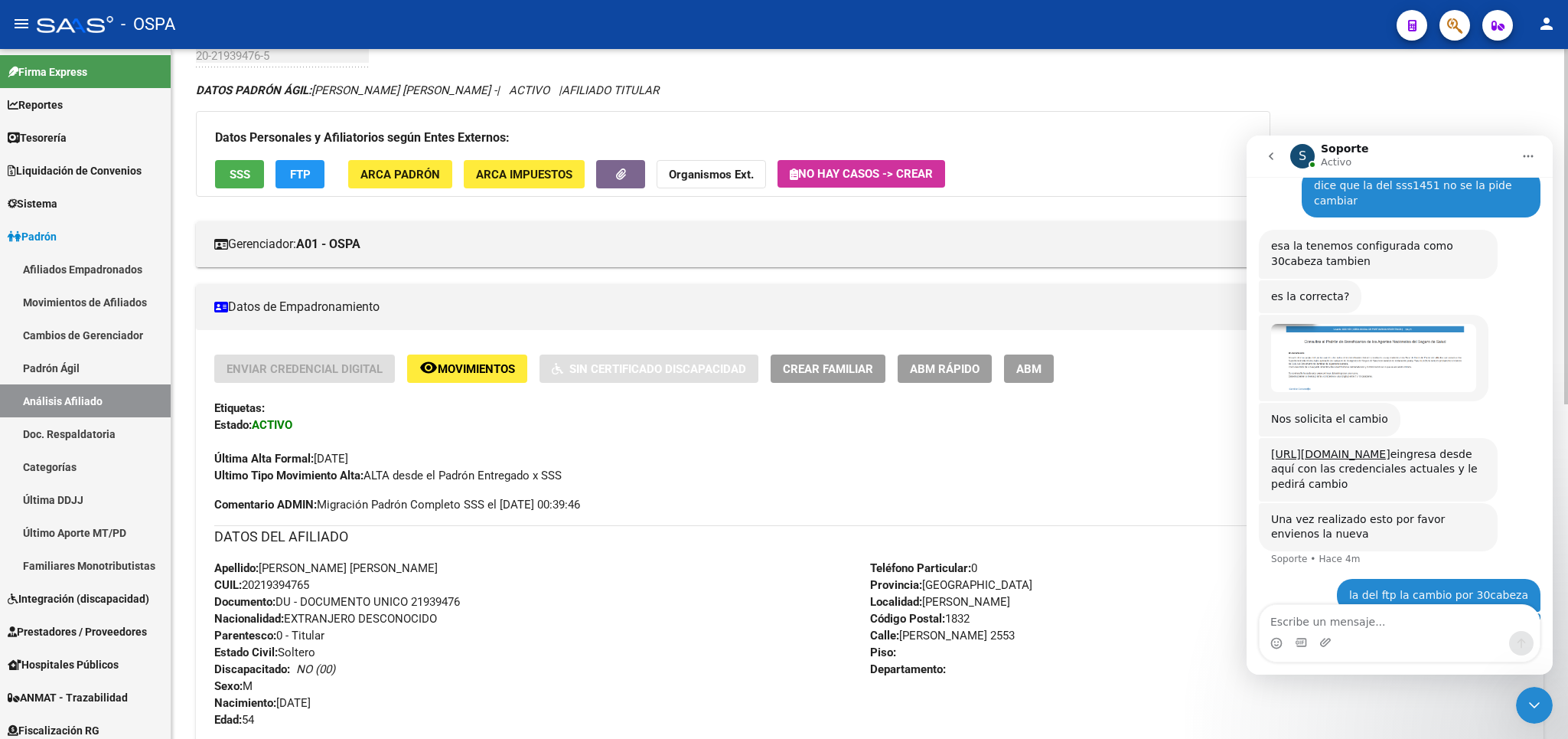
click at [939, 98] on div "DATOS PADRÓN ÁGIL: [PERSON_NAME] [PERSON_NAME] - | ACTIVO | AFILIADO TITULAR" at bounding box center [869, 90] width 1347 height 17
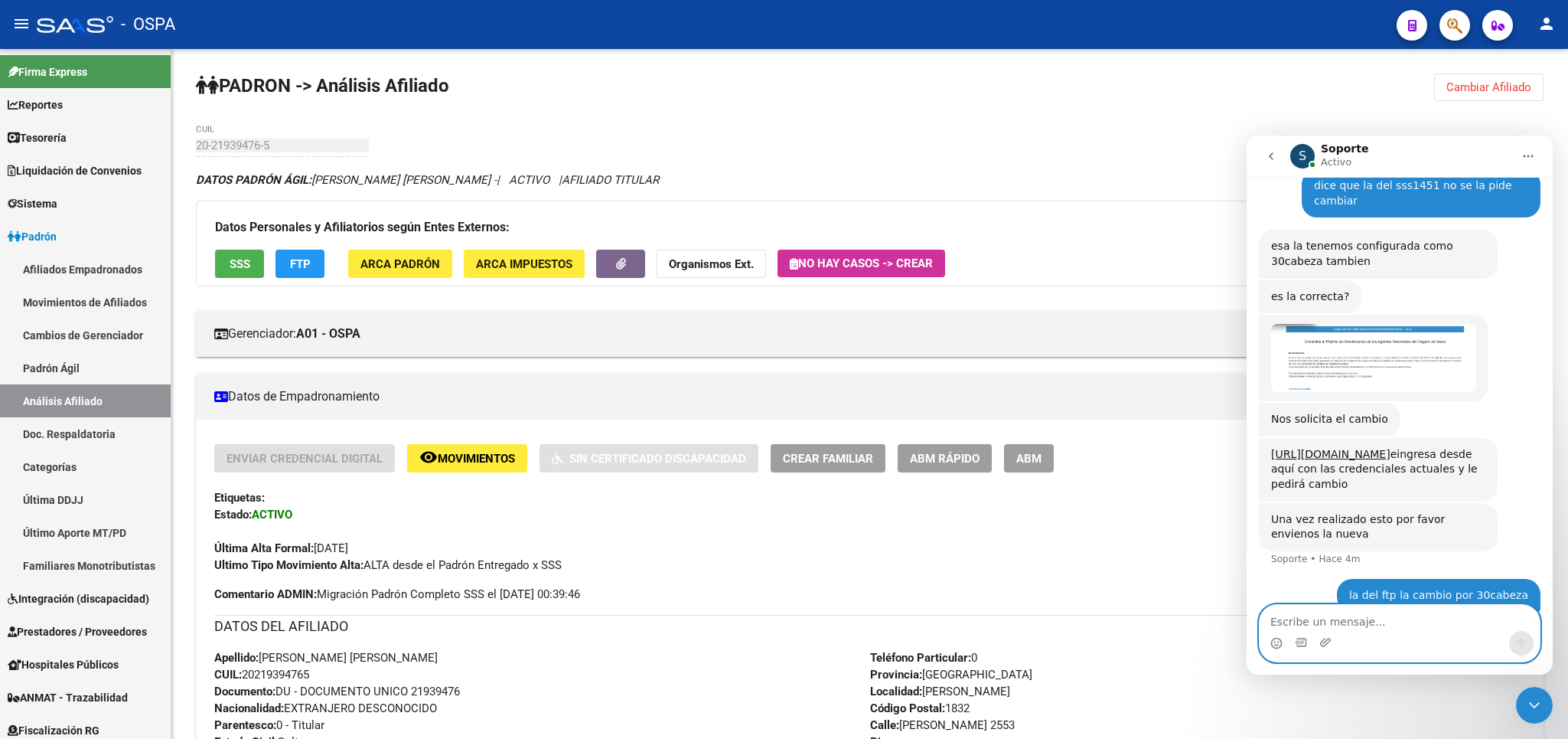
click at [1356, 615] on textarea "Escribe un mensaje..." at bounding box center [1399, 618] width 280 height 26
click at [1336, 448] on link "[URL][DOMAIN_NAME]" at bounding box center [1330, 454] width 119 height 12
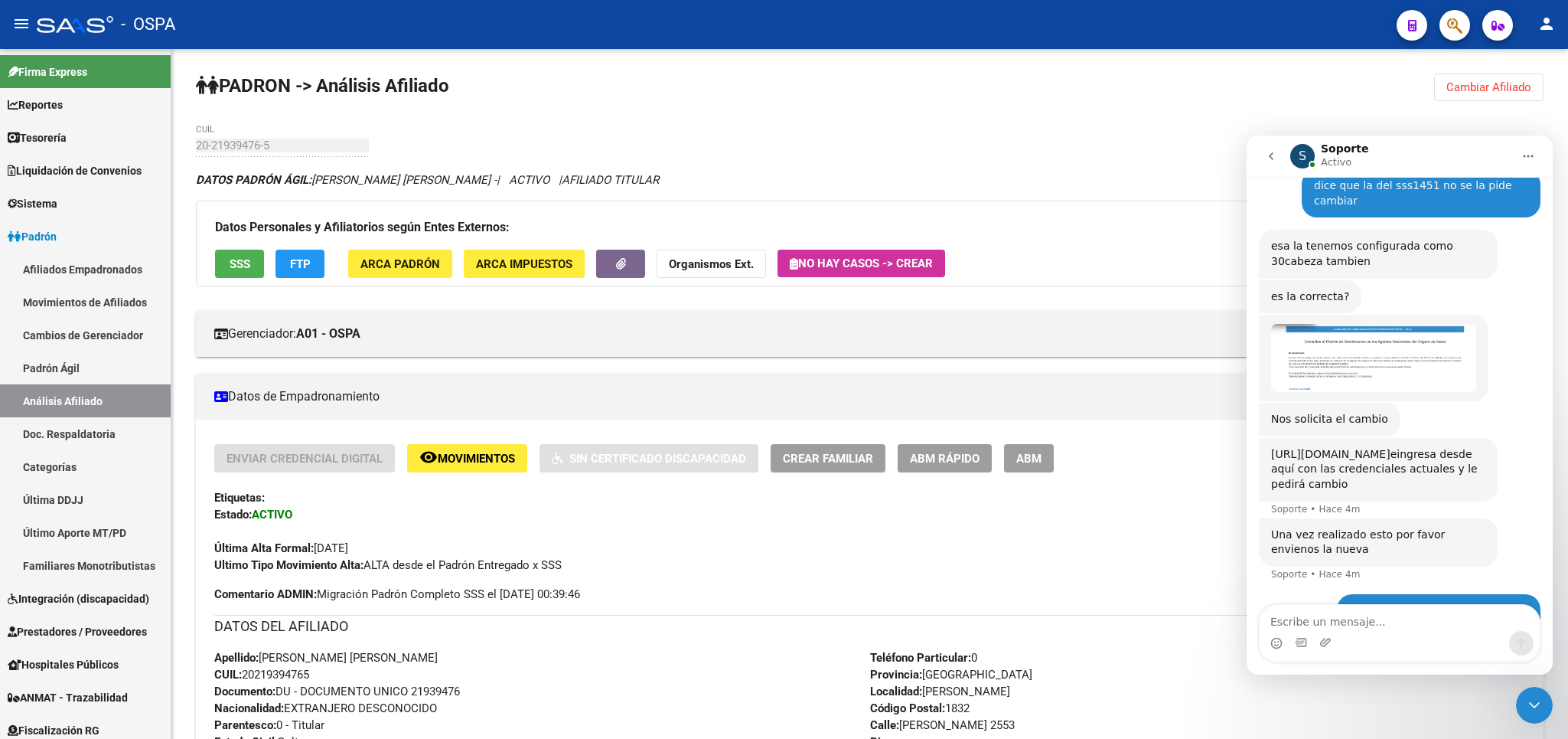
scroll to position [372, 0]
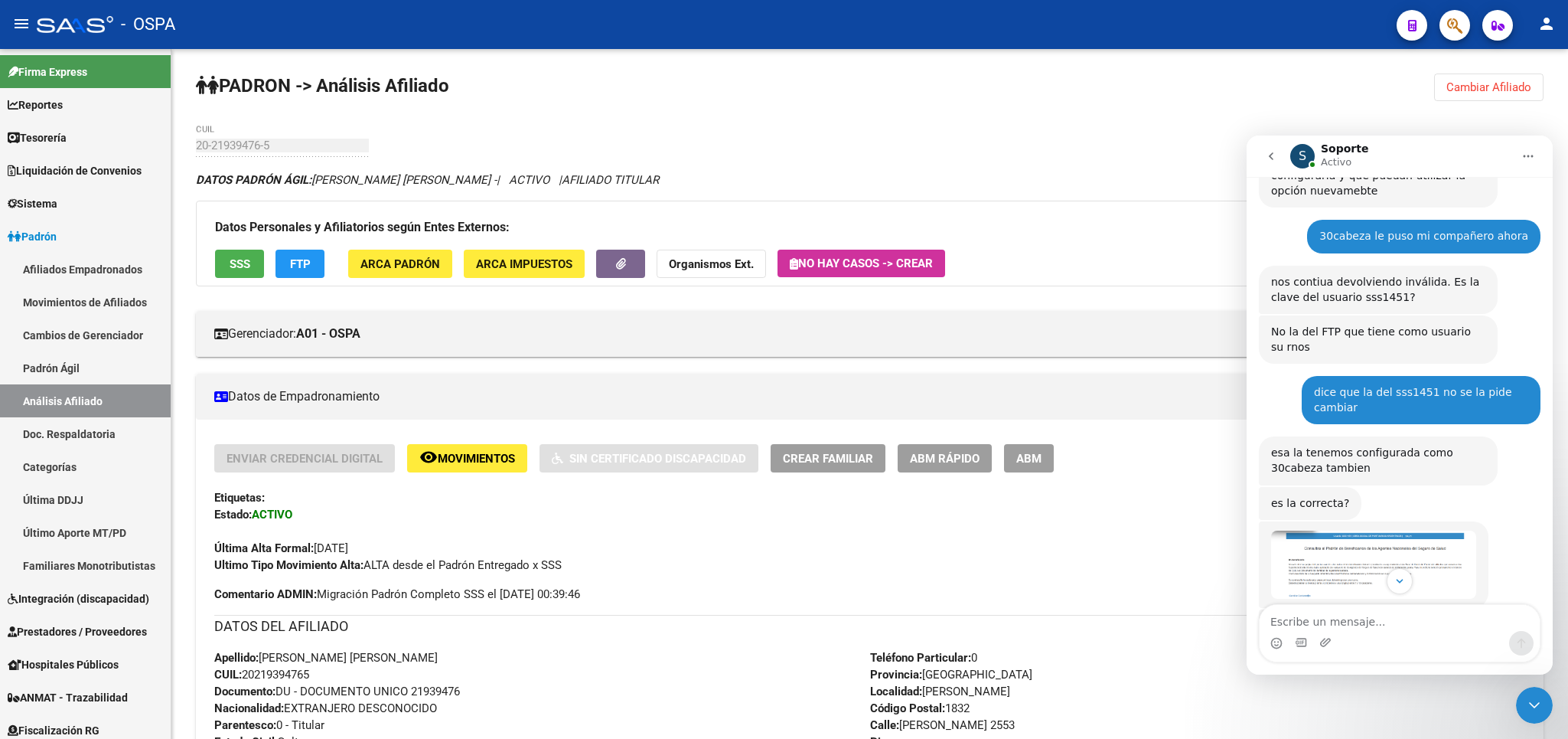
click at [1388, 531] on img "Soporte dice…" at bounding box center [1373, 564] width 205 height 68
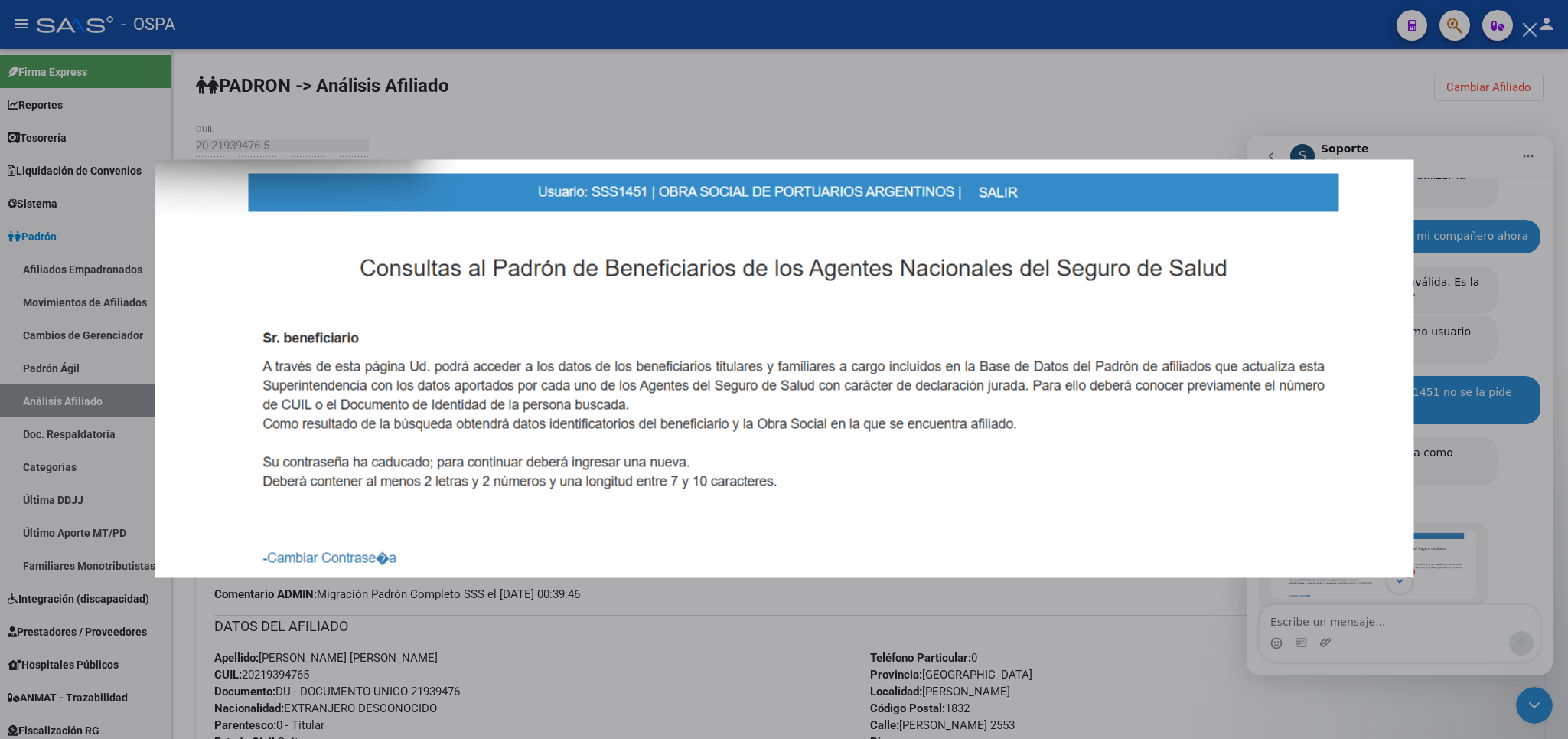
click at [973, 74] on div "Intercom Messenger" at bounding box center [784, 370] width 1568 height 739
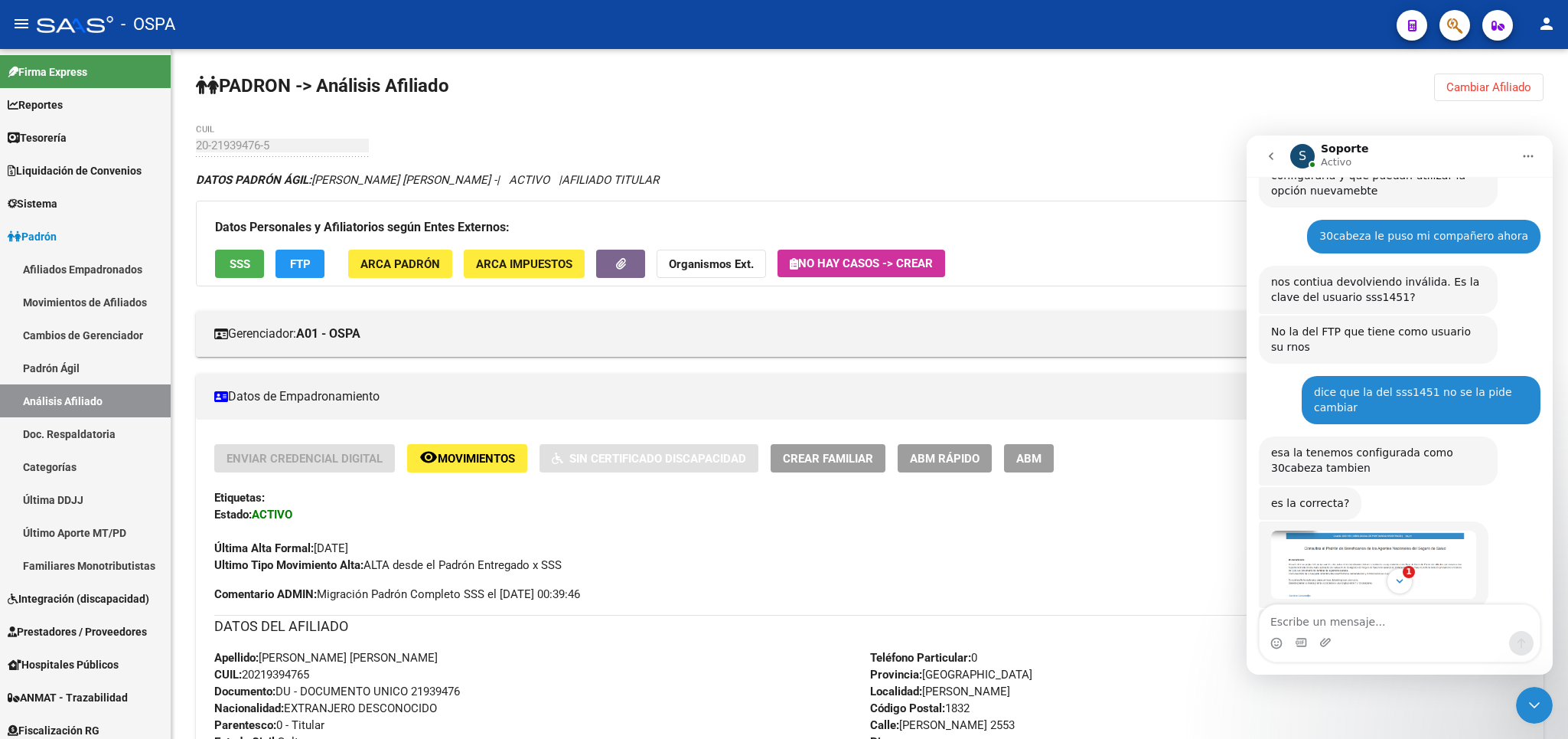
scroll to position [680, 0]
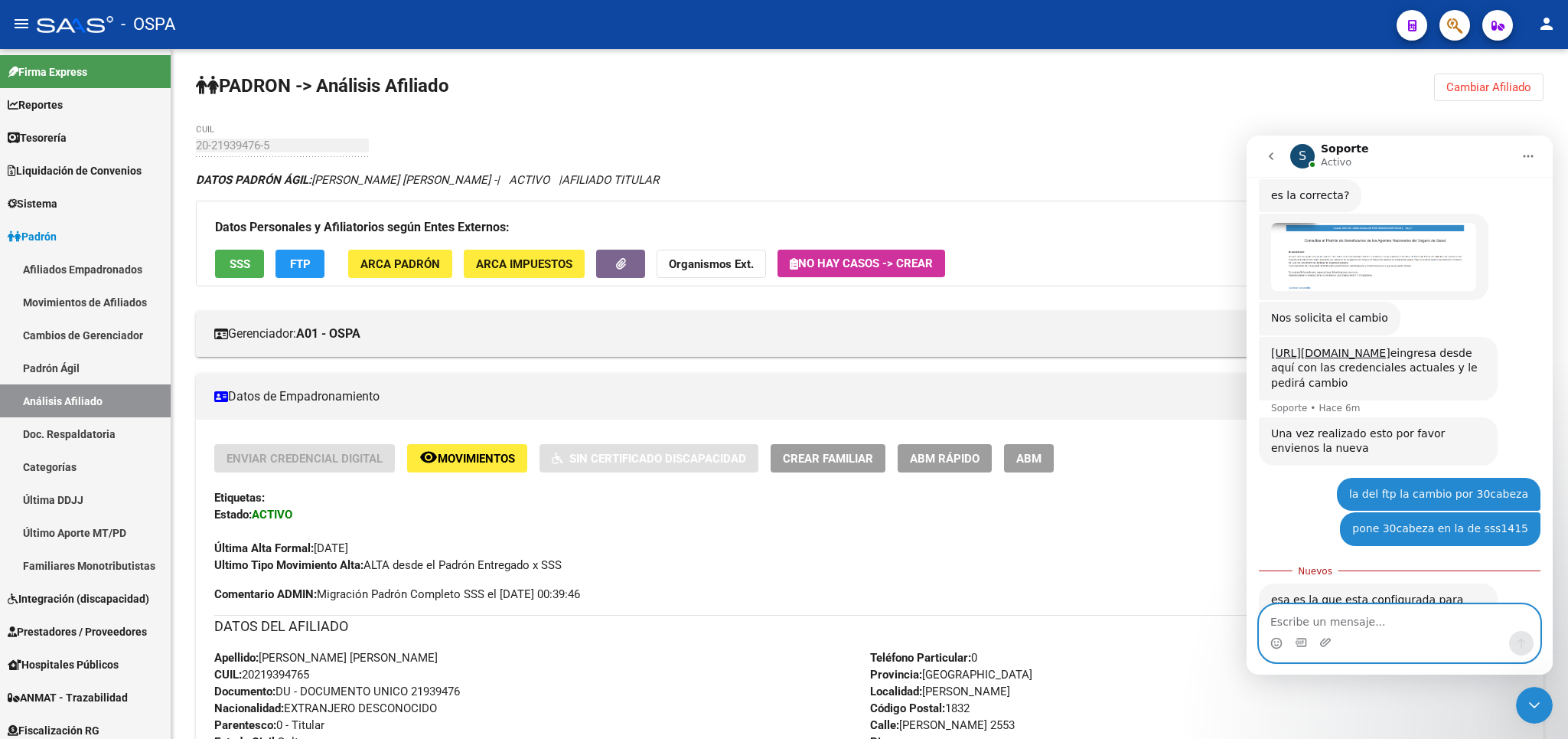
click at [1342, 620] on textarea "Escribe un mensaje..." at bounding box center [1399, 618] width 280 height 26
type textarea "pero nosotros ingresamos y no nos solicita"
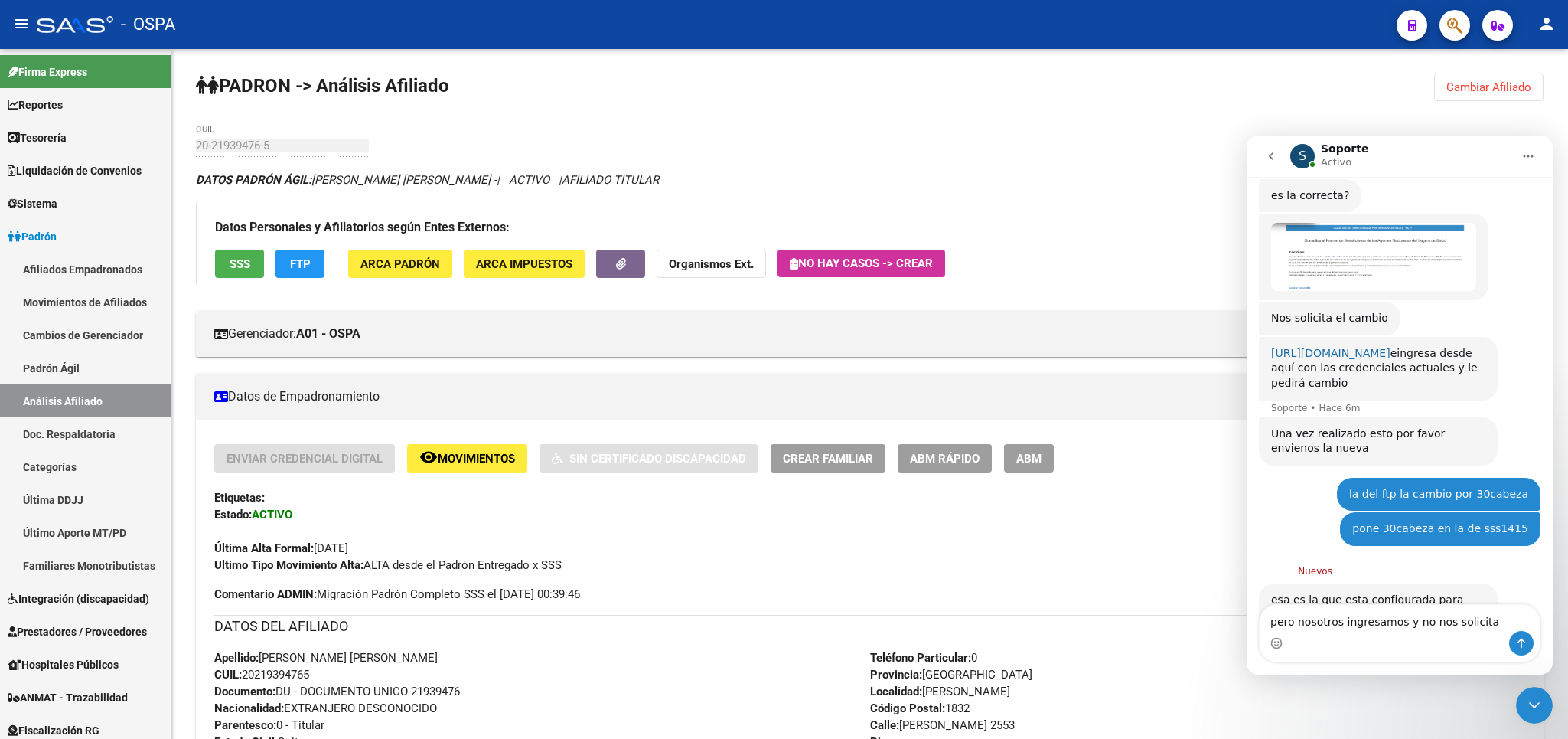
click at [1342, 347] on link "[URL][DOMAIN_NAME]" at bounding box center [1330, 352] width 119 height 12
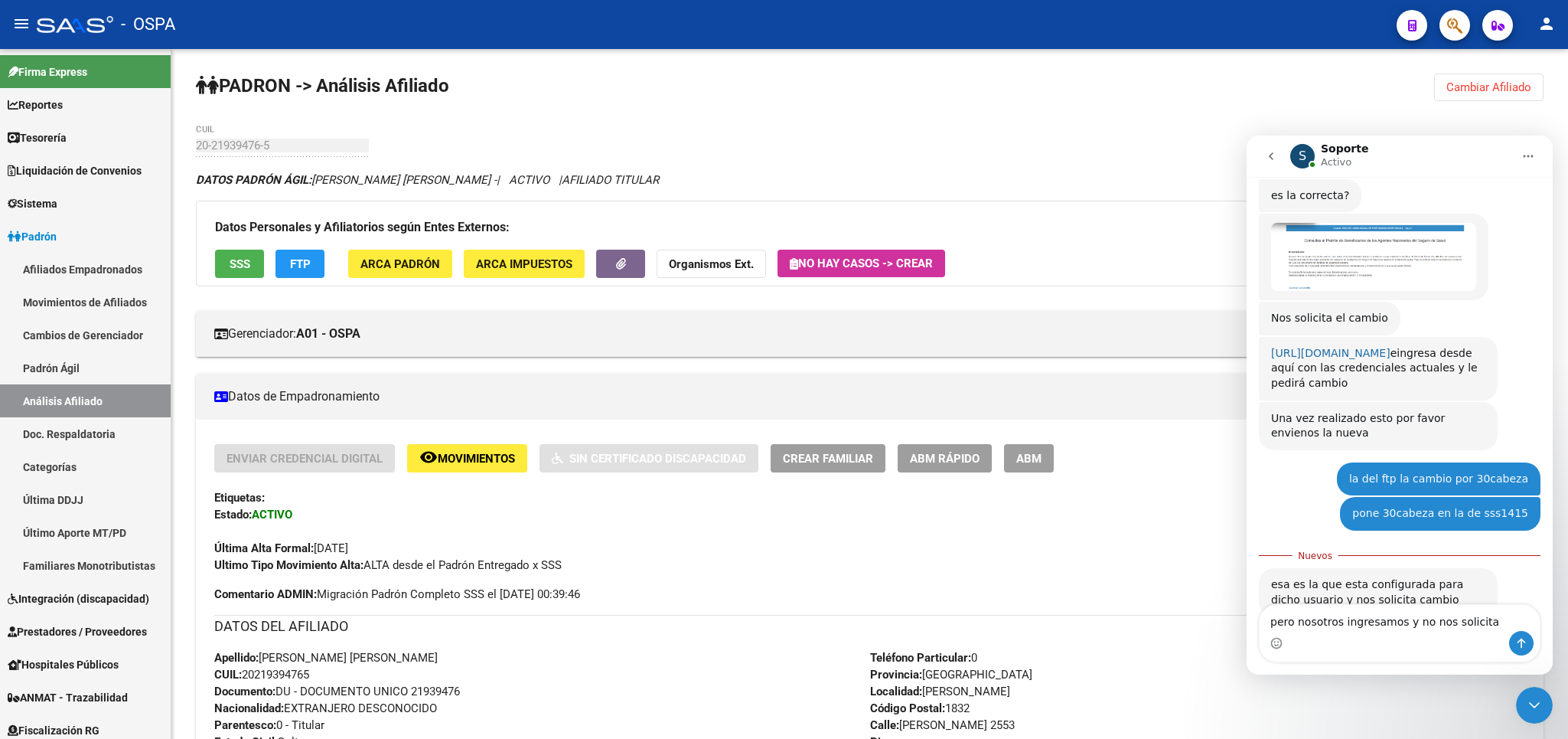
scroll to position [665, 0]
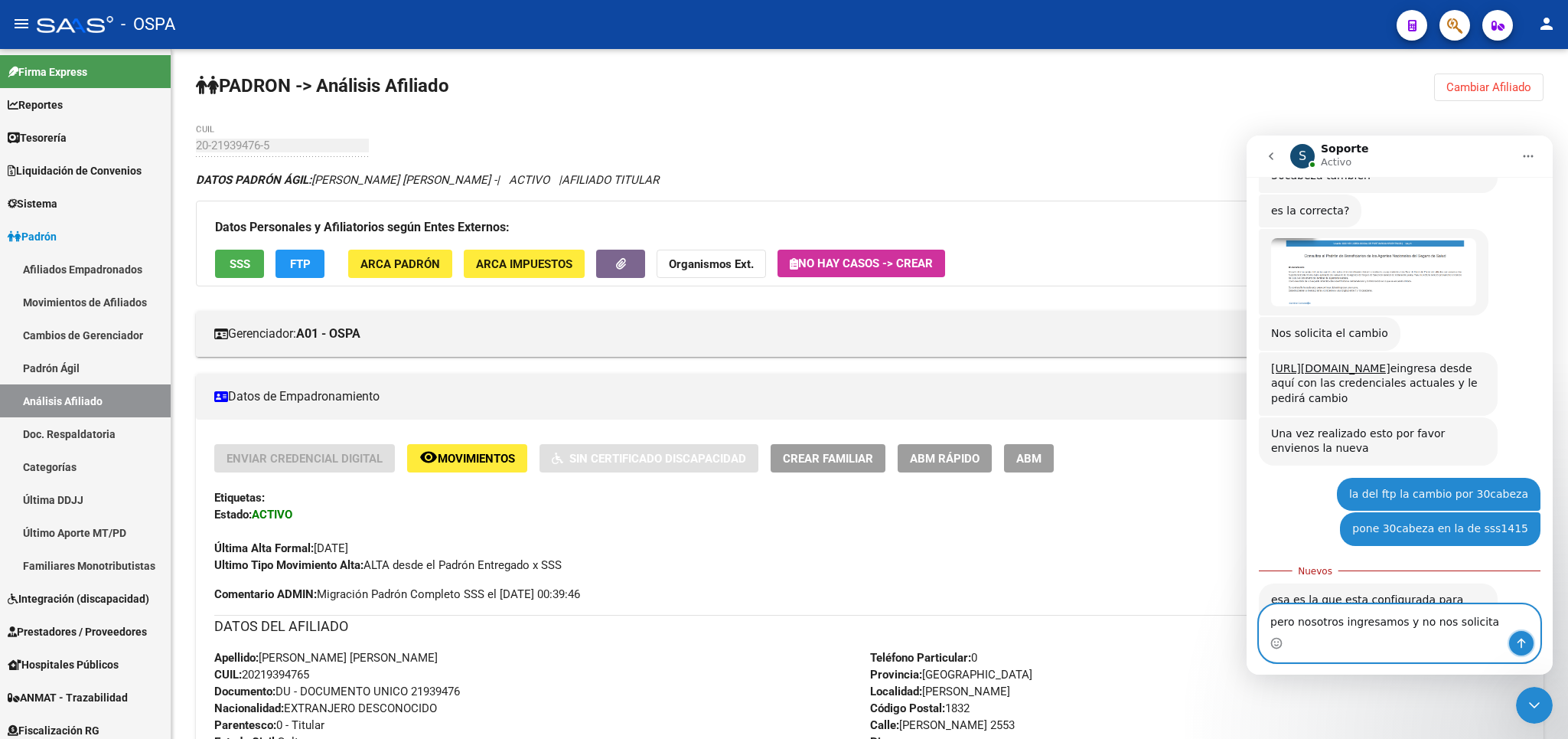
click at [1526, 639] on icon "Enviar un mensaje…" at bounding box center [1521, 643] width 12 height 12
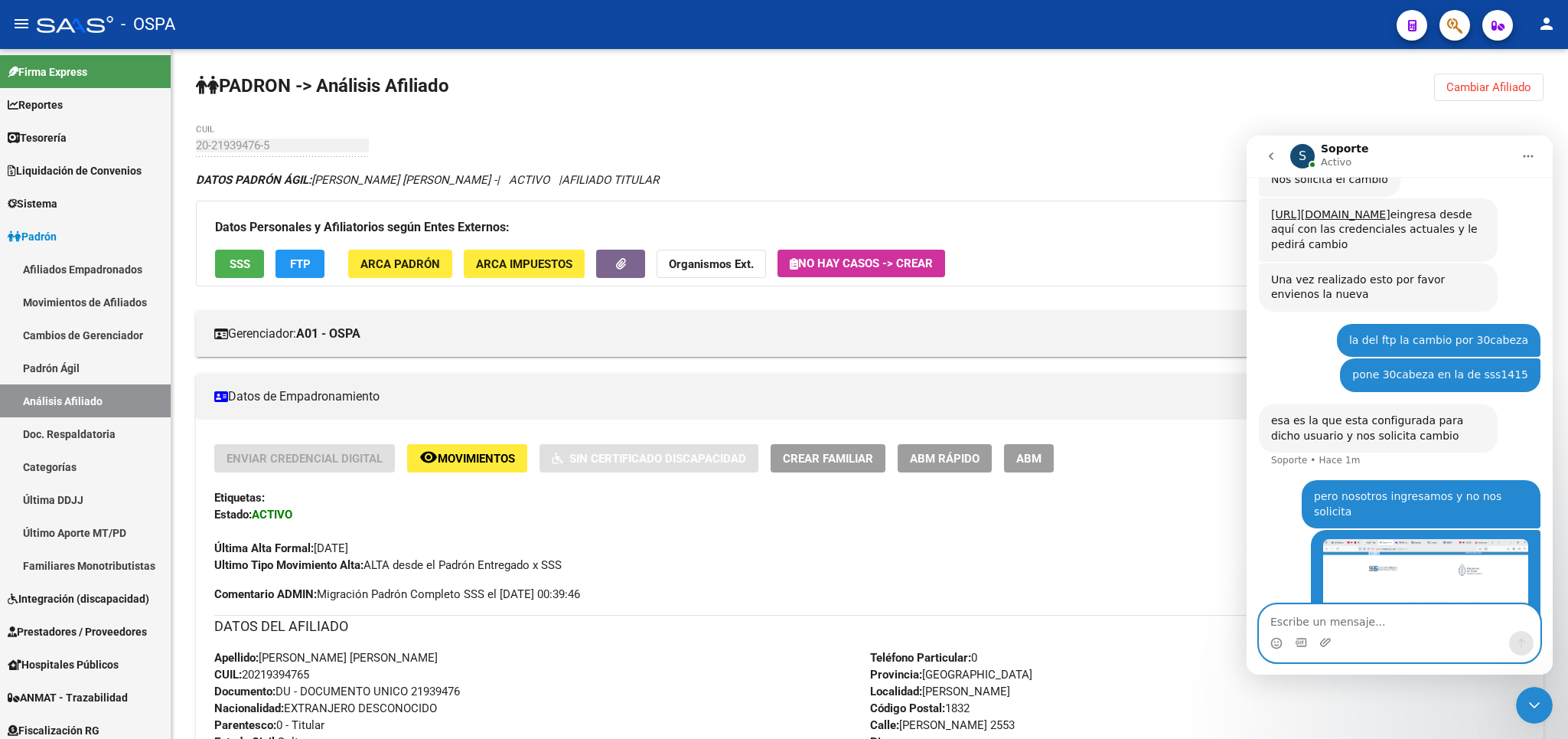
scroll to position [820, 0]
click at [1320, 617] on textarea "Escribe un mensaje..." at bounding box center [1399, 618] width 280 height 26
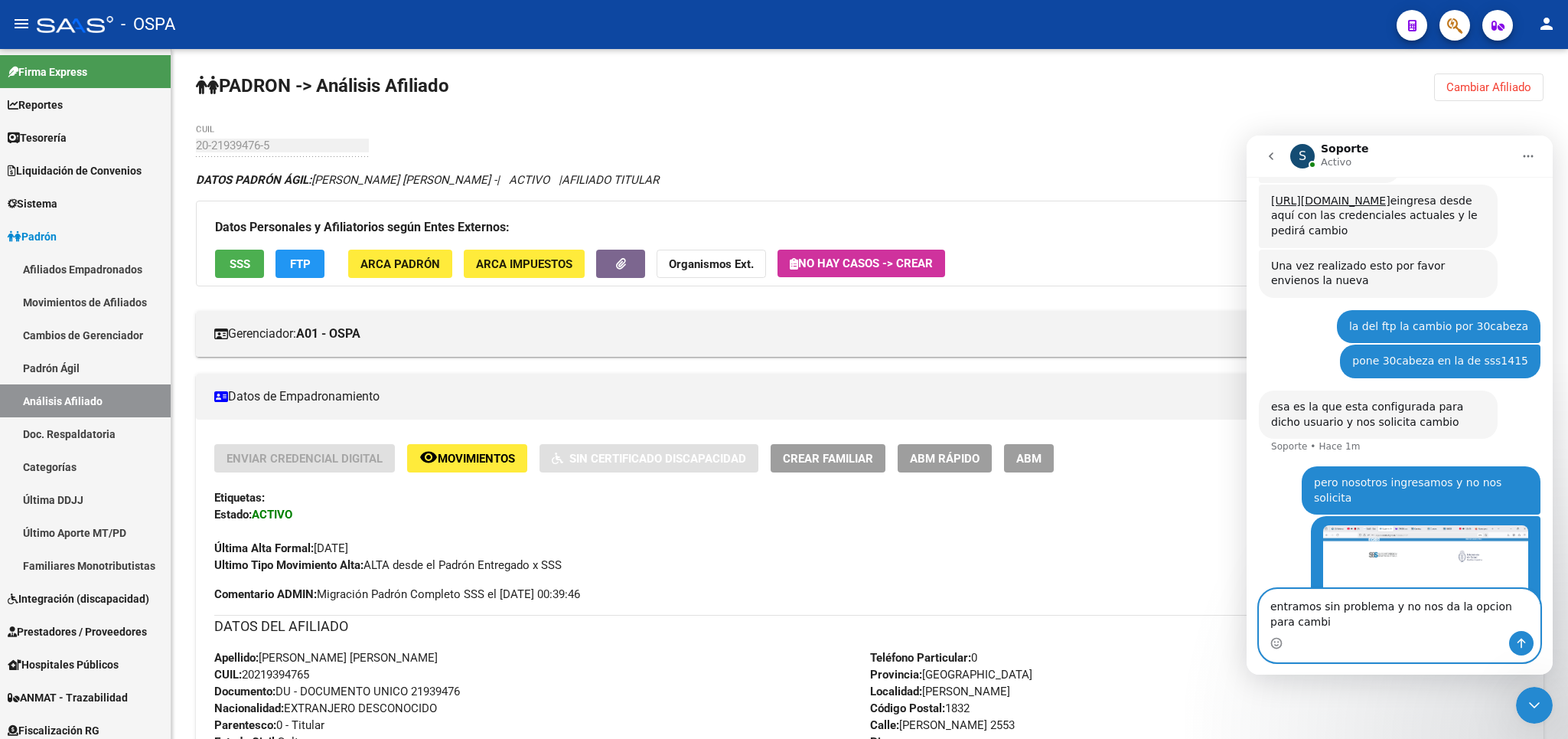
scroll to position [835, 0]
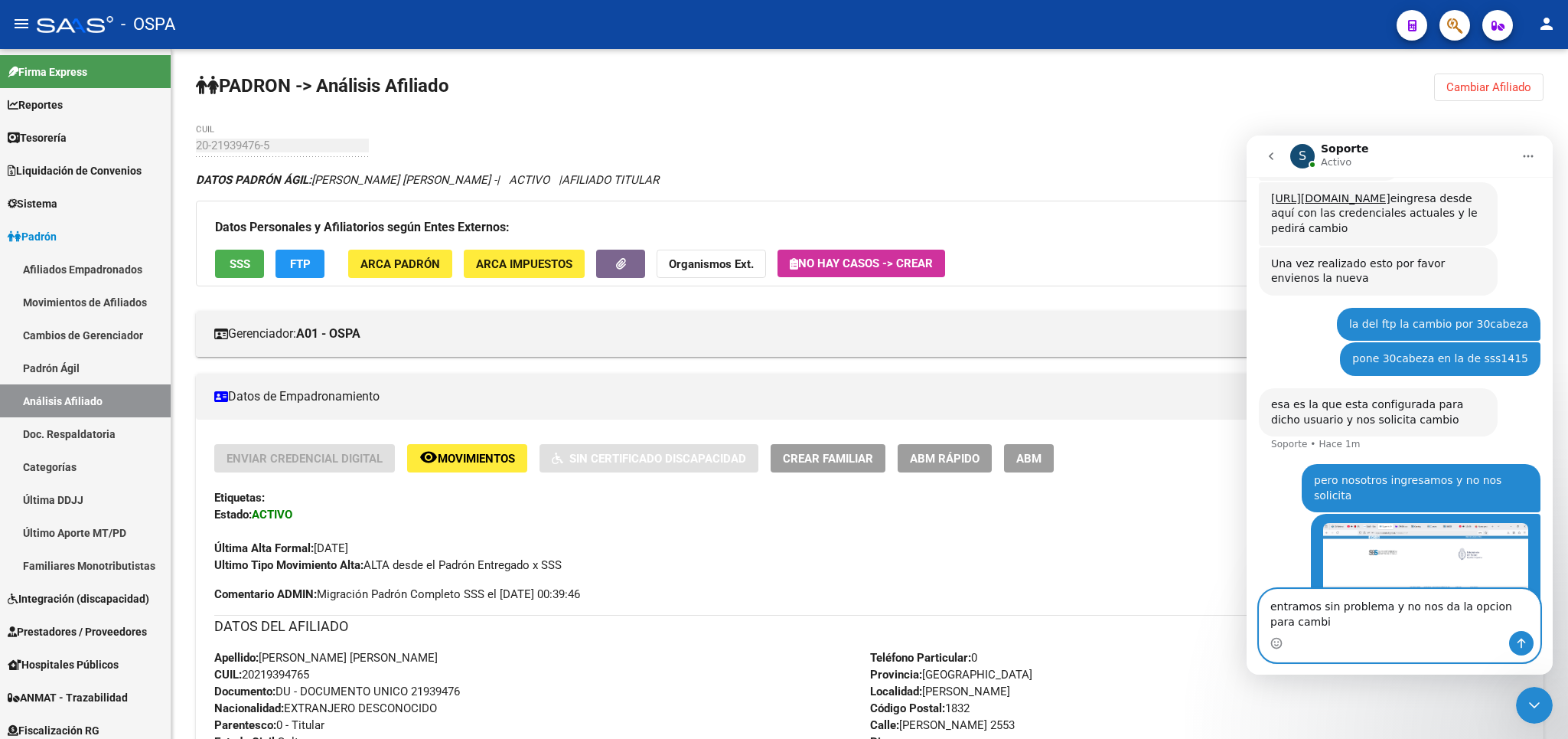
type textarea "entramos sin problema y no nos da la opcion para cambio"
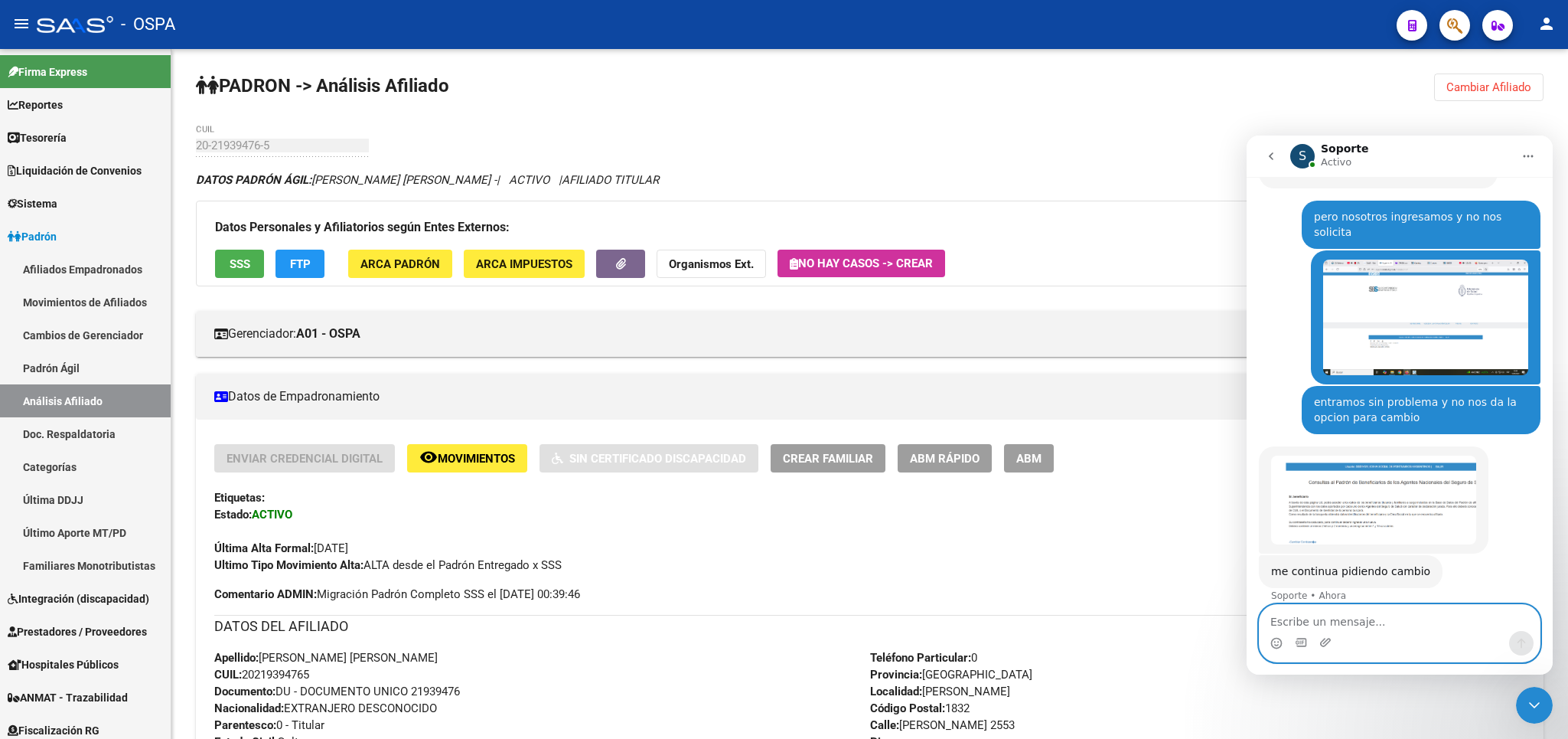
scroll to position [1024, 0]
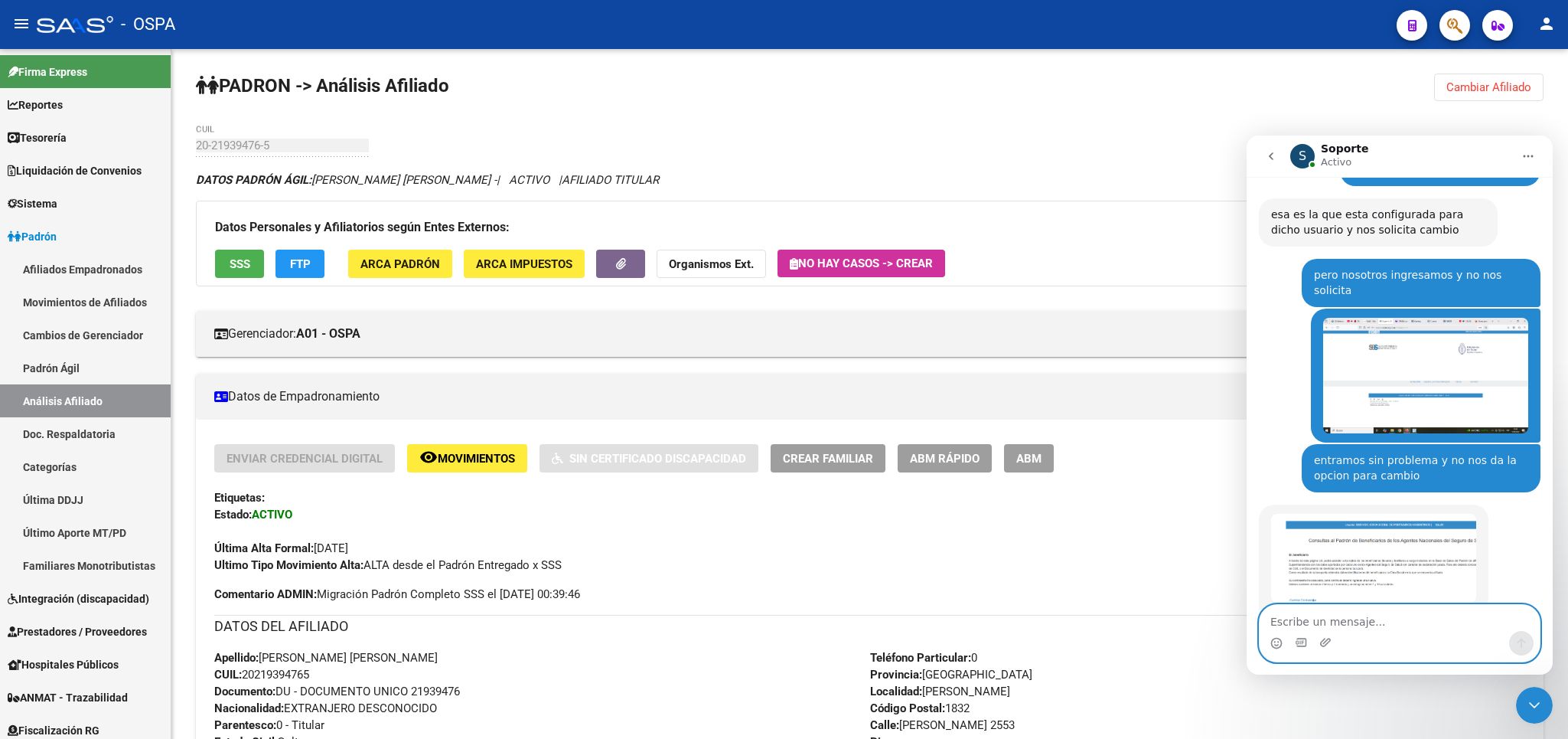
click at [1354, 611] on textarea "Escribe un mensaje..." at bounding box center [1399, 618] width 280 height 26
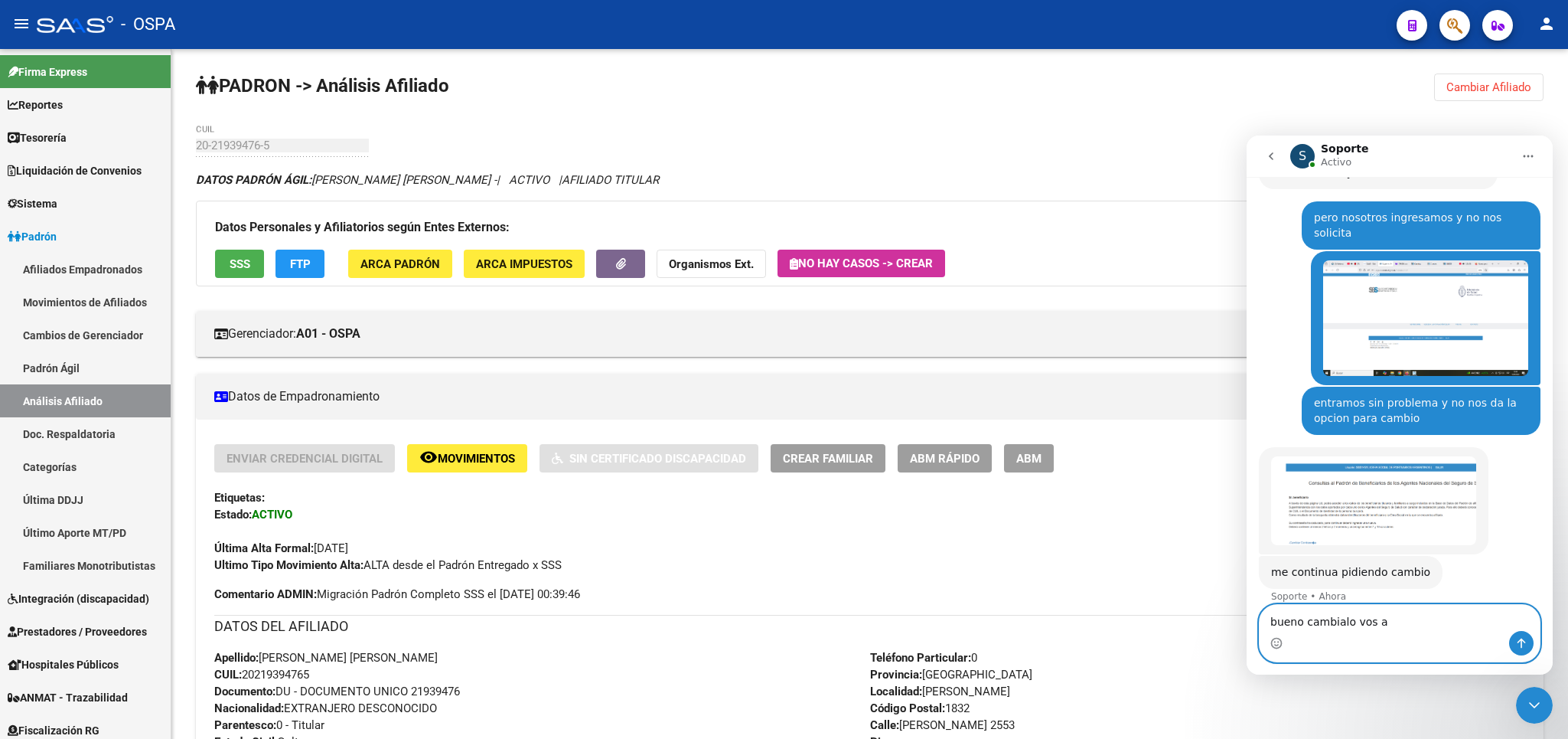
scroll to position [1082, 0]
type textarea "bueno cambialo vos a cabeza30"
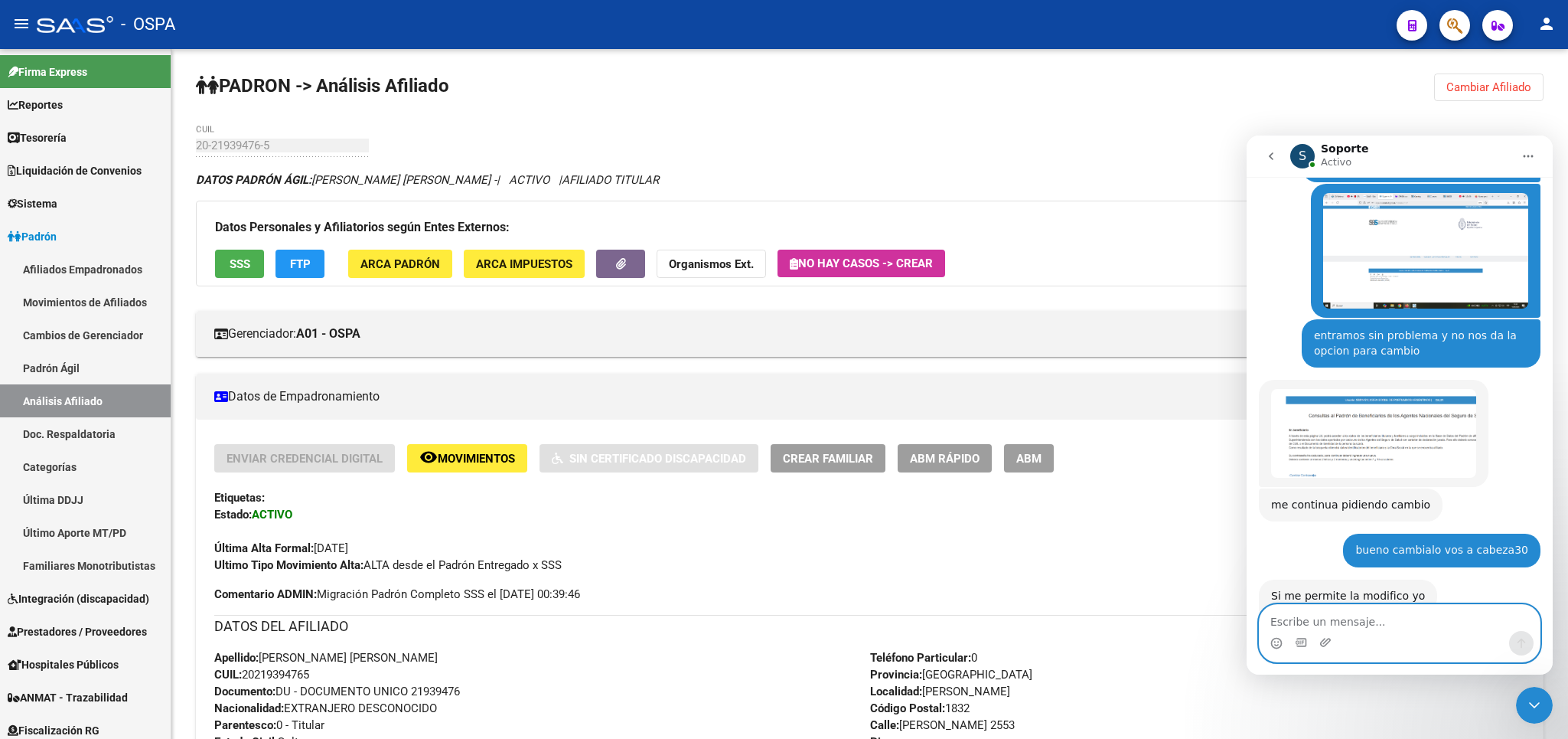
scroll to position [1150, 0]
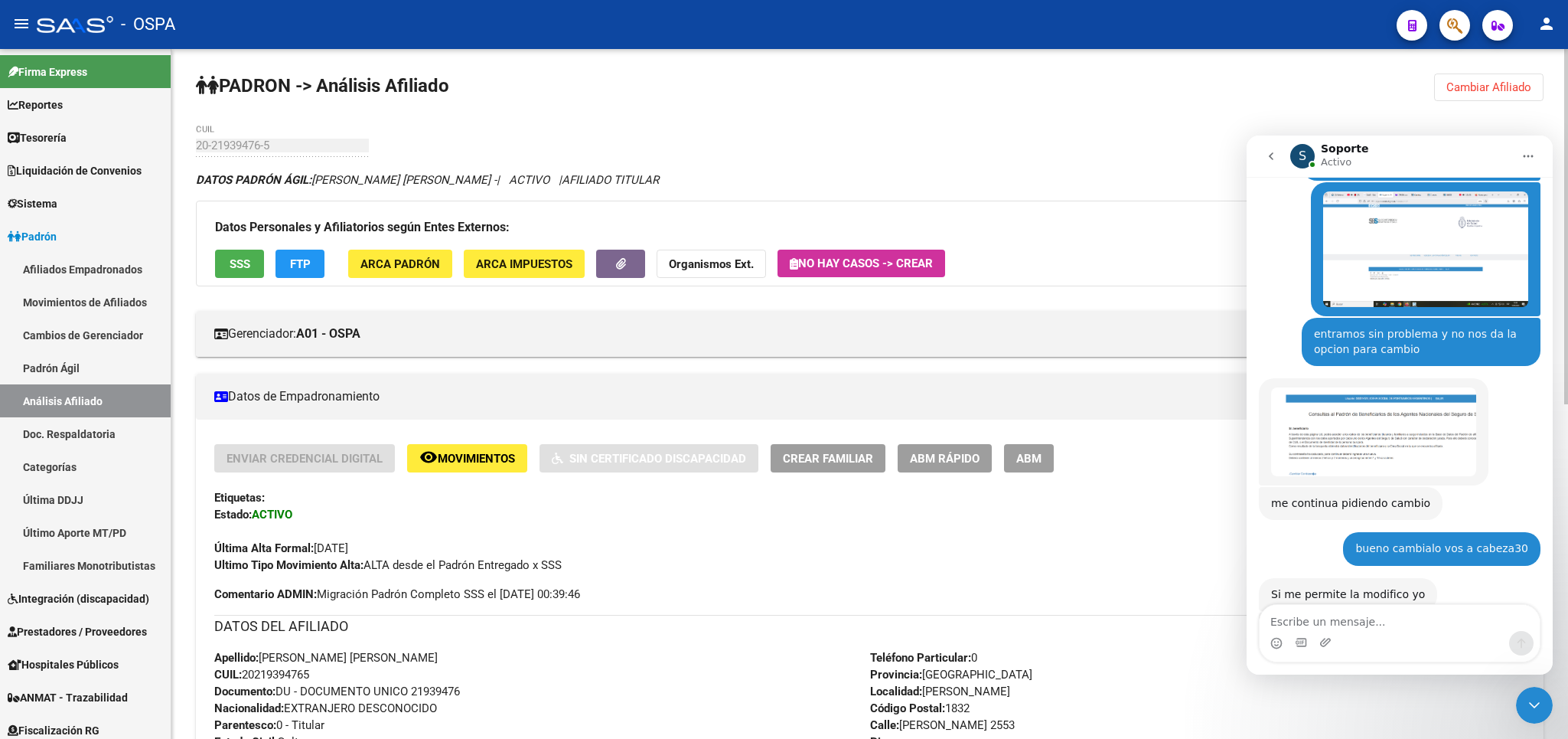
click at [816, 96] on div "PADRON -> Análisis Afiliado Cambiar Afiliado 20-21939476-5 CUIL DATOS PADRÓN ÁG…" at bounding box center [869, 716] width 1396 height 1334
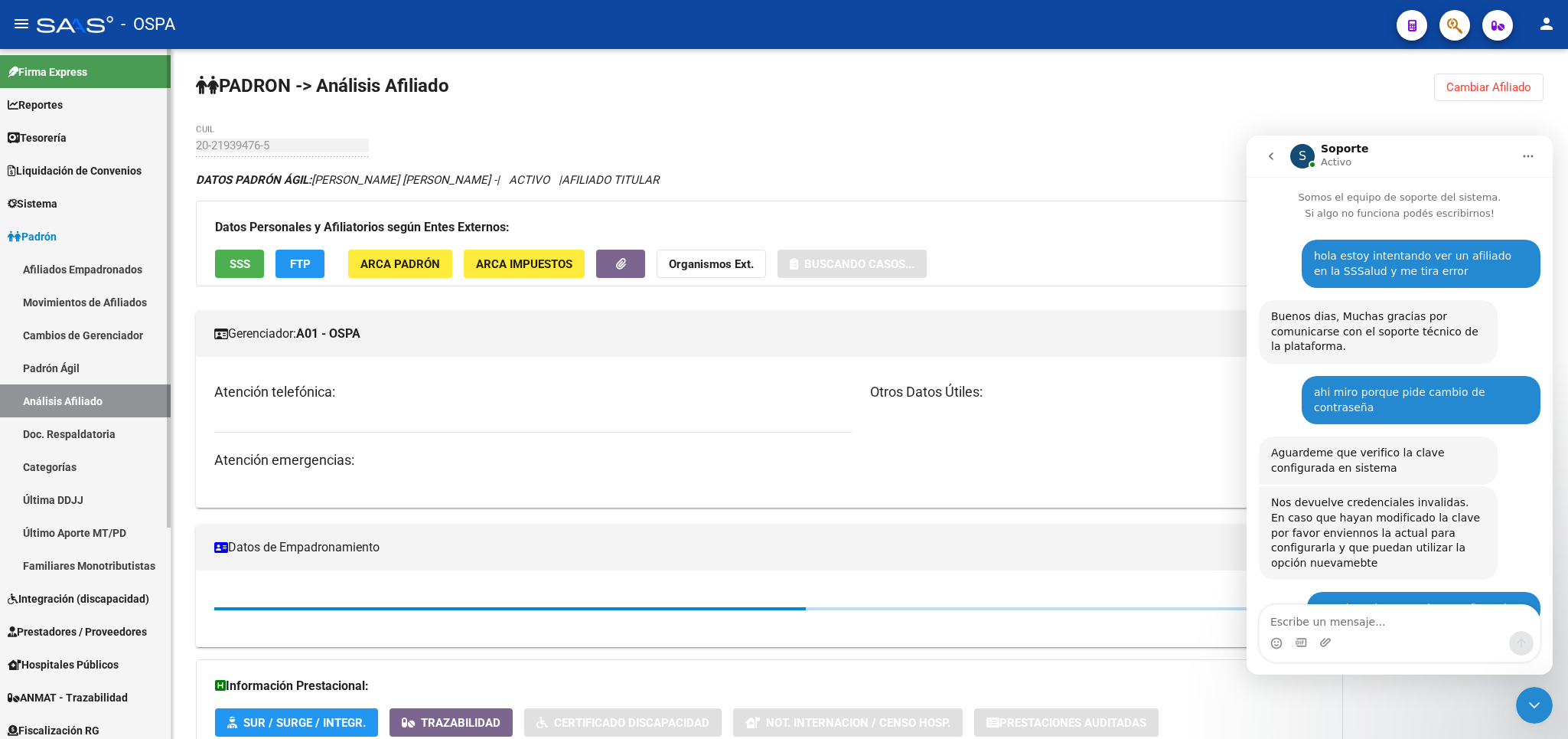
scroll to position [1150, 0]
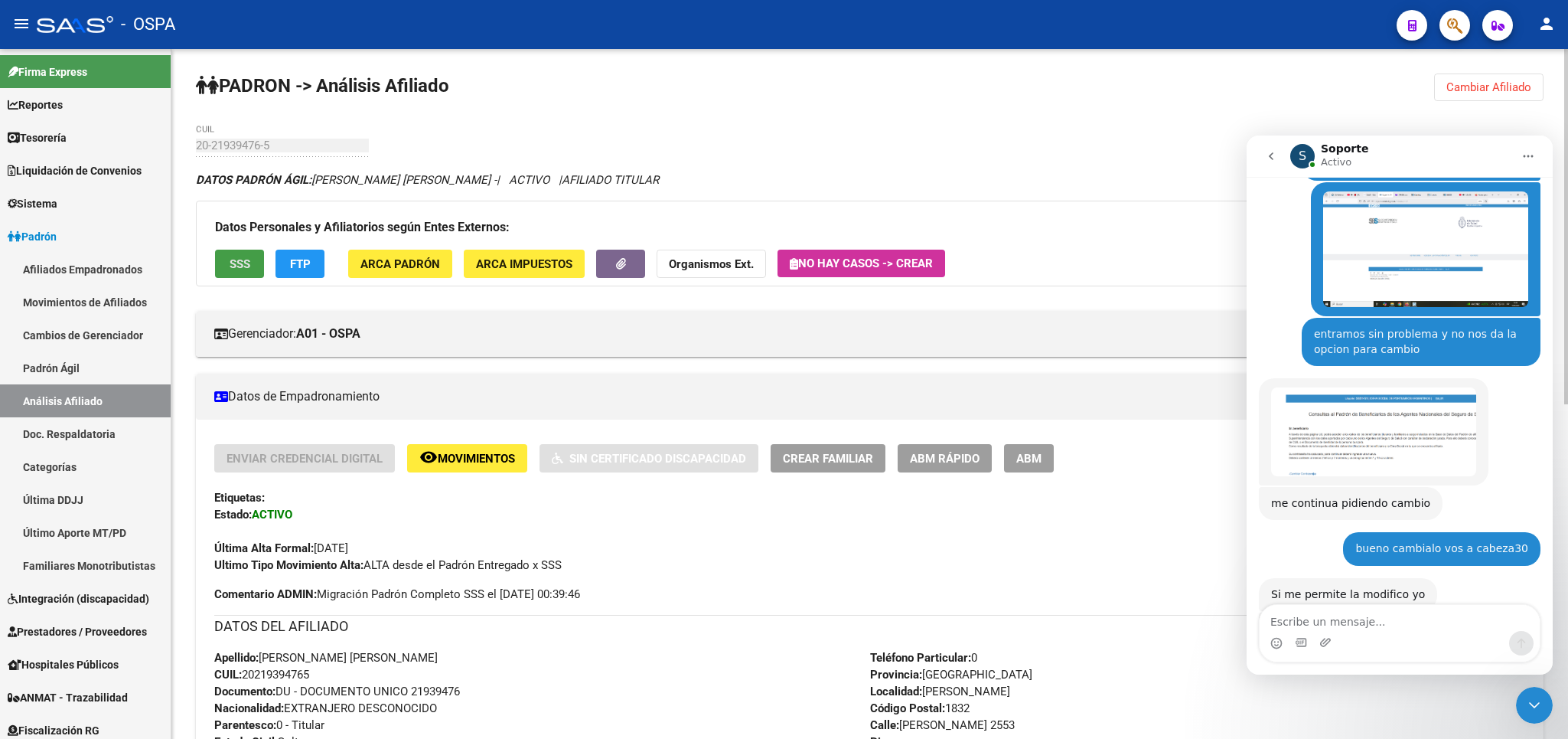
click at [247, 261] on span "SSS" at bounding box center [239, 264] width 20 height 14
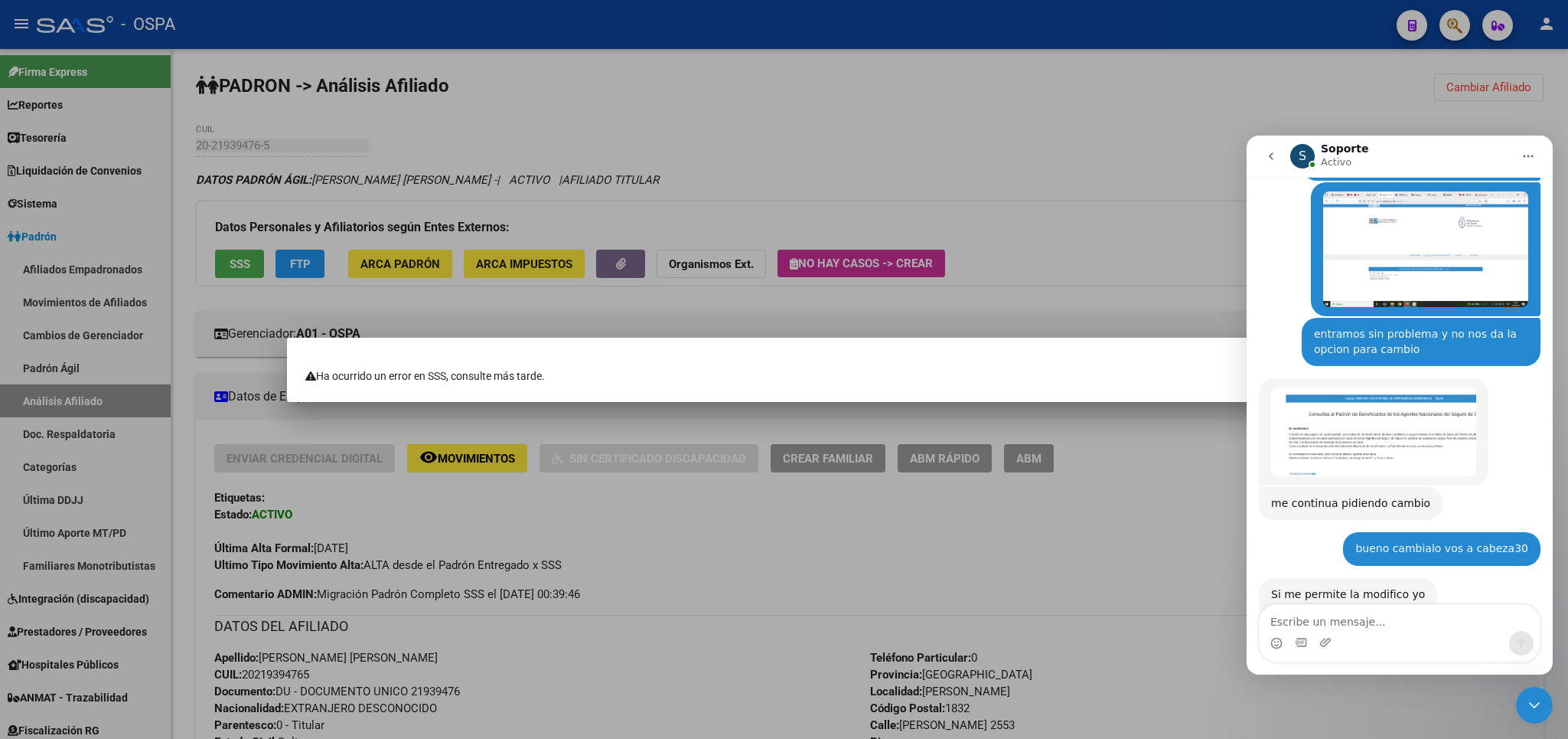
click at [96, 392] on div at bounding box center [784, 370] width 1568 height 739
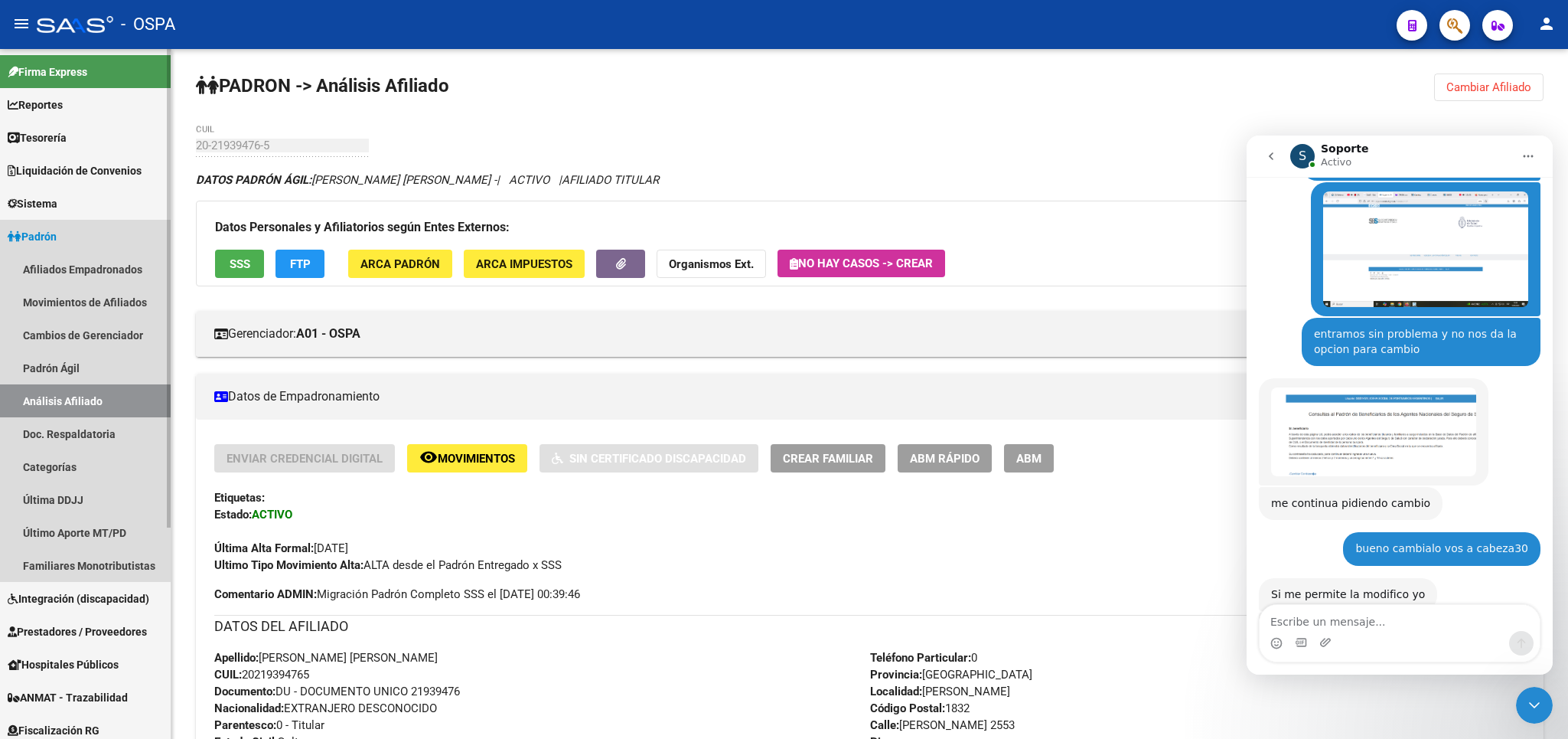
click at [96, 397] on link "Análisis Afiliado" at bounding box center [85, 401] width 171 height 33
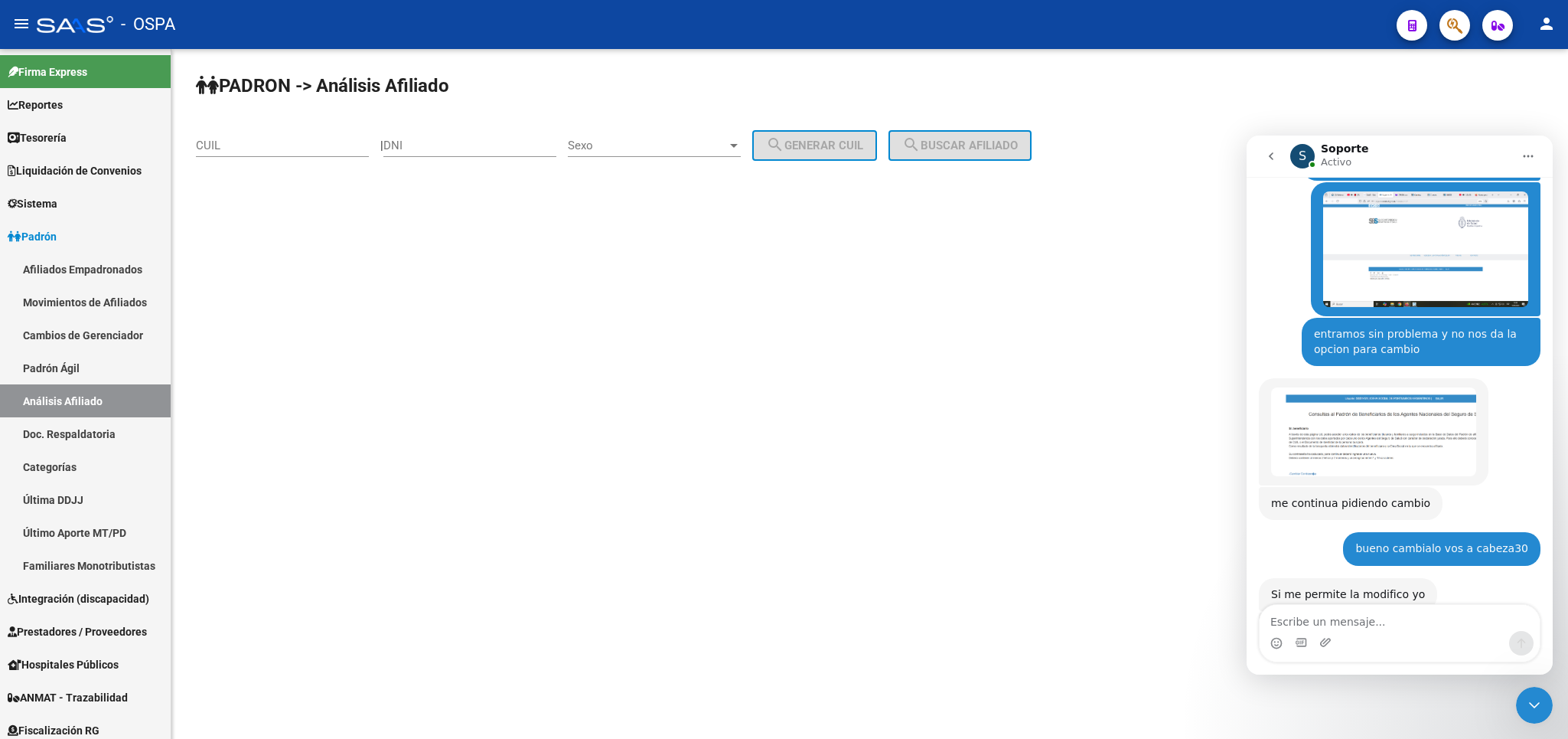
click at [337, 150] on input "CUIL" at bounding box center [283, 145] width 173 height 14
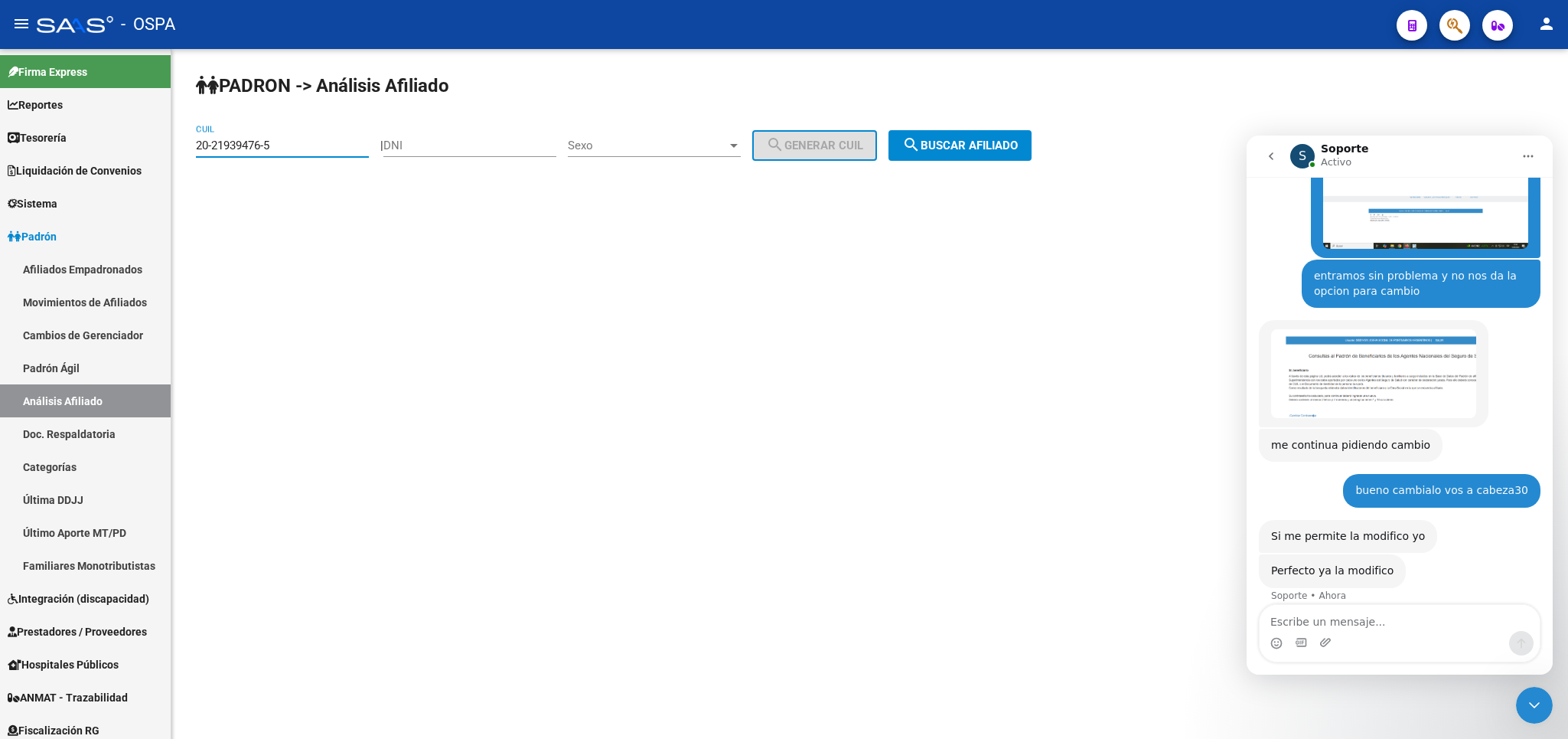
type input "20-21939476-5"
click at [991, 137] on button "search Buscar afiliado" at bounding box center [959, 145] width 143 height 30
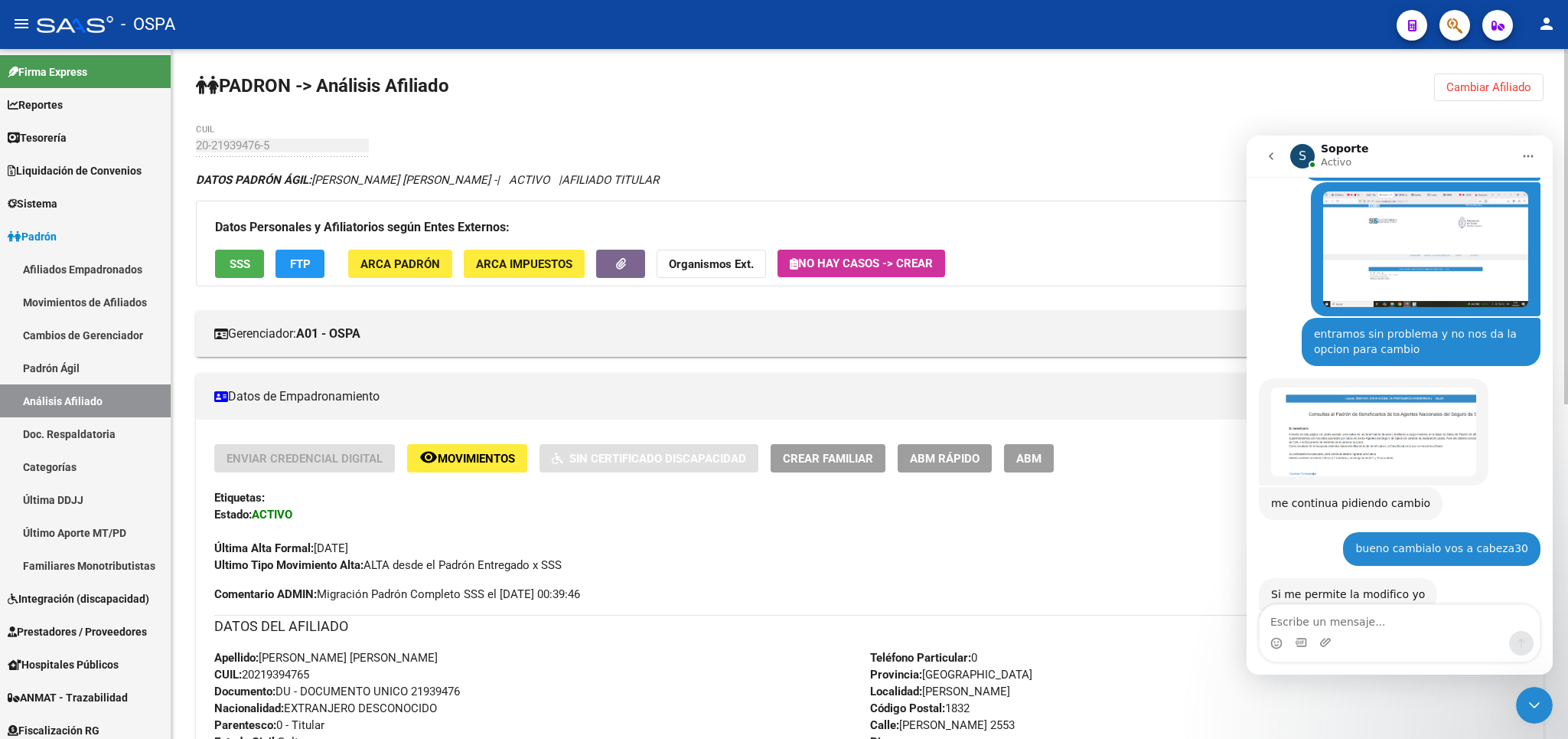
scroll to position [1209, 0]
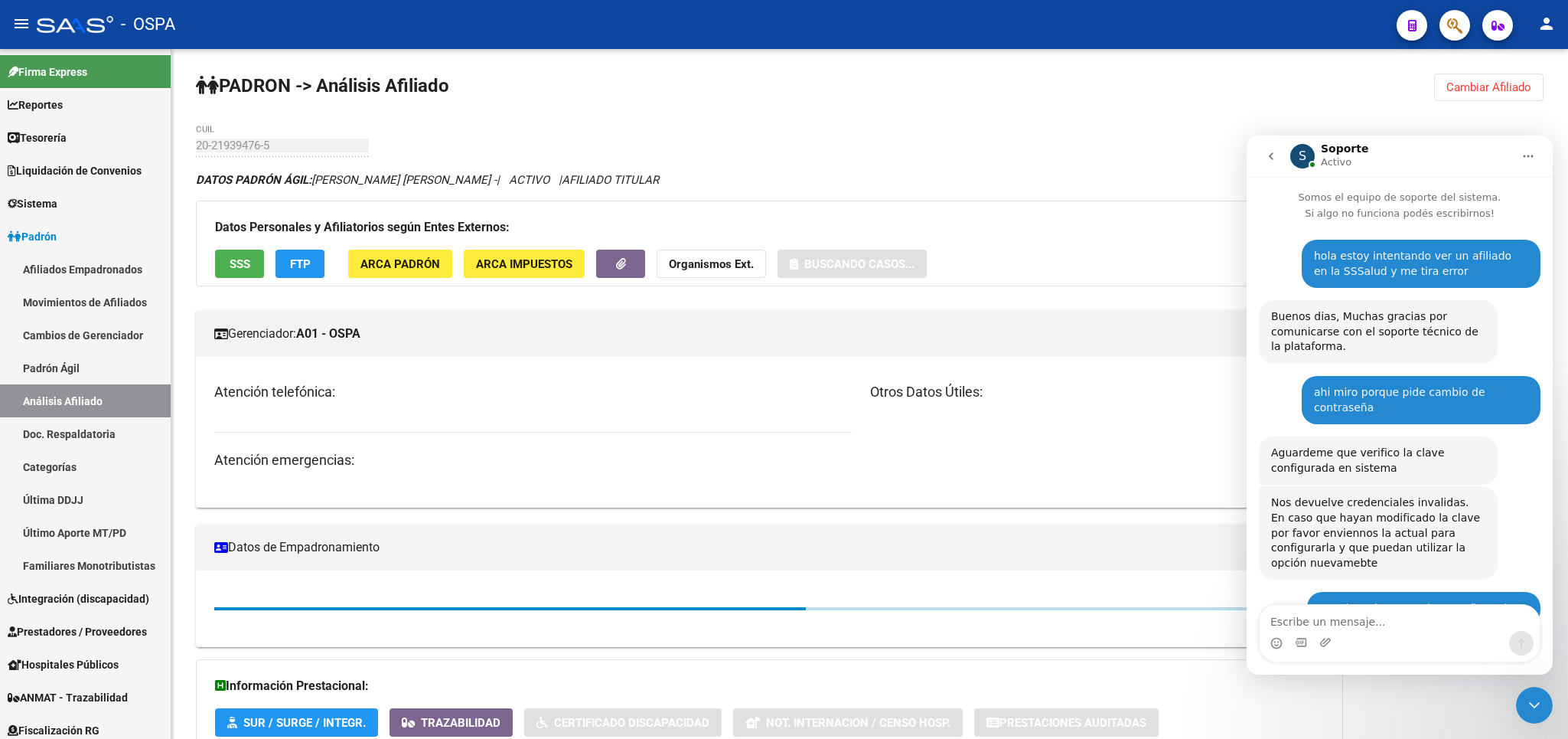
scroll to position [1150, 0]
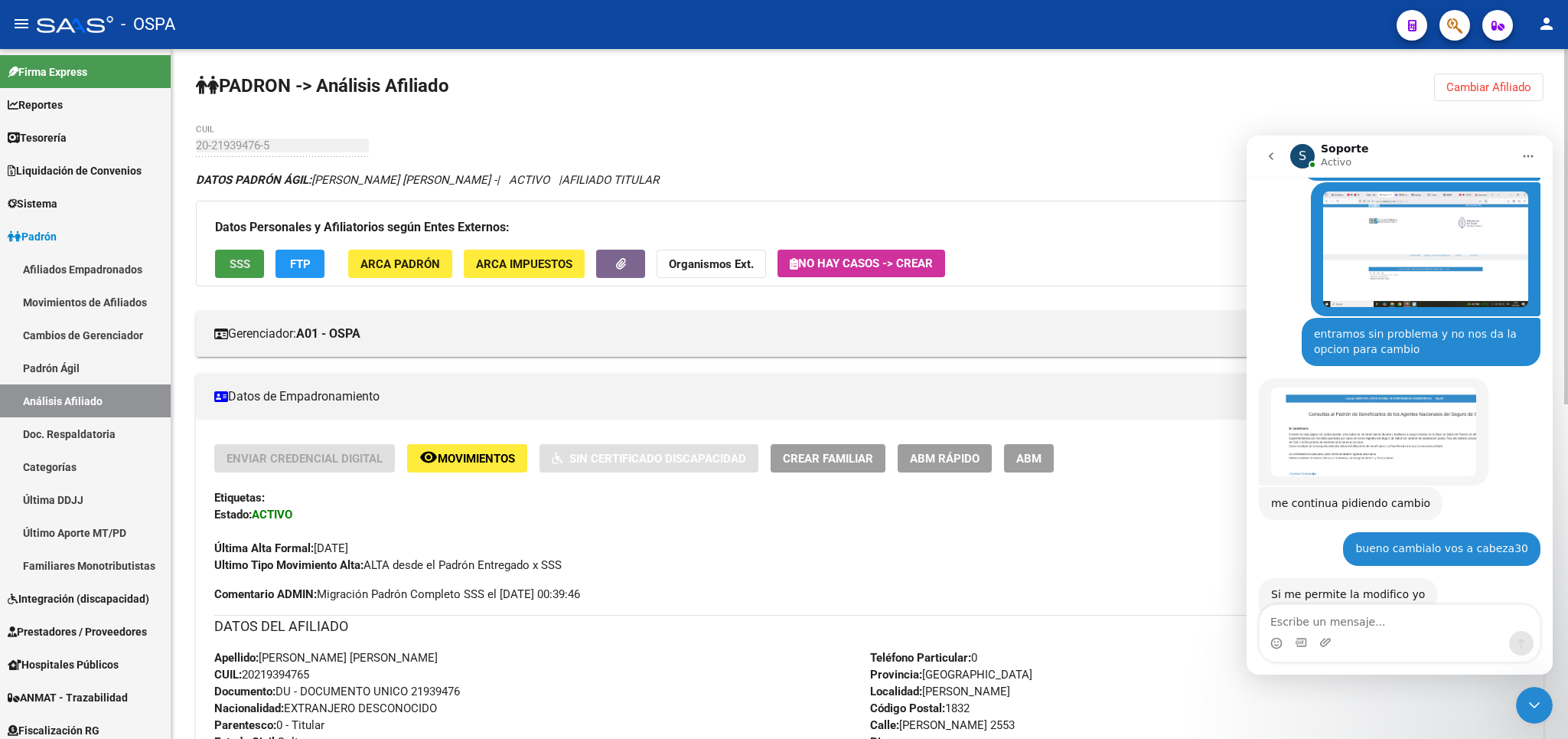
click at [245, 259] on span "SSS" at bounding box center [239, 264] width 20 height 14
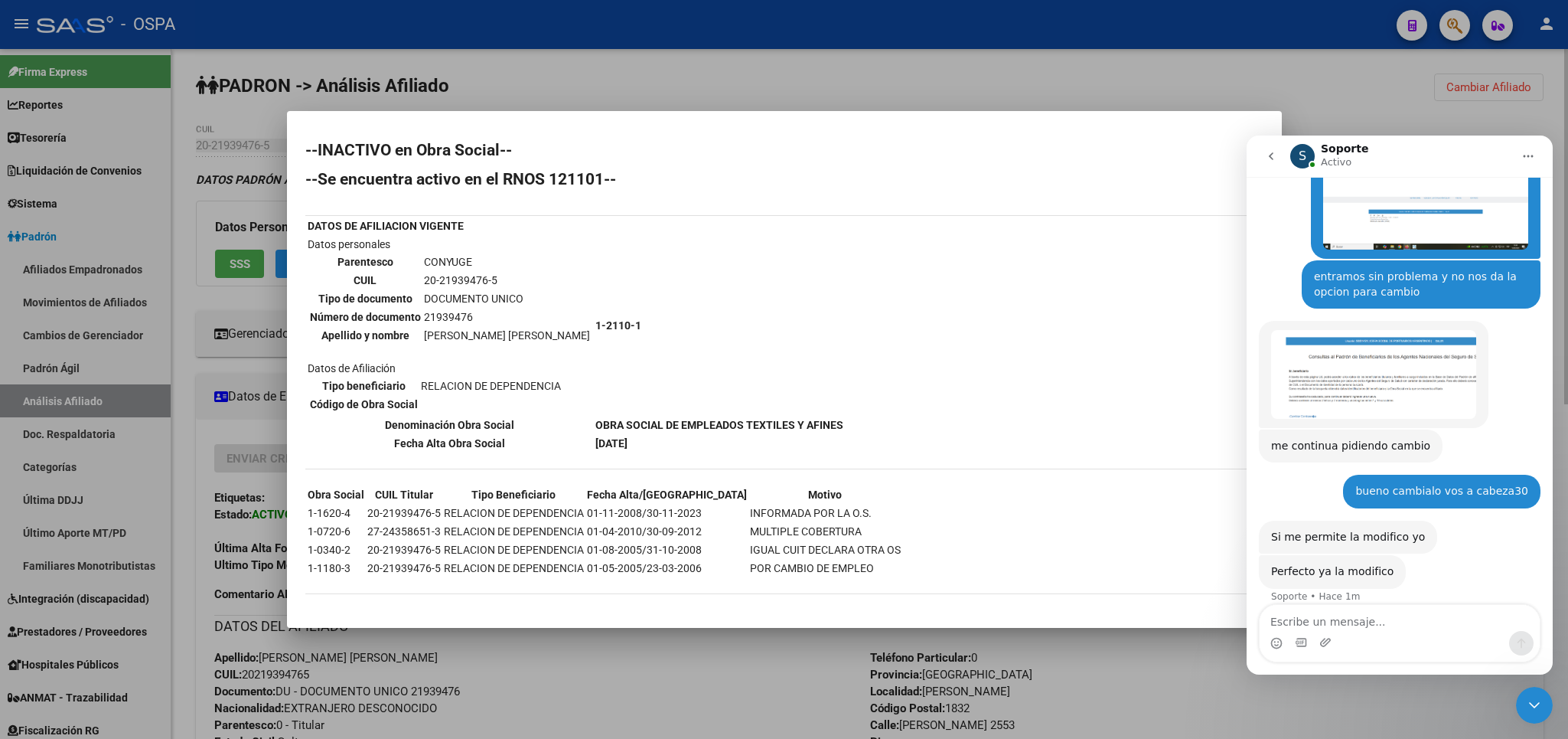
scroll to position [1209, 0]
click at [1377, 624] on textarea "Escribe un mensaje..." at bounding box center [1399, 618] width 280 height 26
type textarea "listo ya actualice y me dejo"
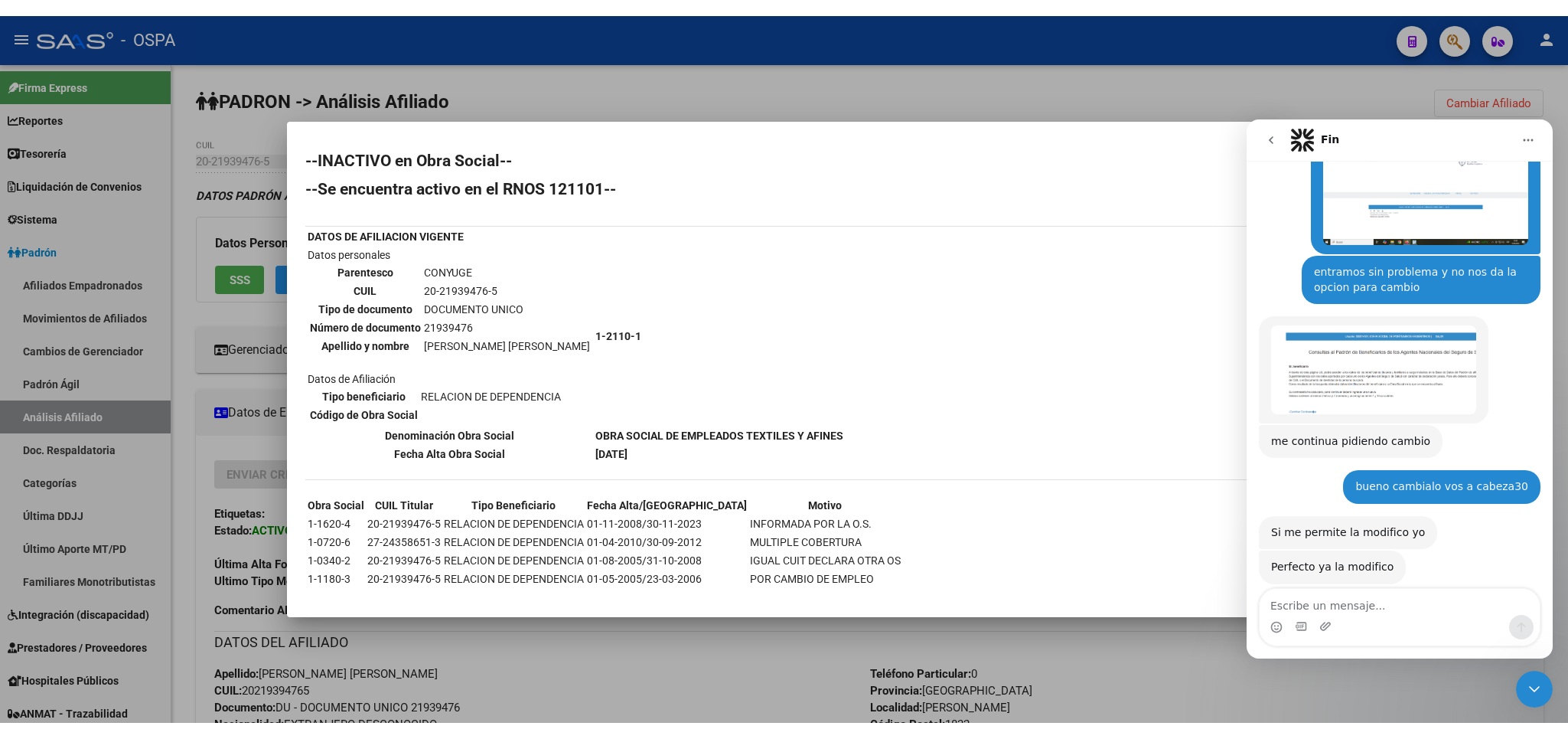
scroll to position [1341, 0]
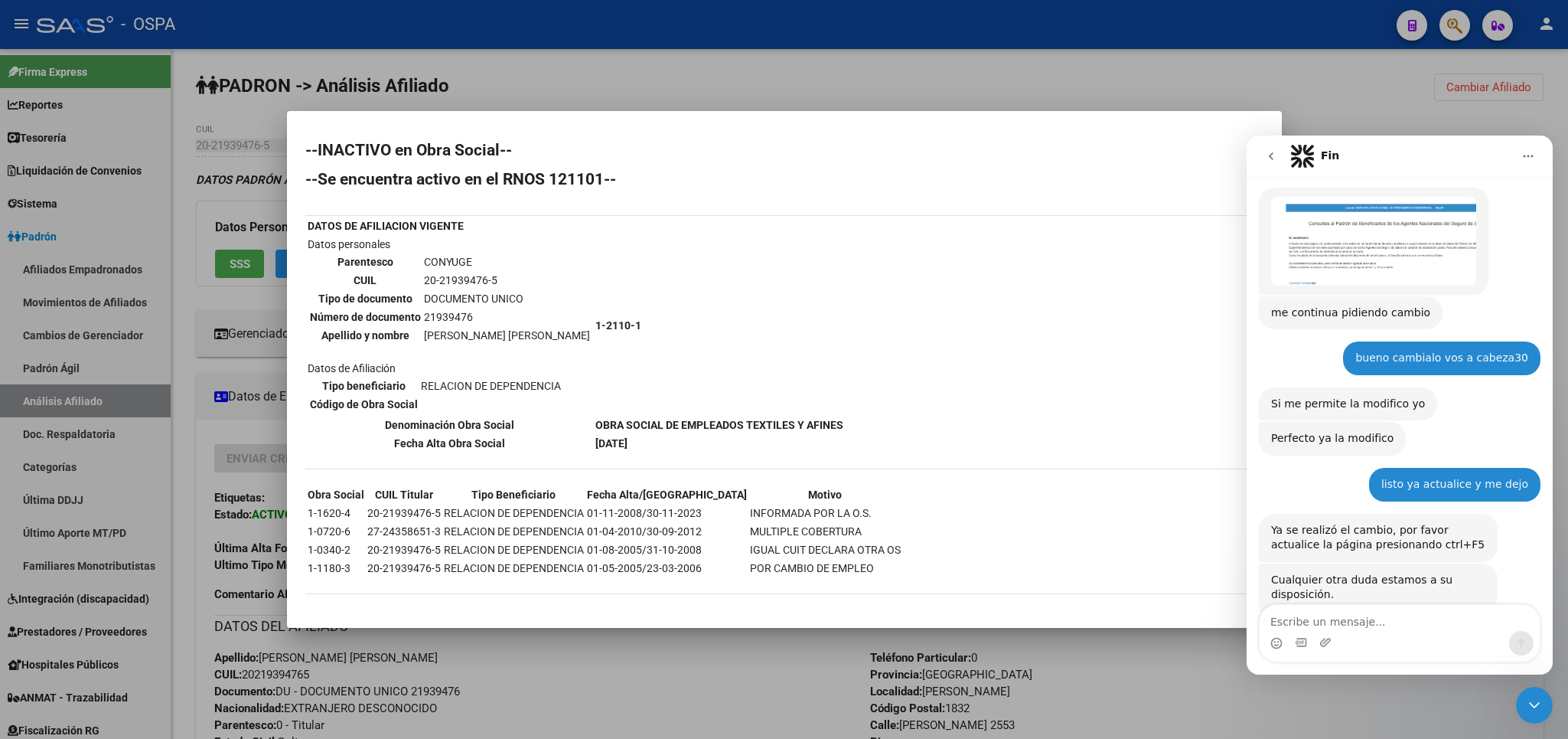
click at [1538, 715] on div "Cerrar Intercom Messenger" at bounding box center [1534, 705] width 37 height 37
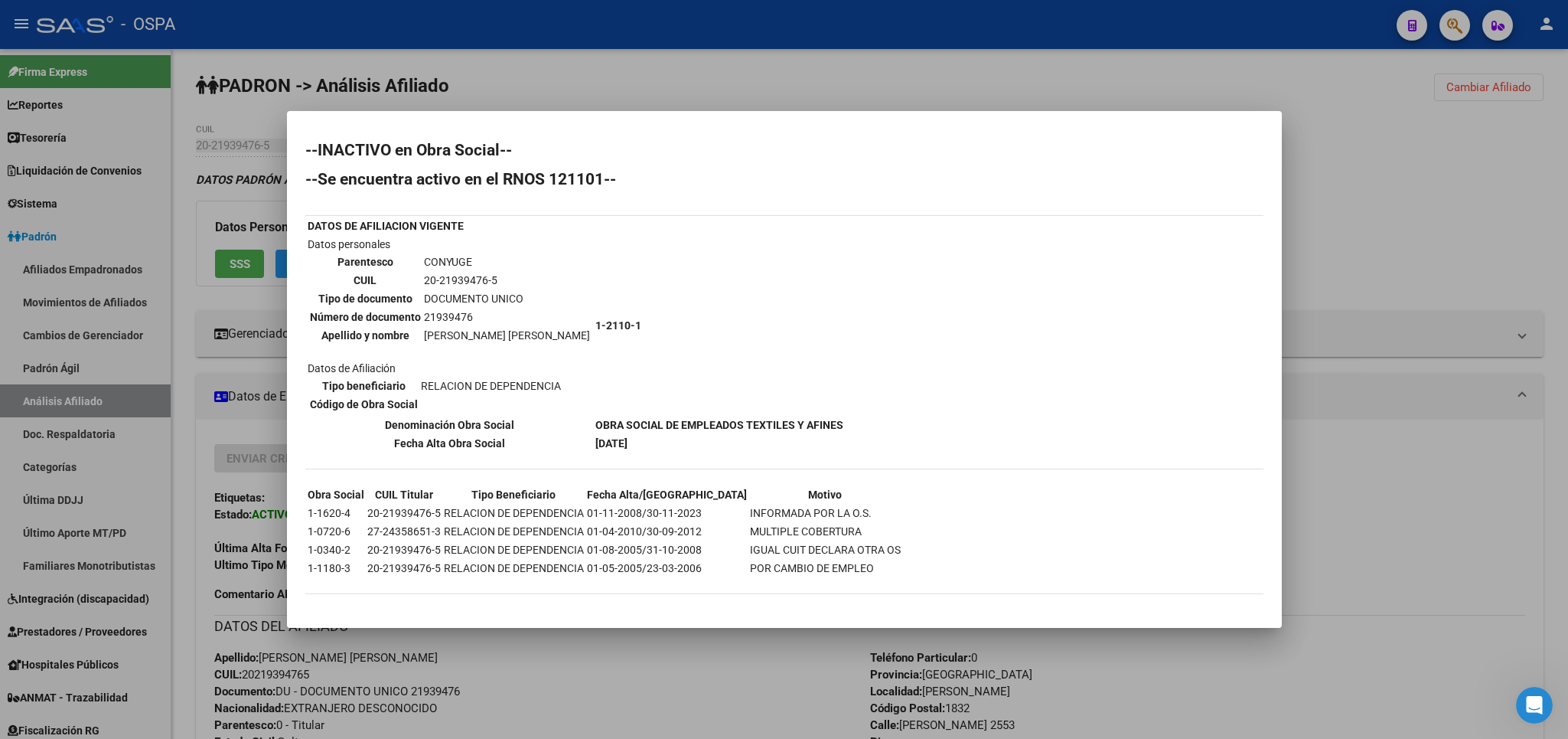
scroll to position [0, 0]
click at [1418, 224] on div at bounding box center [784, 370] width 1568 height 739
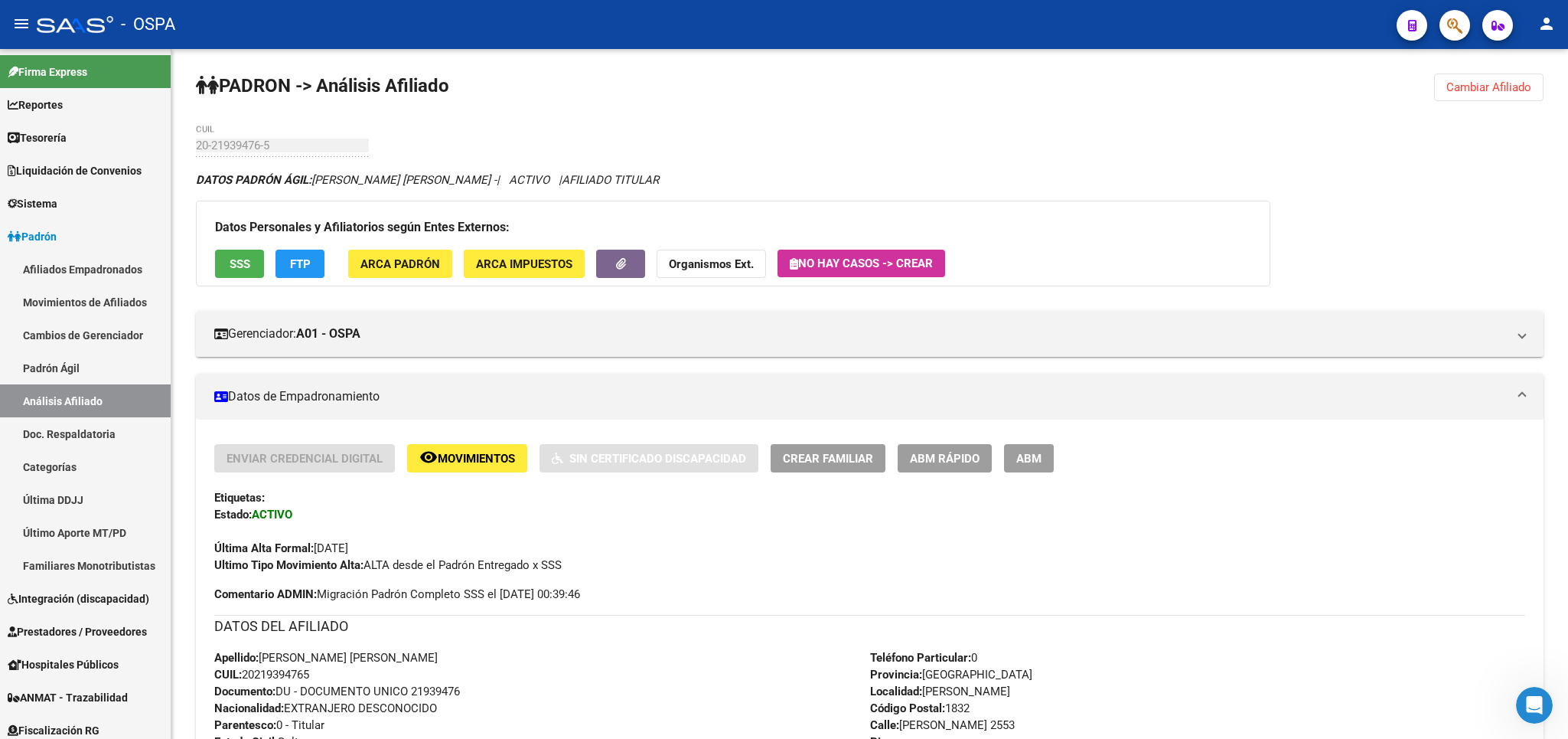
scroll to position [1341, 0]
